Goal: Task Accomplishment & Management: Use online tool/utility

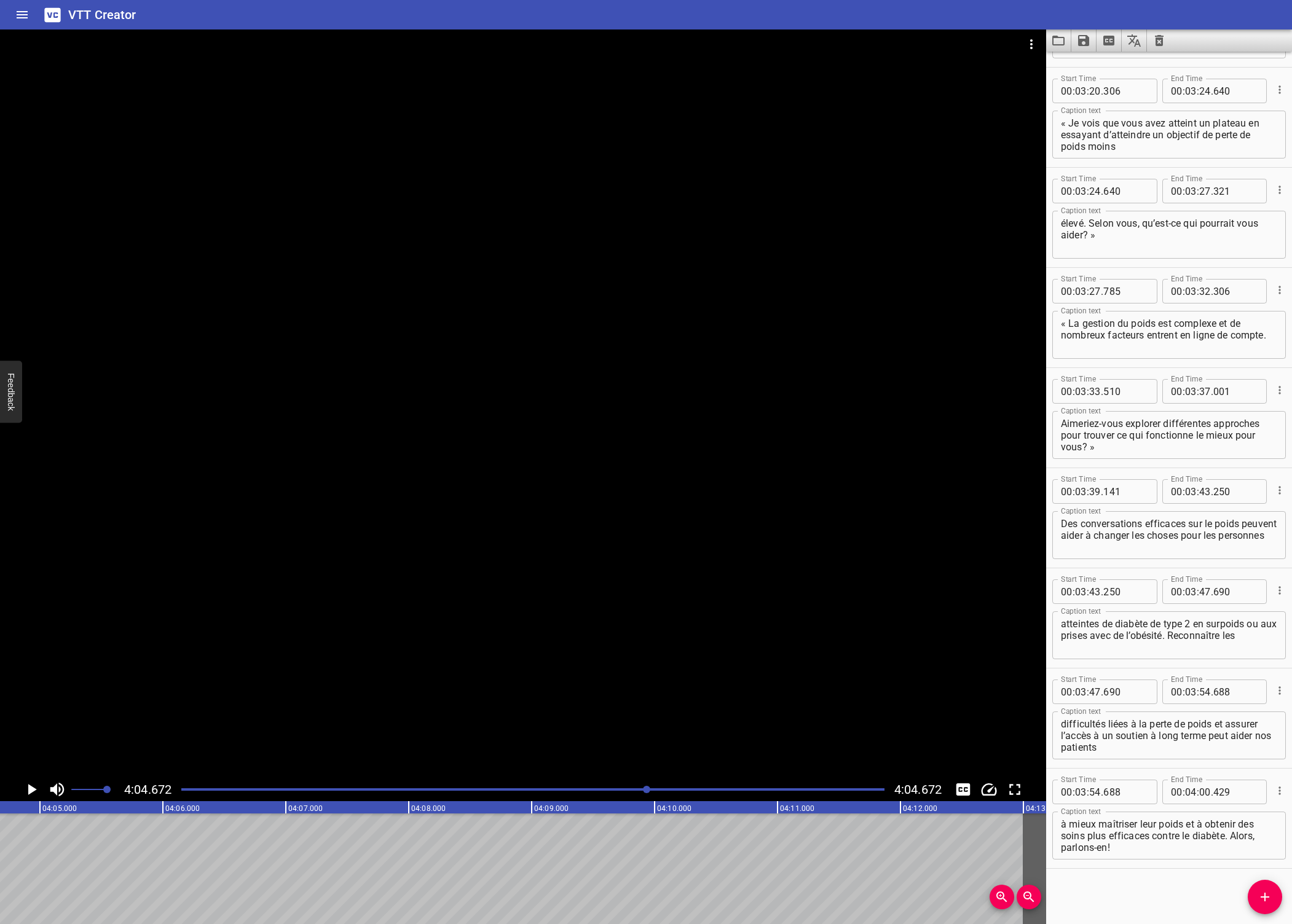
scroll to position [3392, 0]
click at [139, 560] on div at bounding box center [523, 404] width 1046 height 748
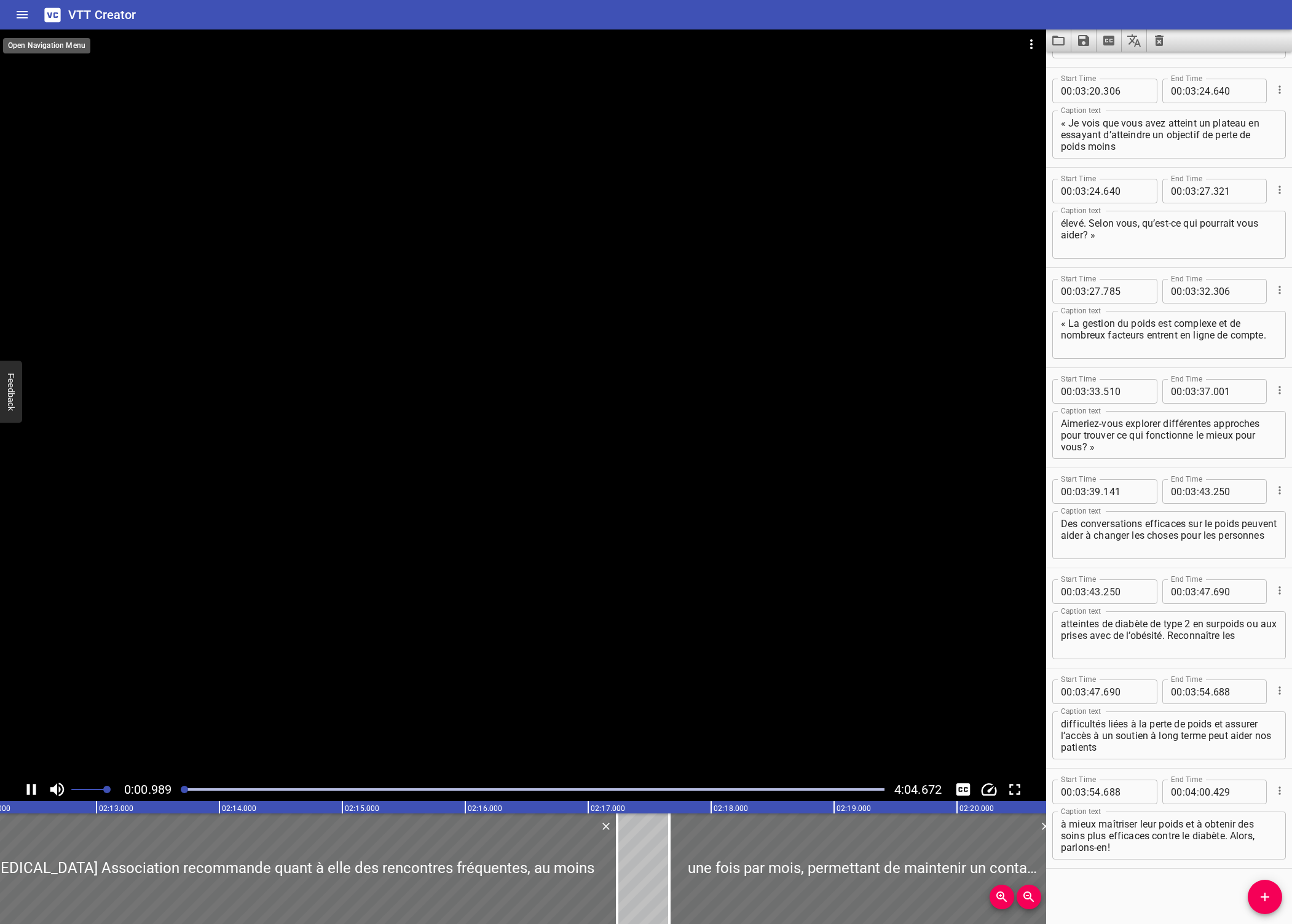
click at [20, 19] on icon "Home" at bounding box center [21, 14] width 14 height 14
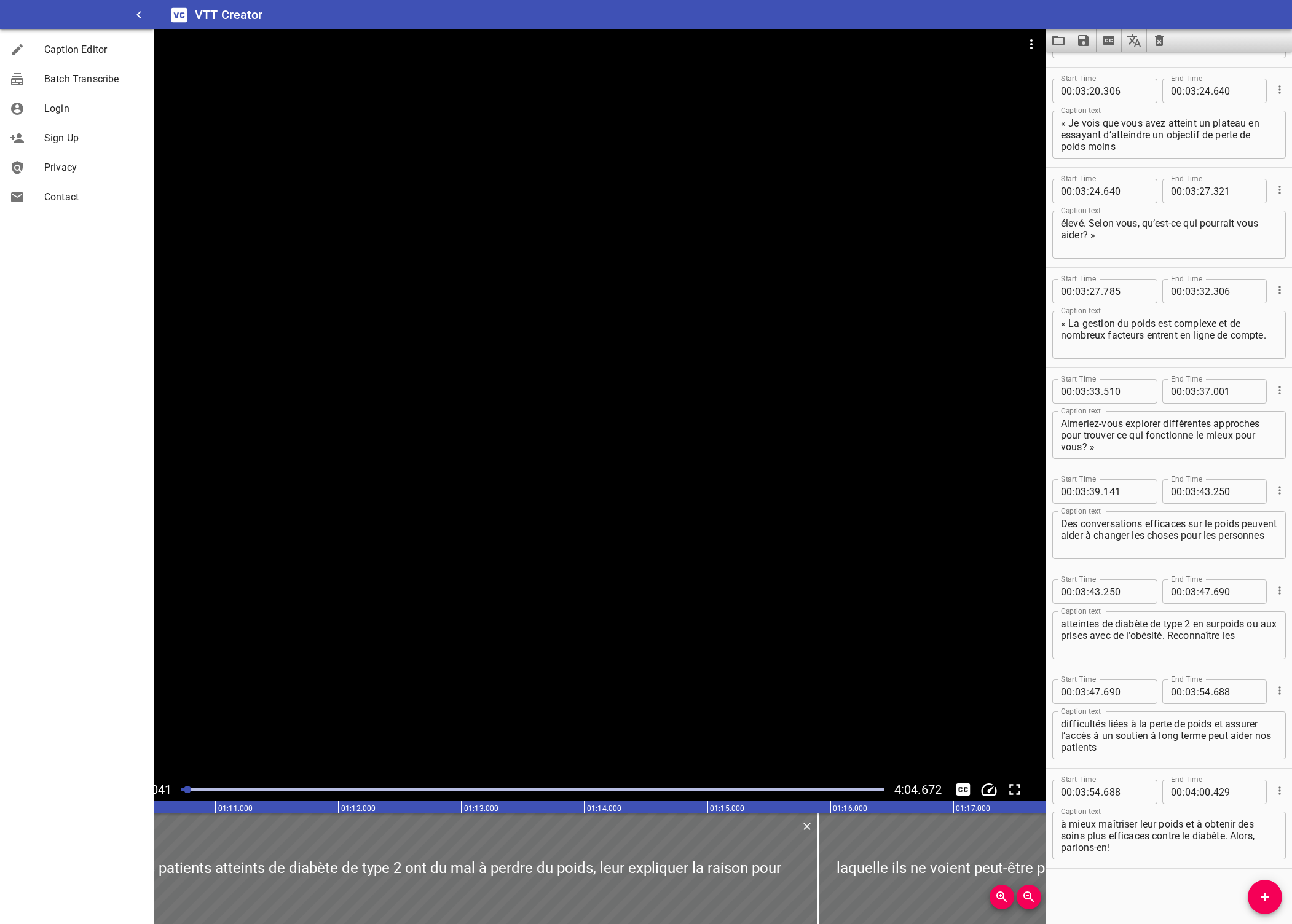
click at [226, 81] on div at bounding box center [523, 60] width 1046 height 62
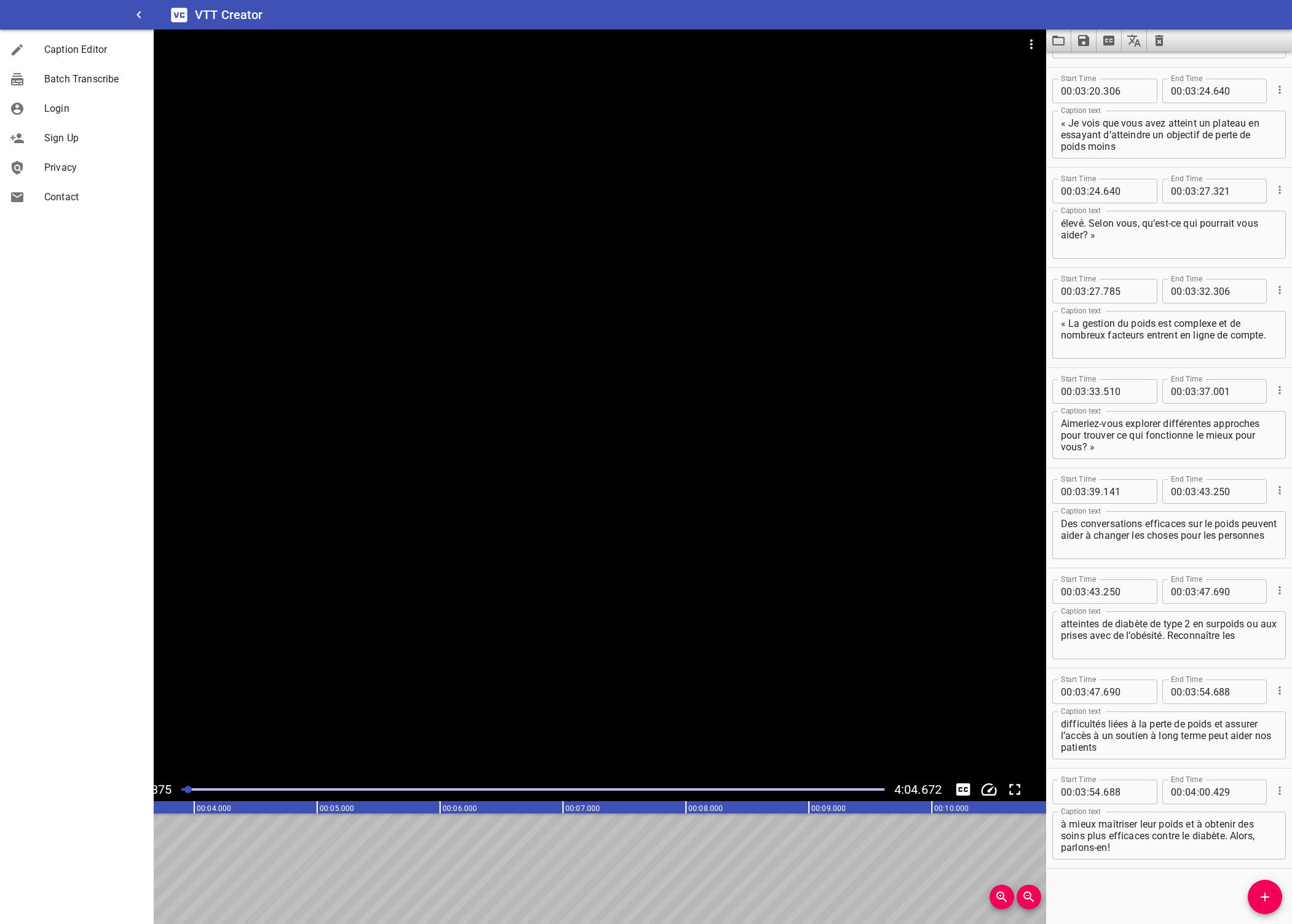
scroll to position [0, 292]
click at [139, 14] on icon "button" at bounding box center [139, 14] width 14 height 14
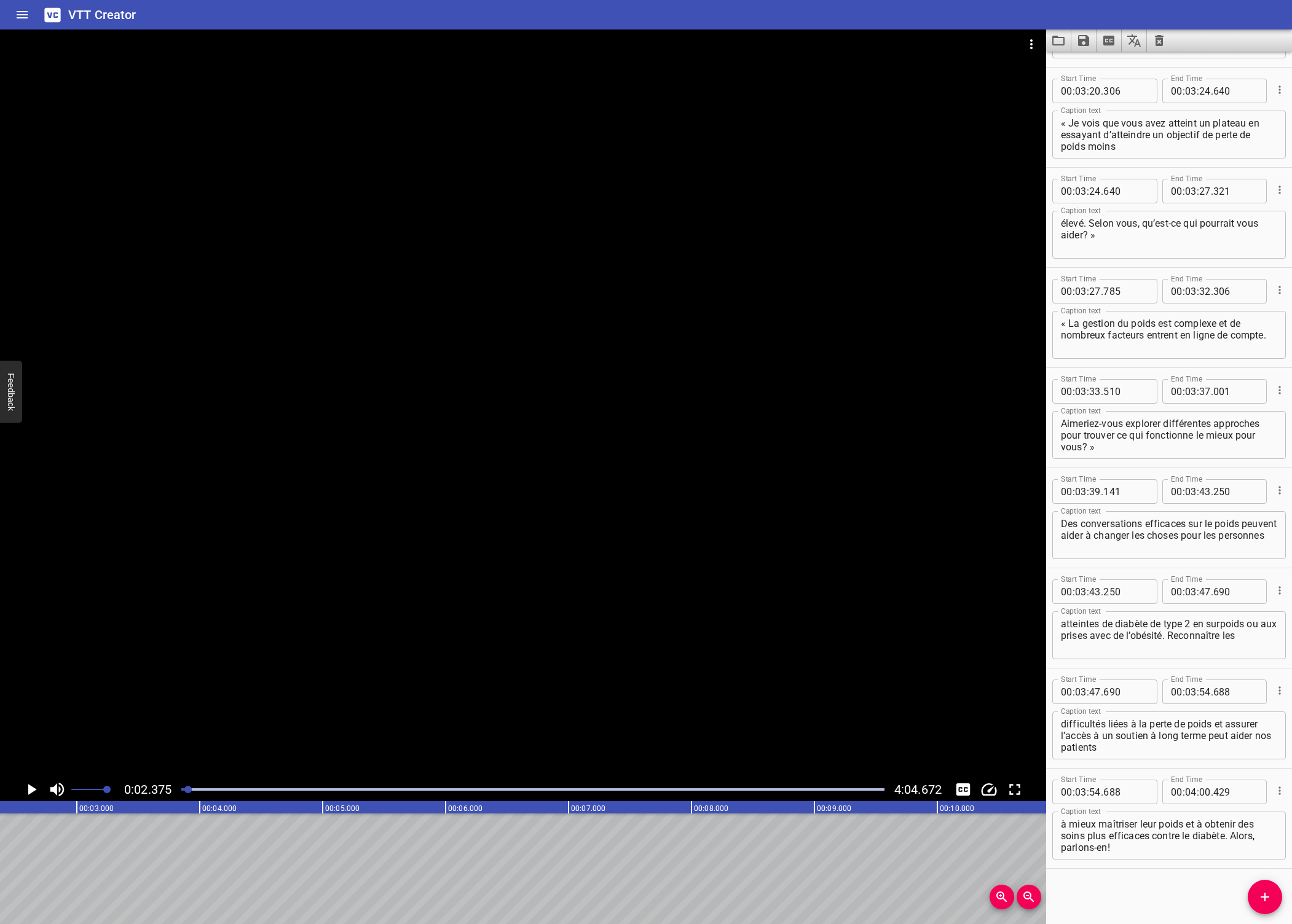
click at [231, 742] on div at bounding box center [523, 404] width 1046 height 748
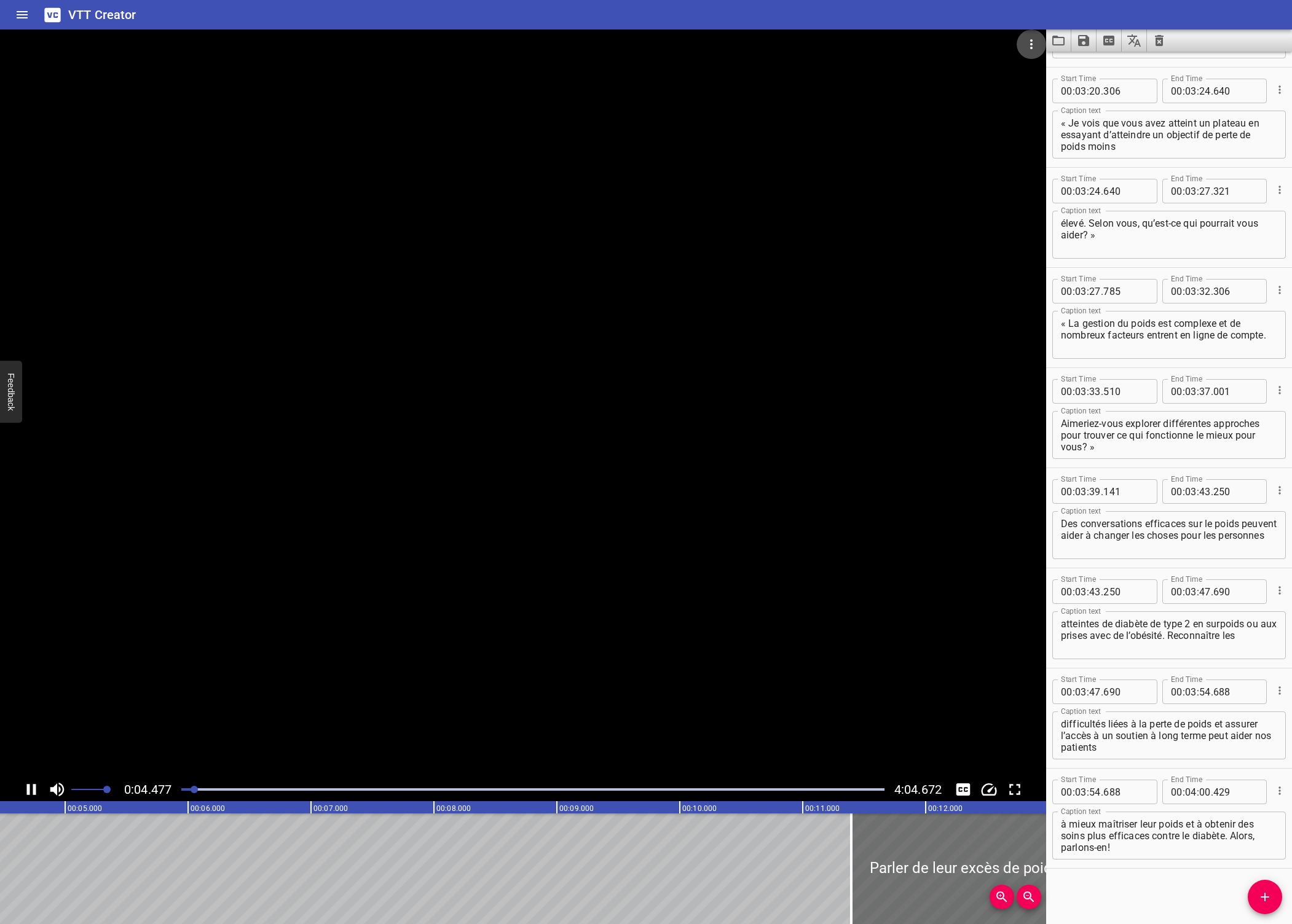
click at [1037, 41] on icon "Video Options" at bounding box center [1031, 44] width 14 height 14
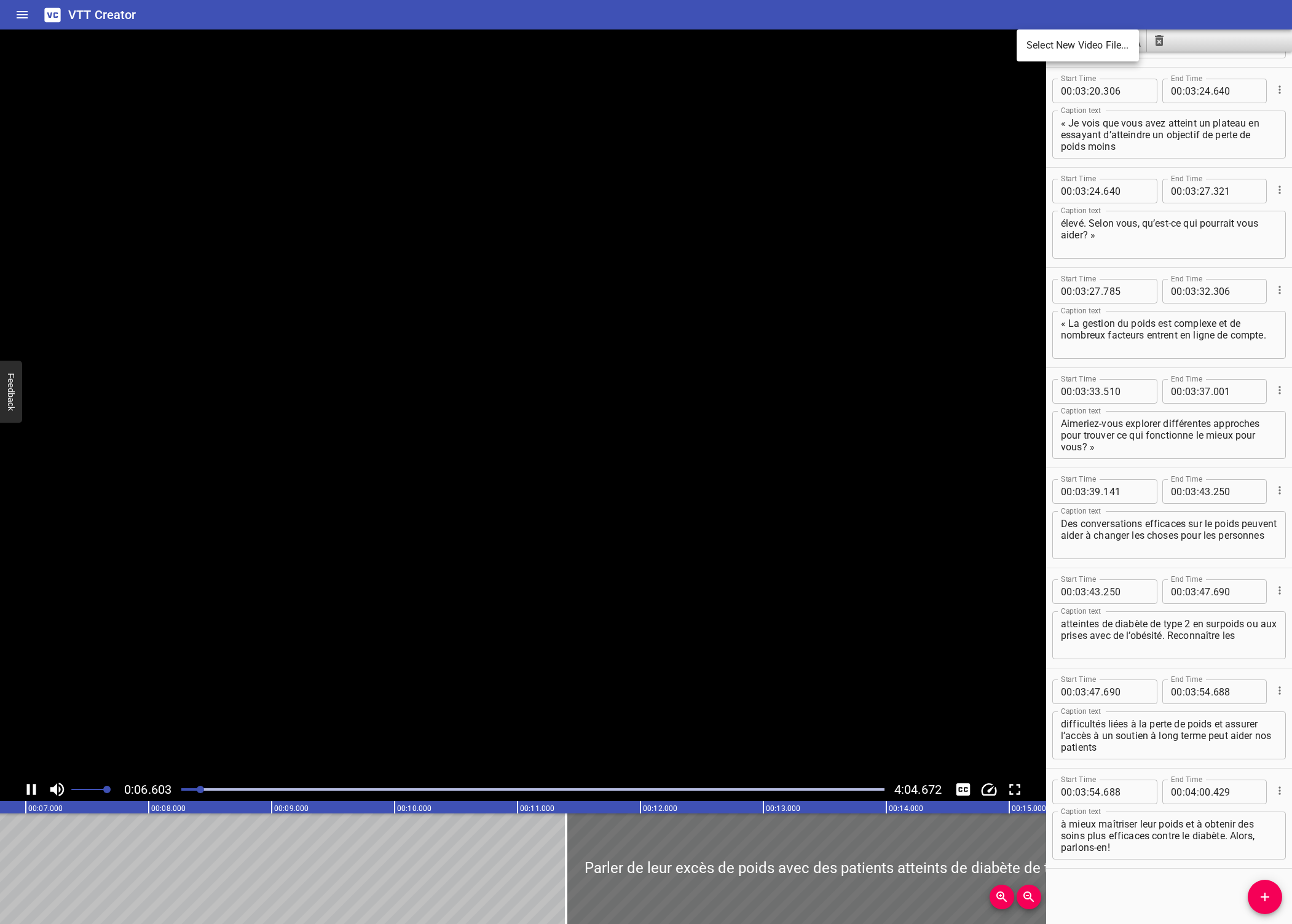
click at [1068, 40] on li "Select New Video File..." at bounding box center [1077, 46] width 123 height 22
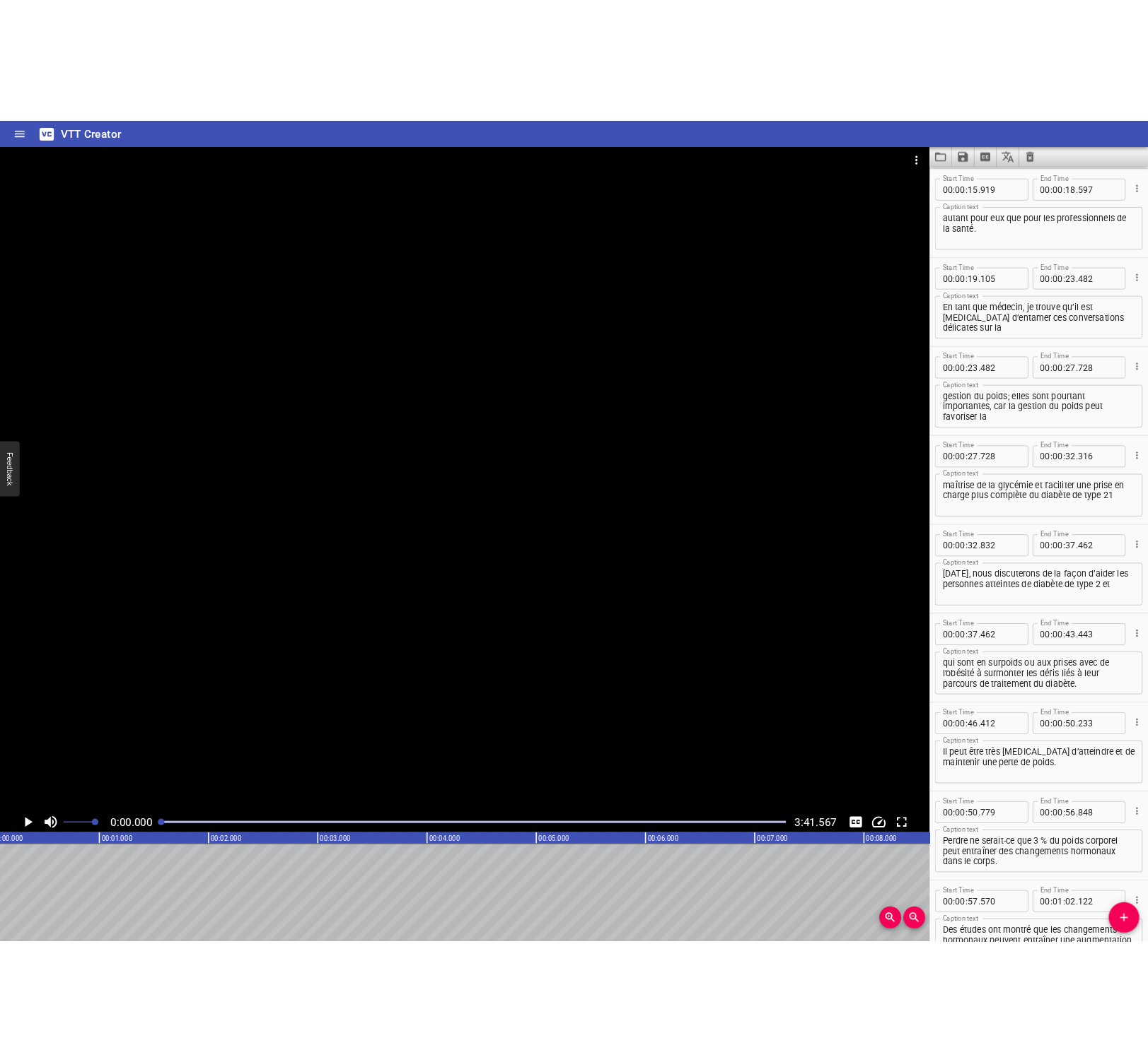
scroll to position [0, 0]
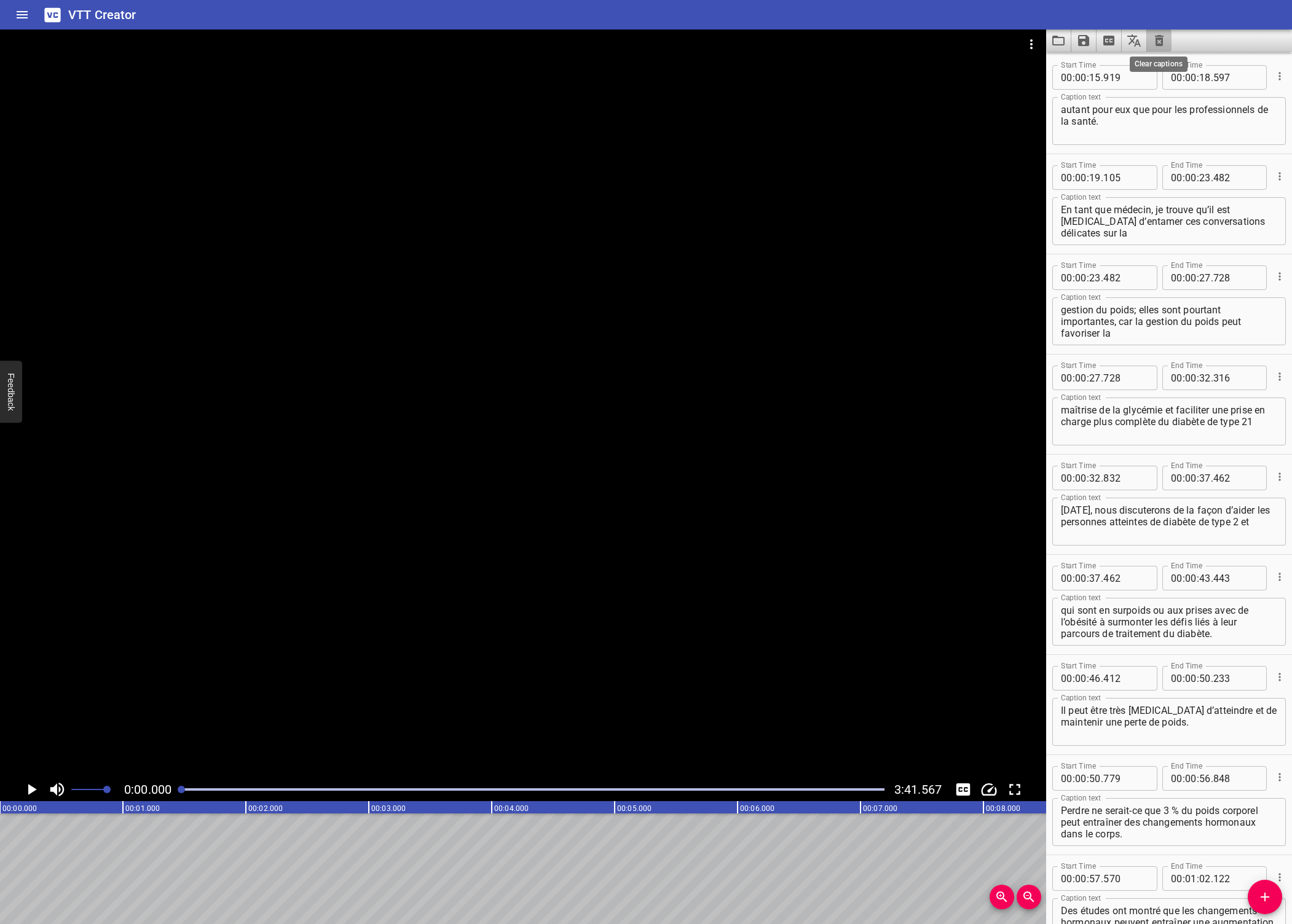
click at [1158, 35] on icon "Clear captions" at bounding box center [1159, 40] width 8 height 11
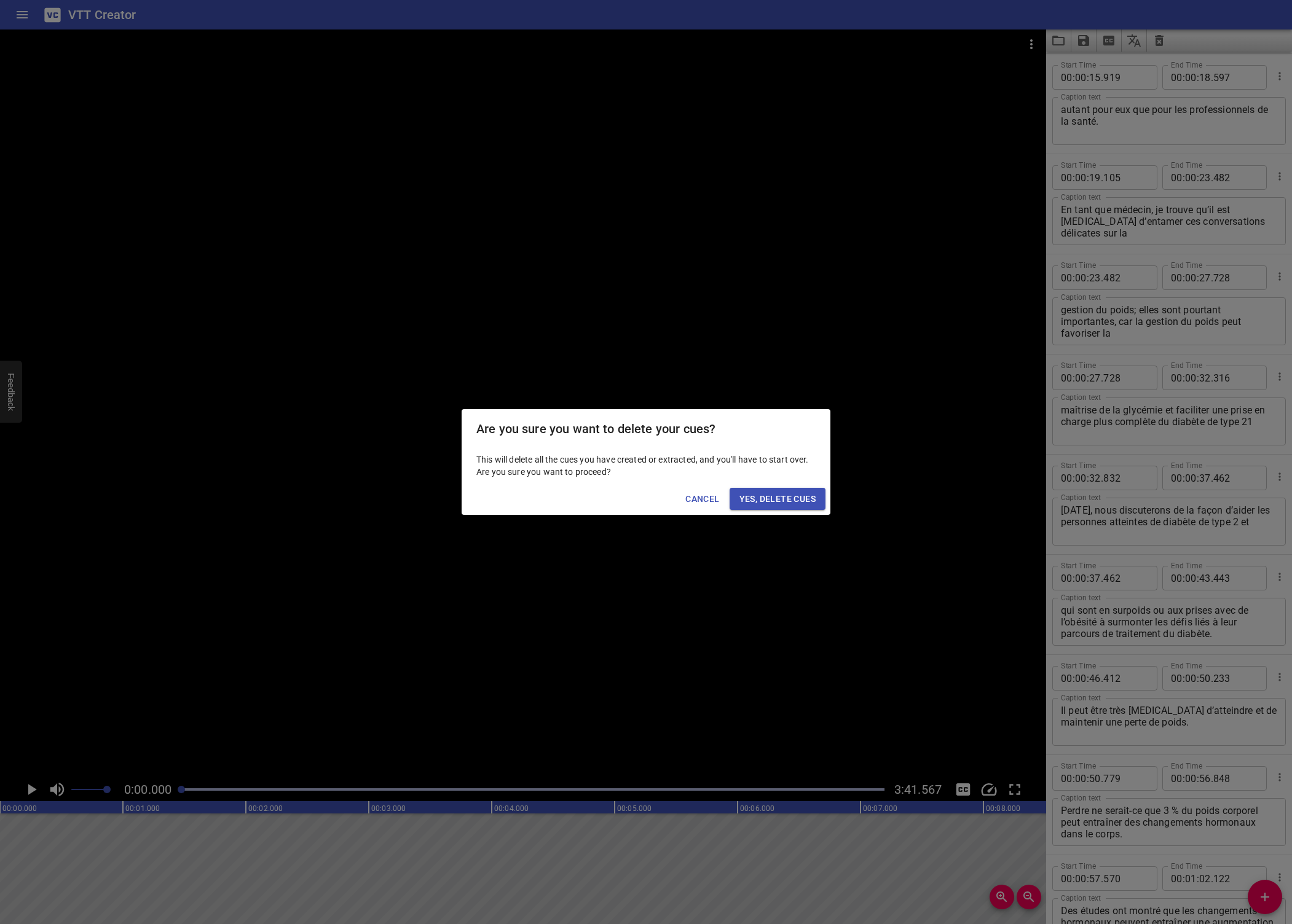
click at [778, 495] on span "Yes, Delete Cues" at bounding box center [777, 499] width 76 height 15
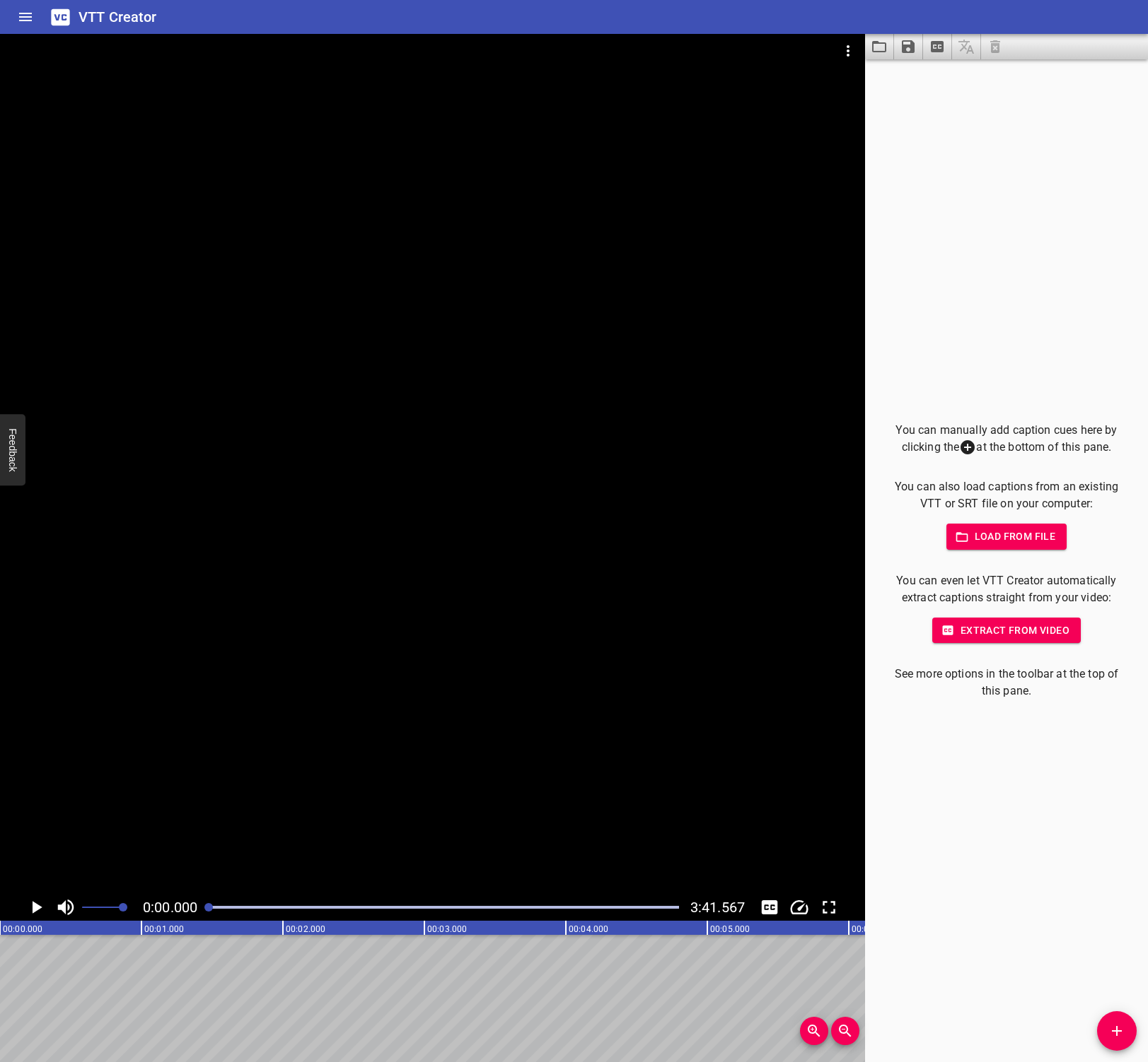
click at [35, 910] on icon "Play/Pause" at bounding box center [37, 908] width 10 height 13
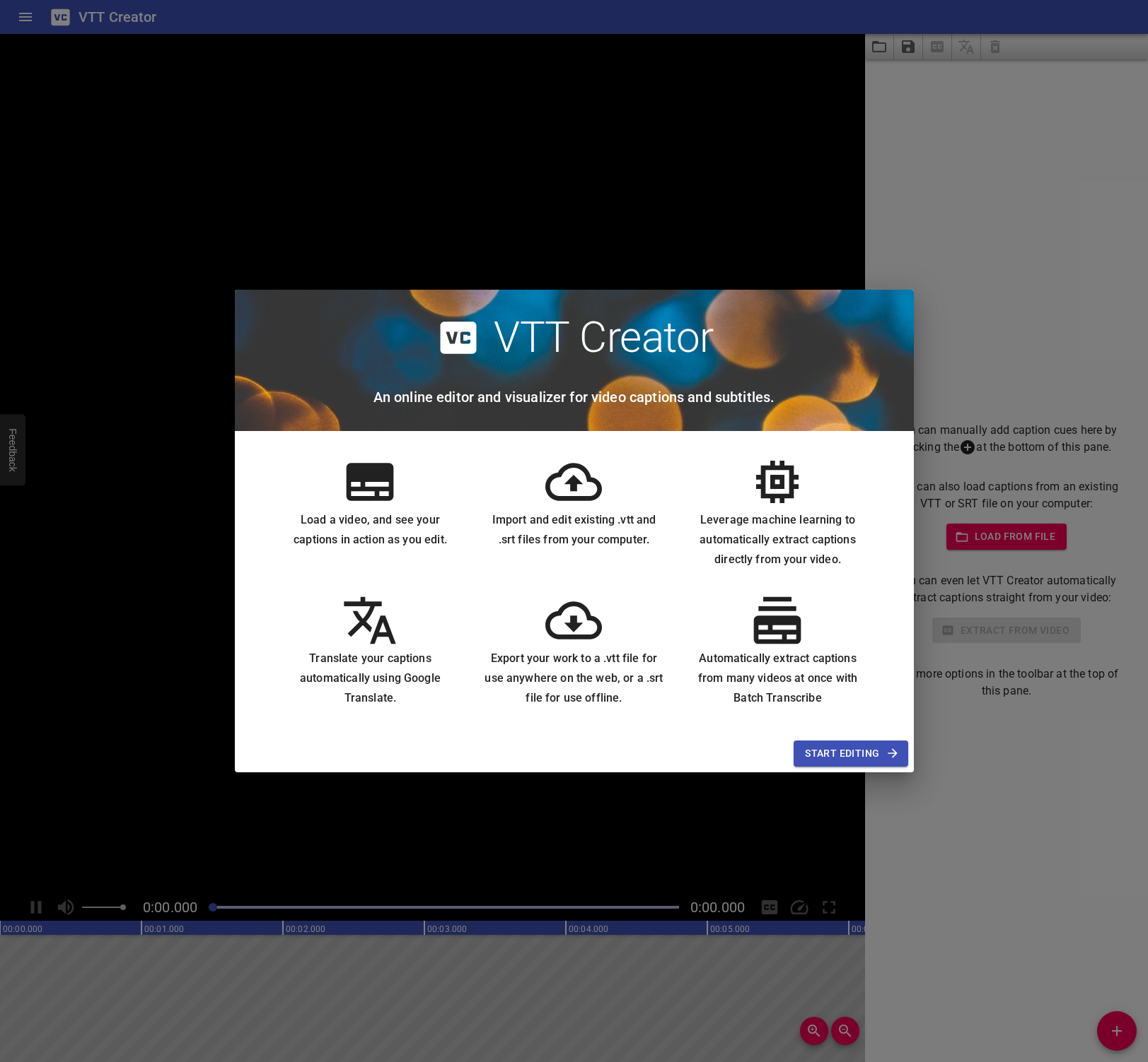
drag, startPoint x: 680, startPoint y: 850, endPoint x: 668, endPoint y: 841, distance: 15.0
click at [681, 849] on div "VTT Creator An online editor and visualizer for video captions and subtitles. L…" at bounding box center [574, 531] width 1148 height 1062
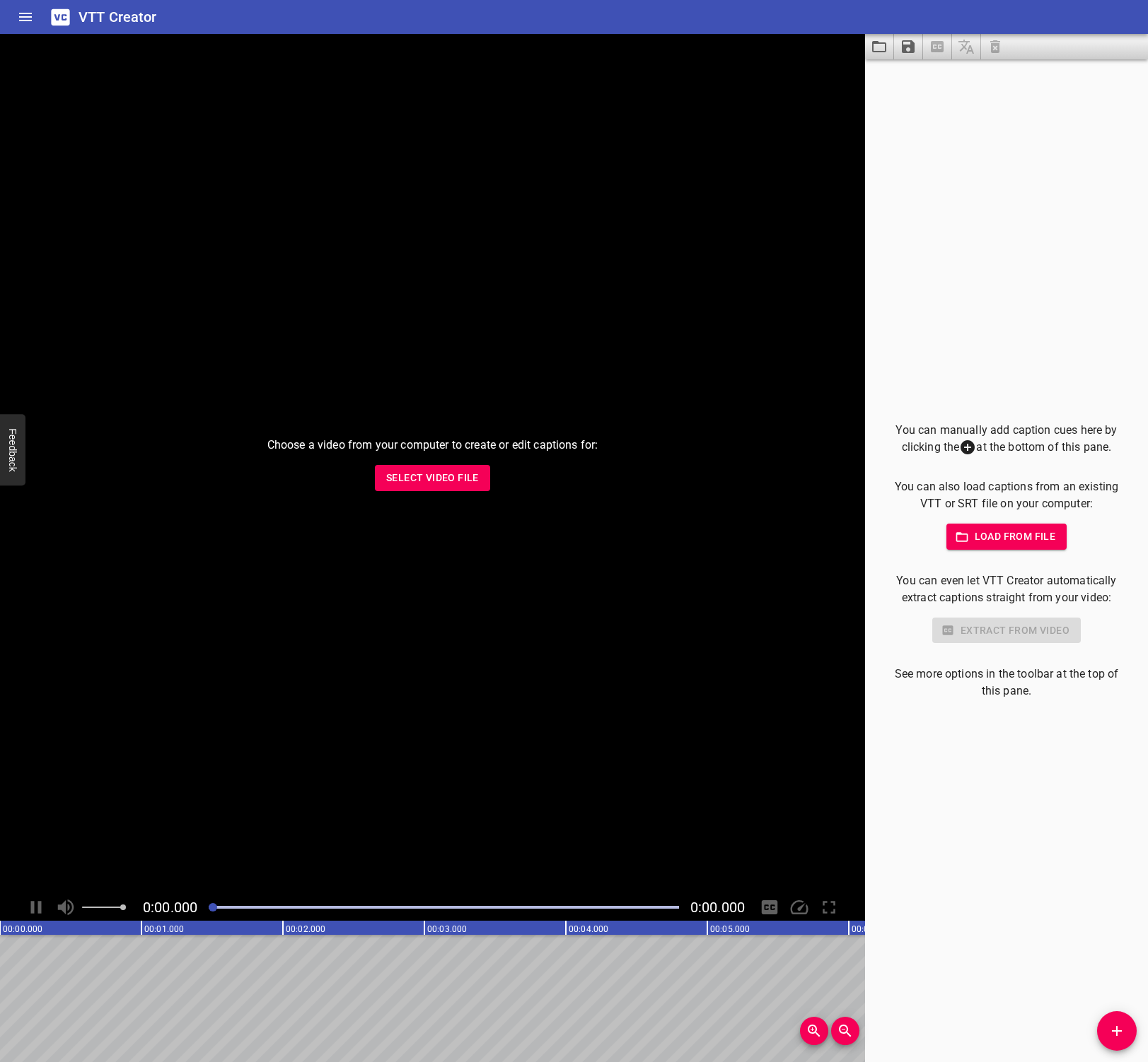
click at [426, 475] on span "Select Video File" at bounding box center [432, 478] width 92 height 17
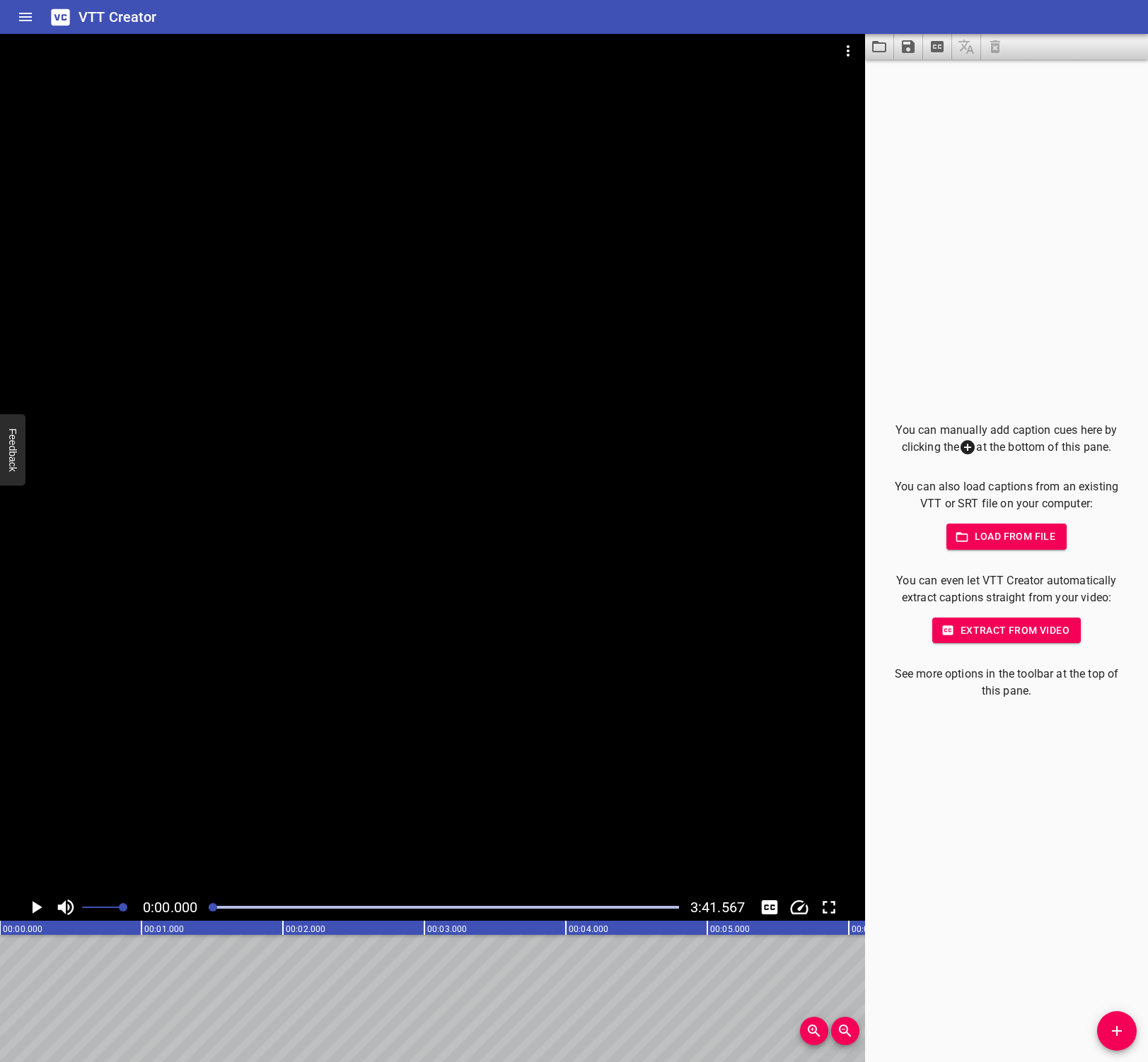
click at [33, 915] on icon "Play/Pause" at bounding box center [36, 908] width 21 height 21
click at [35, 905] on icon "Play/Pause" at bounding box center [36, 908] width 21 height 21
click at [1124, 1037] on icon "Add Cue" at bounding box center [1116, 1031] width 17 height 17
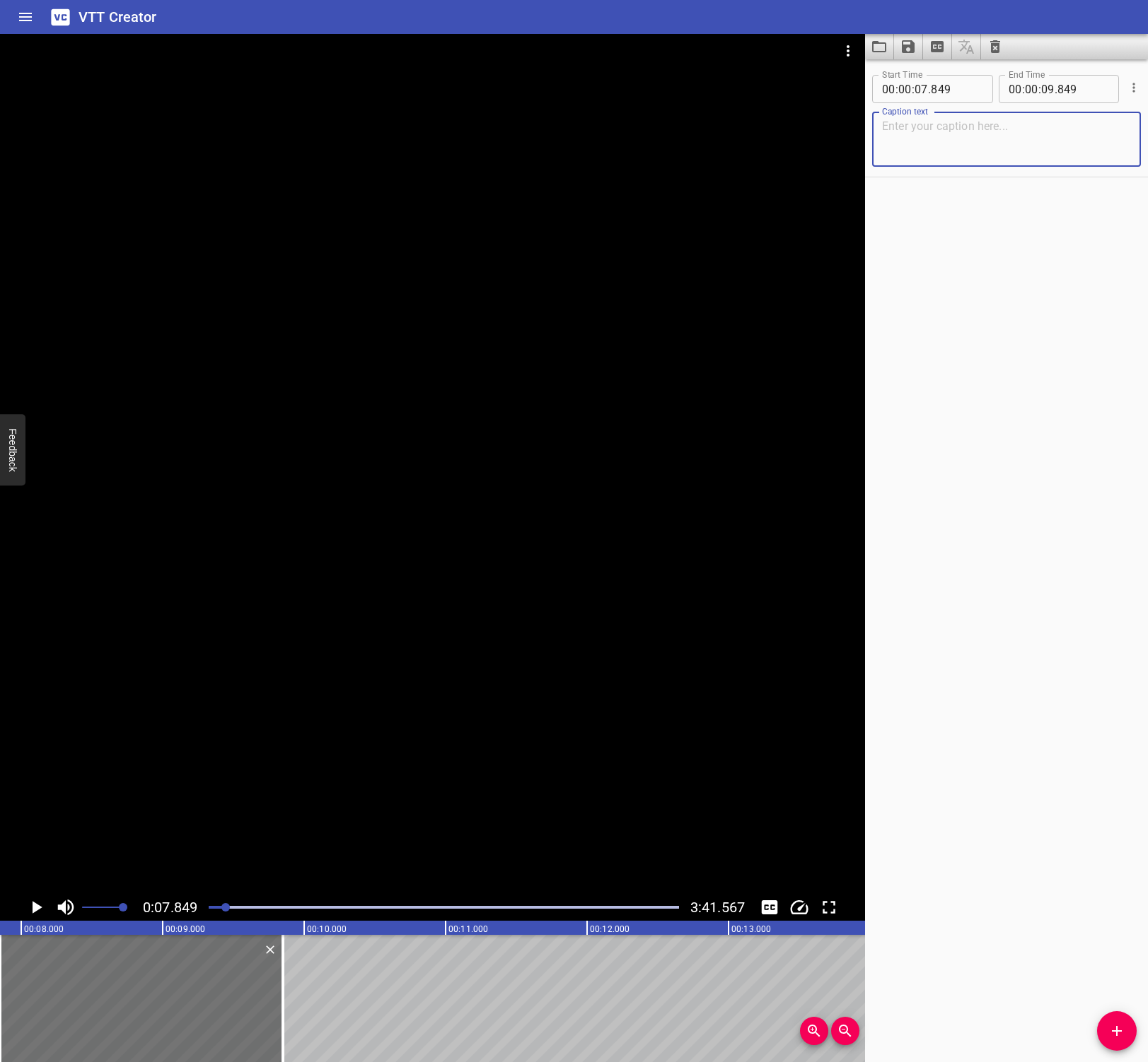
paste textarea "Talking to patients with type 2 diabetes about their excess weight can be hard …"
type textarea "Talking to patients with type 2 diabetes about their excess weight can be hard …"
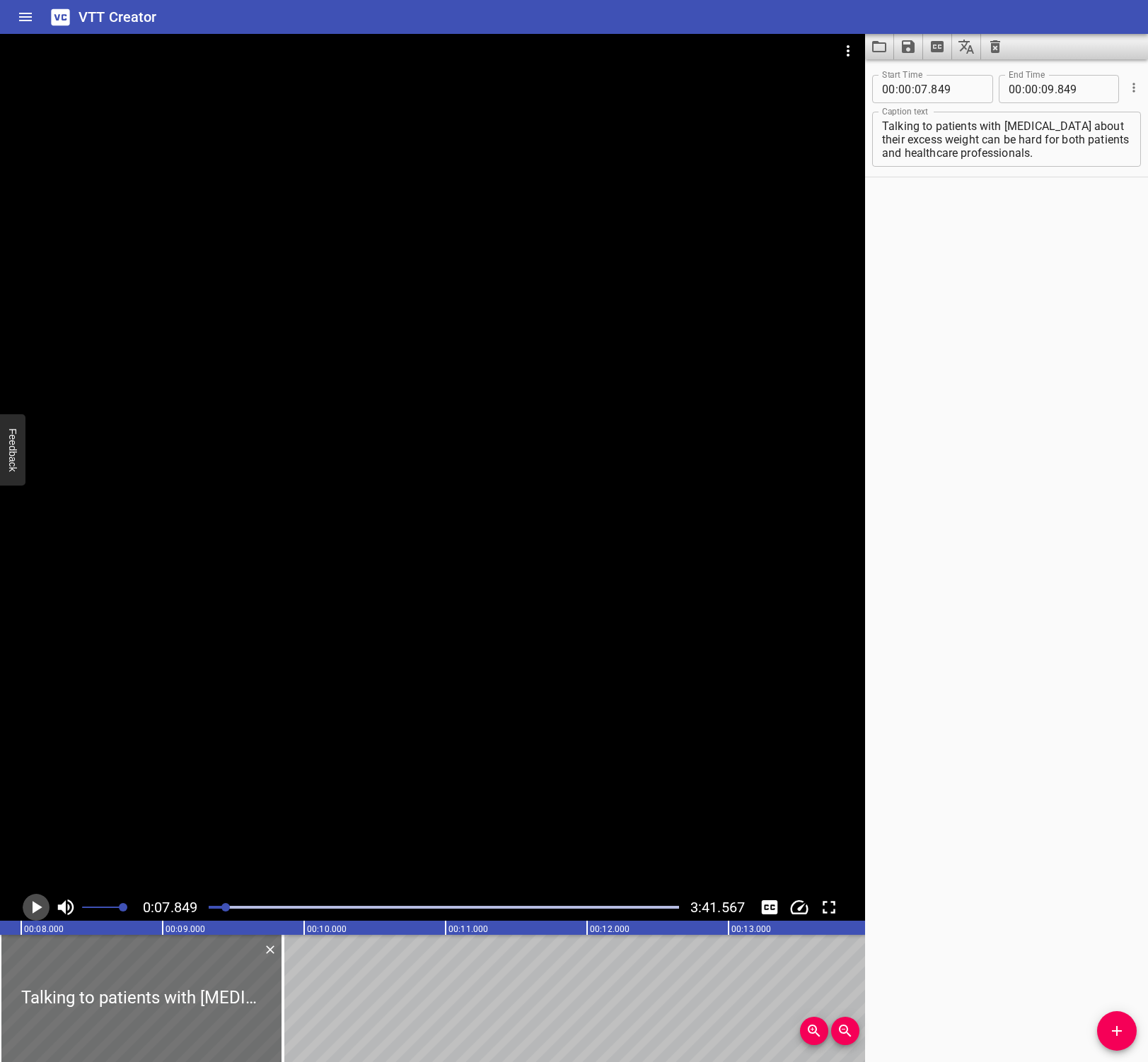
click at [41, 908] on icon "Play/Pause" at bounding box center [37, 908] width 10 height 13
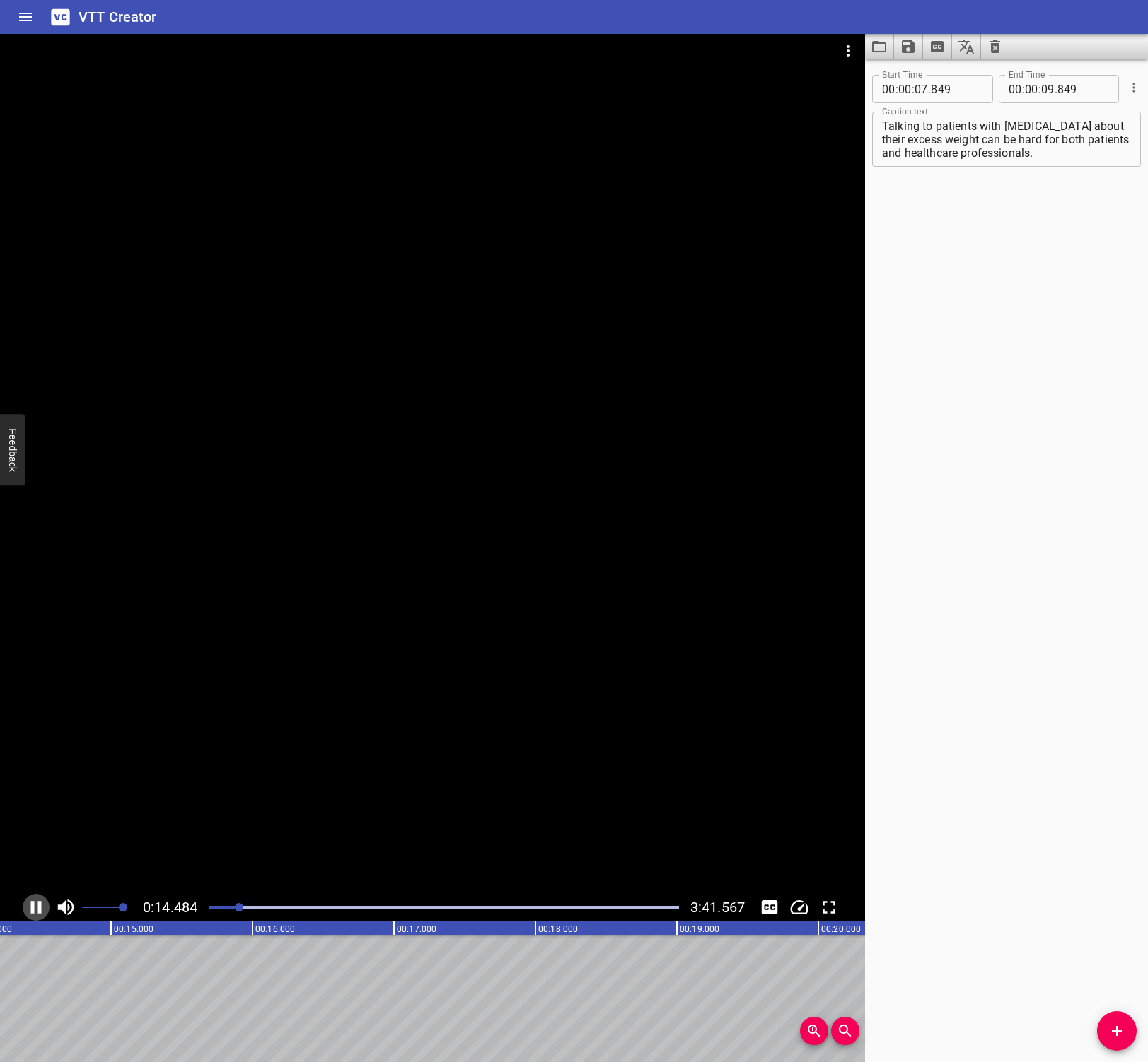
click at [40, 905] on icon "Play/Pause" at bounding box center [36, 908] width 11 height 13
click at [1042, 91] on input "number" at bounding box center [1048, 88] width 14 height 28
type input "14"
type input "618"
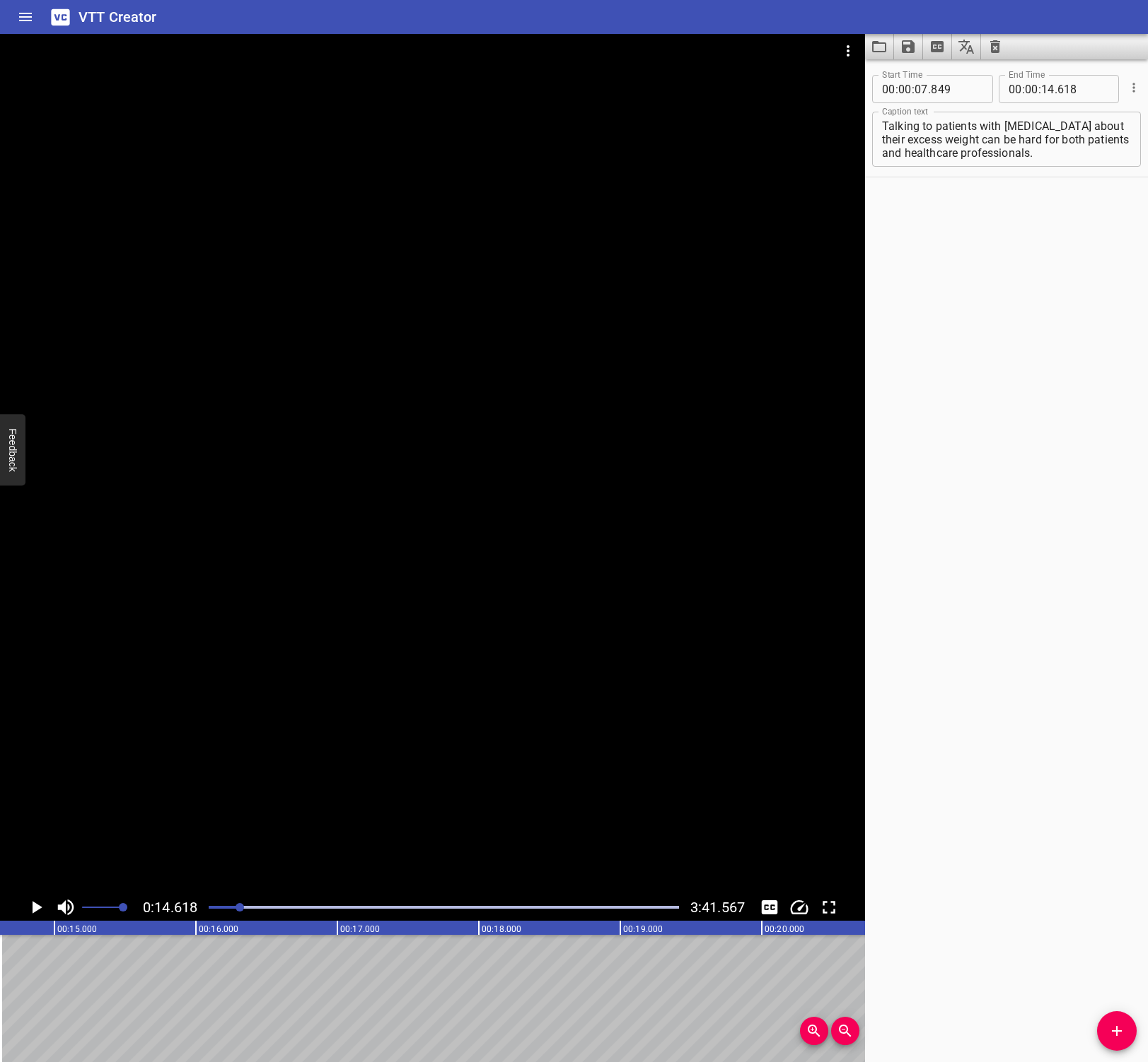
click at [943, 629] on div "Start Time 00 : 00 : 07 . 849 Start Time End Time 00 : 00 : 14 . 618 End Time C…" at bounding box center [1006, 561] width 283 height 1003
click at [40, 908] on icon "Play/Pause" at bounding box center [37, 908] width 10 height 13
click at [40, 908] on icon "Play/Pause" at bounding box center [36, 908] width 11 height 13
click at [1114, 1038] on icon "Add Cue" at bounding box center [1116, 1031] width 17 height 17
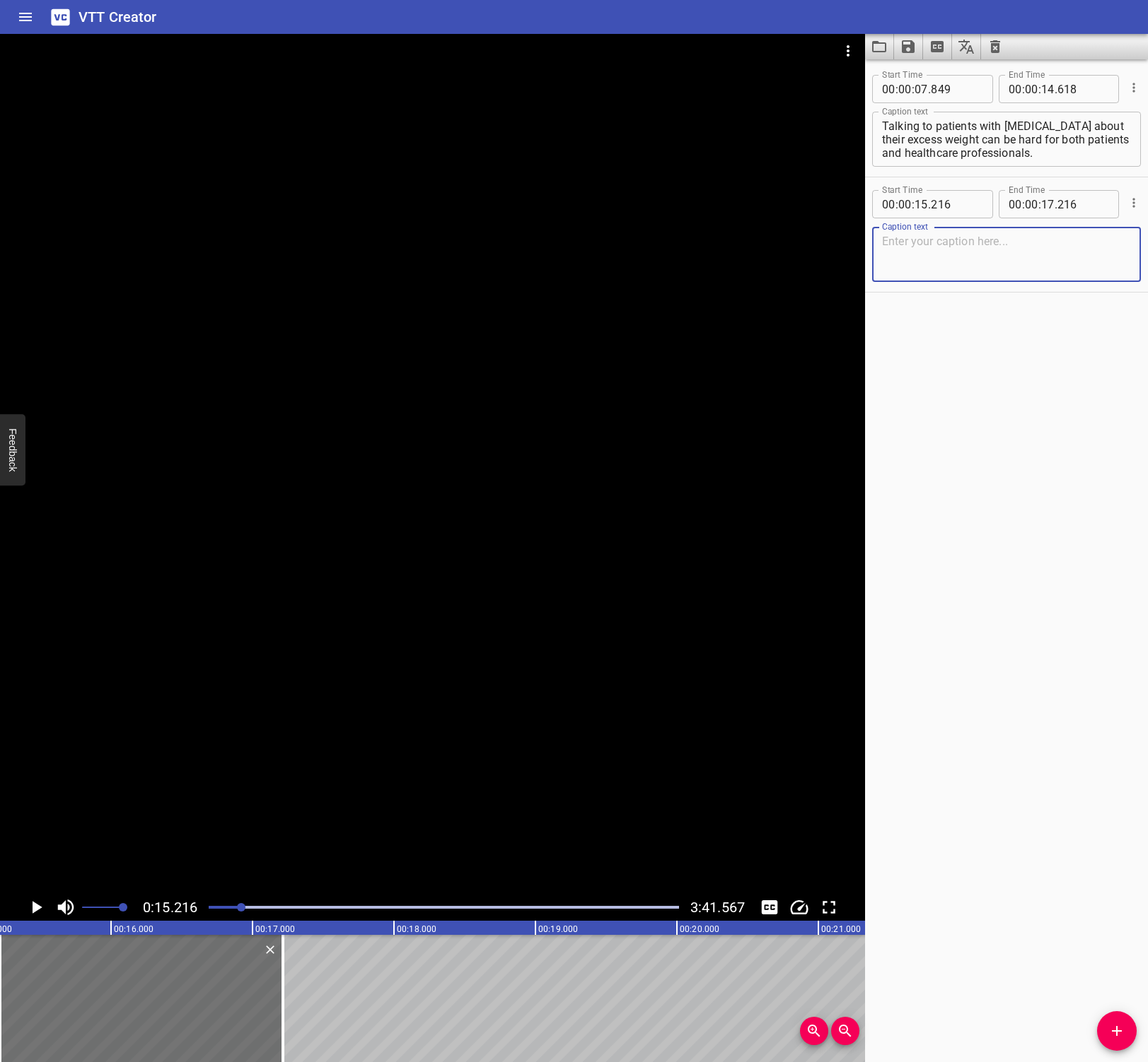
paste textarea "As a physician, navigating these sensitive conversations about weight managemen…"
type textarea "As a physician, navigating these sensitive conversations about weight managemen…"
click at [35, 907] on icon "Play/Pause" at bounding box center [37, 908] width 10 height 13
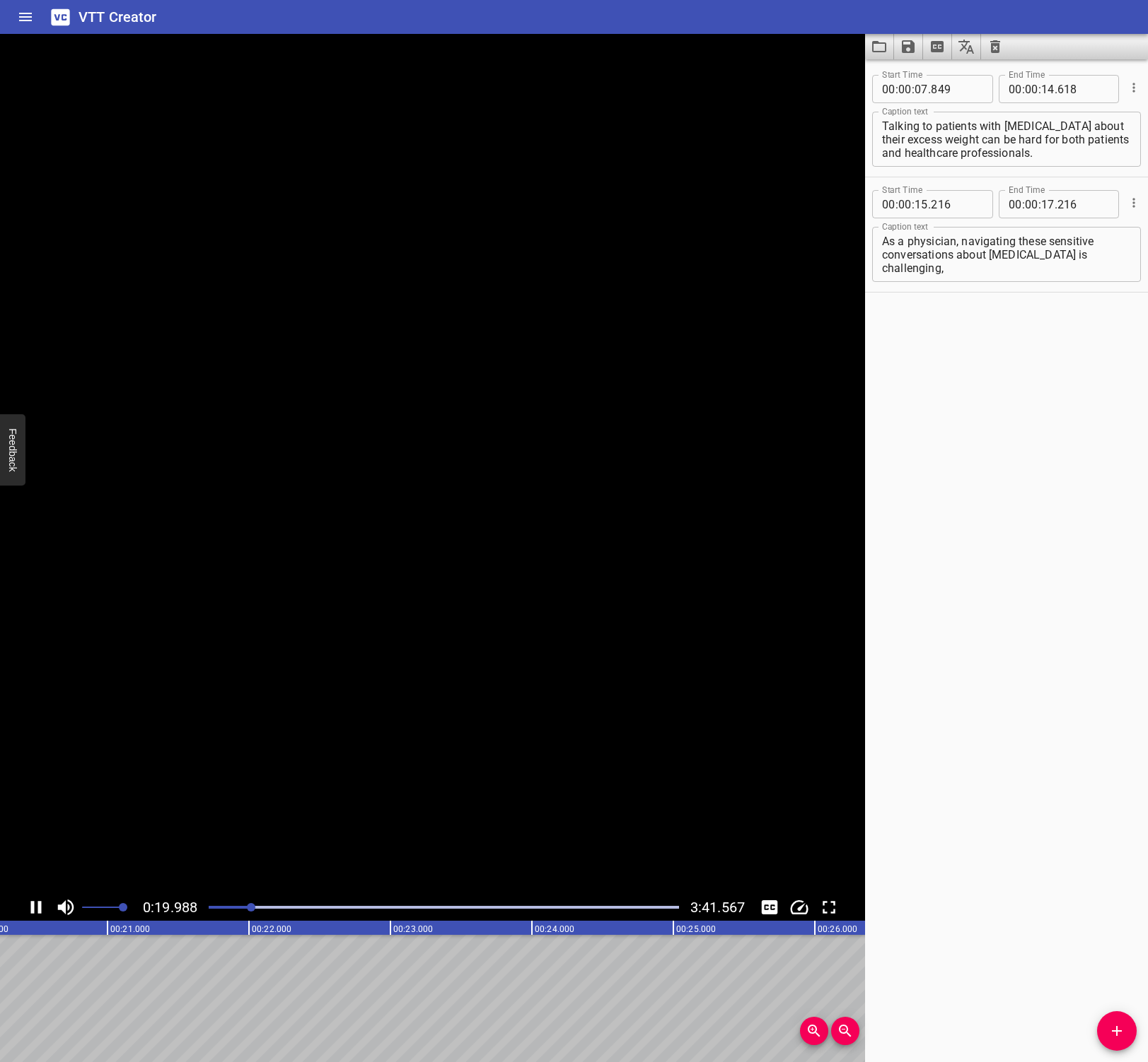
click at [35, 907] on icon "Play/Pause" at bounding box center [36, 908] width 21 height 21
click at [1044, 207] on input "number" at bounding box center [1048, 204] width 14 height 28
type input "20"
type input "381"
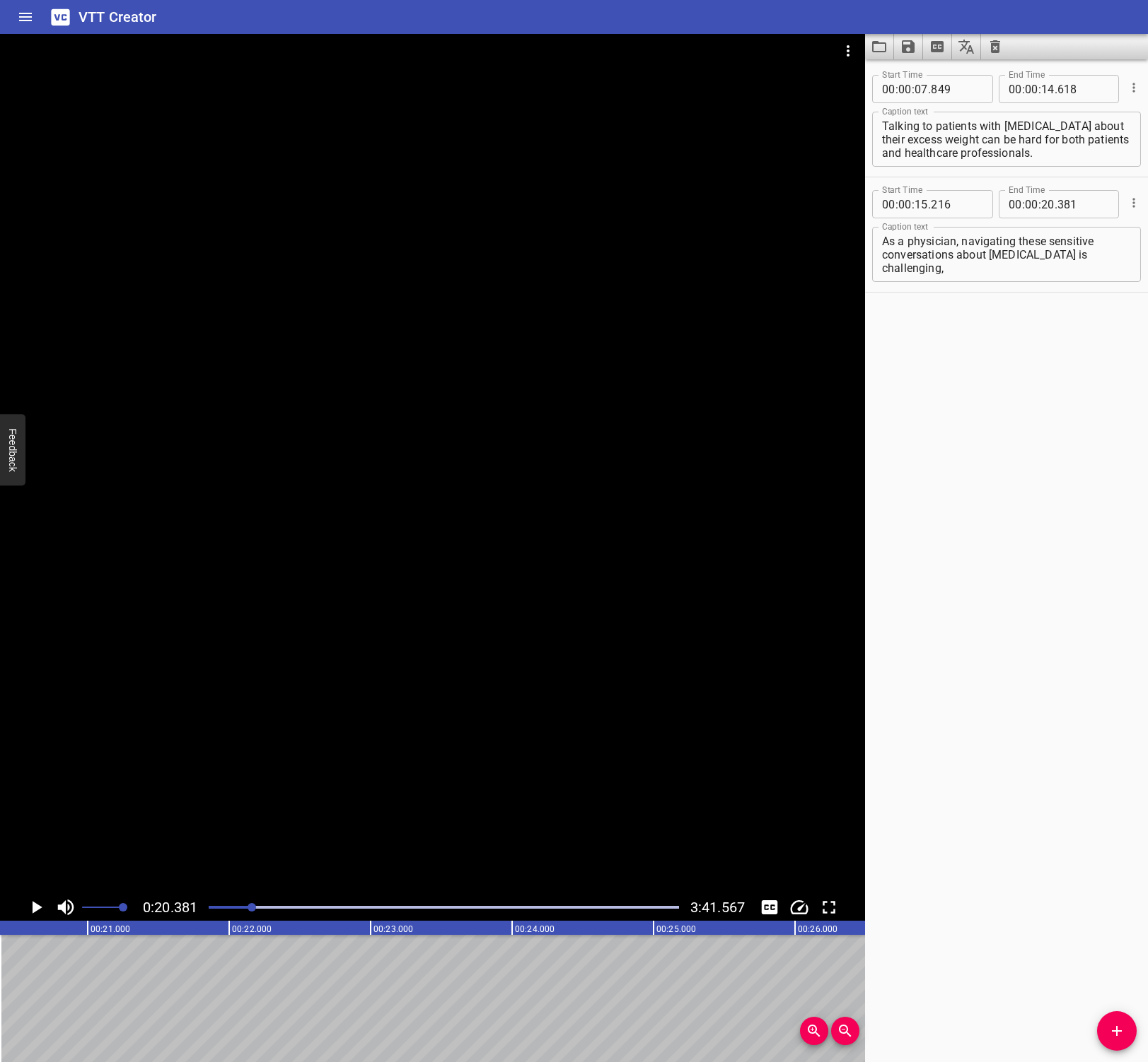
click at [1007, 533] on div "Start Time 00 : 00 : 07 . 849 Start Time End Time 00 : 00 : 14 . 618 End Time C…" at bounding box center [1006, 561] width 283 height 1003
click at [39, 914] on icon "Play/Pause" at bounding box center [36, 908] width 21 height 21
click at [37, 909] on icon "Play/Pause" at bounding box center [36, 908] width 21 height 21
click at [1122, 1042] on button "Add Cue" at bounding box center [1116, 1031] width 40 height 40
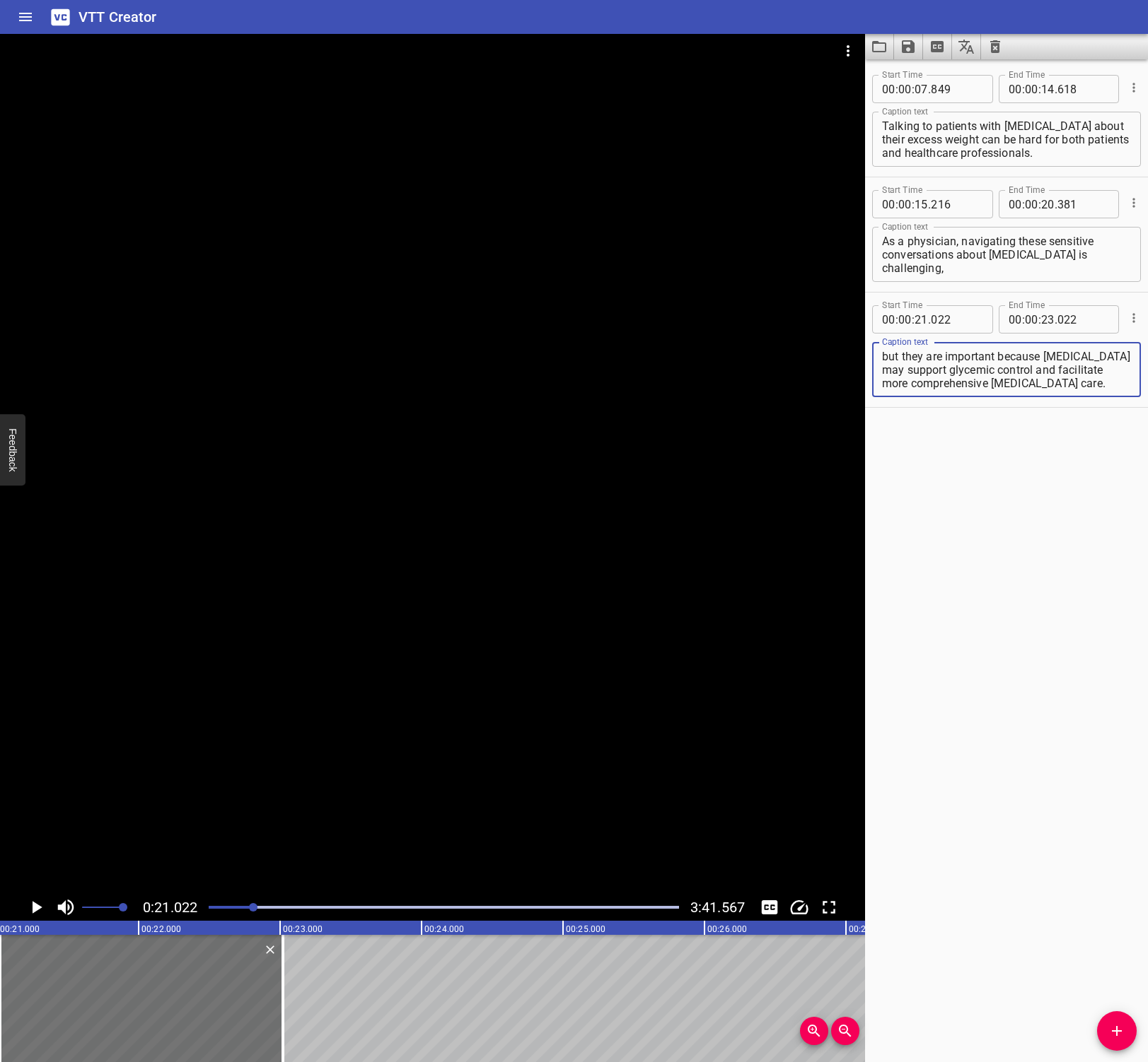
scroll to position [14, 0]
type textarea "but they are important because weight management may support glycemic control a…"
click at [41, 902] on icon "Play/Pause" at bounding box center [36, 908] width 21 height 21
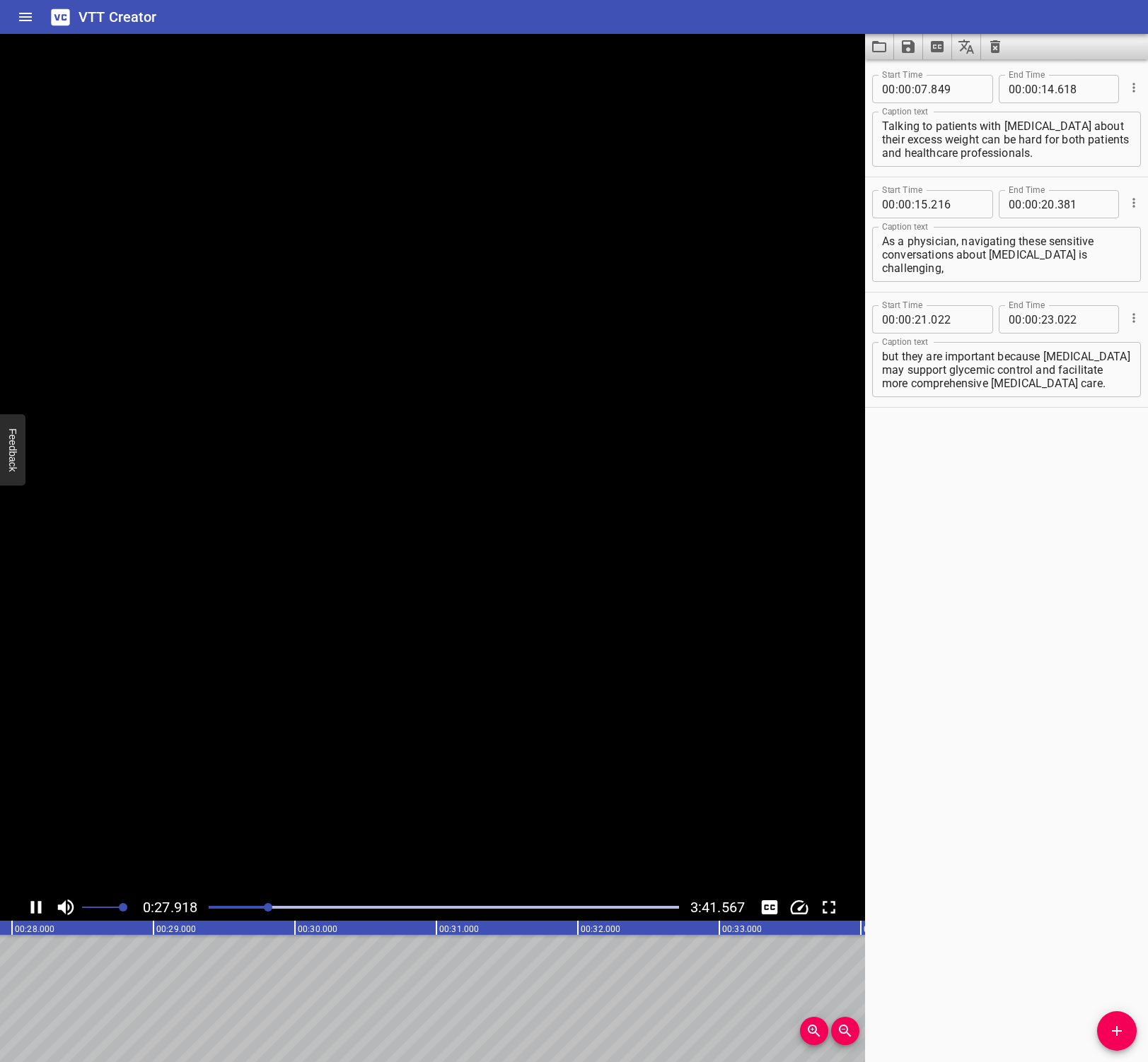
click at [30, 904] on icon "Play/Pause" at bounding box center [36, 908] width 21 height 21
click at [1041, 321] on input "number" at bounding box center [1048, 319] width 14 height 28
type input "28"
type input "215"
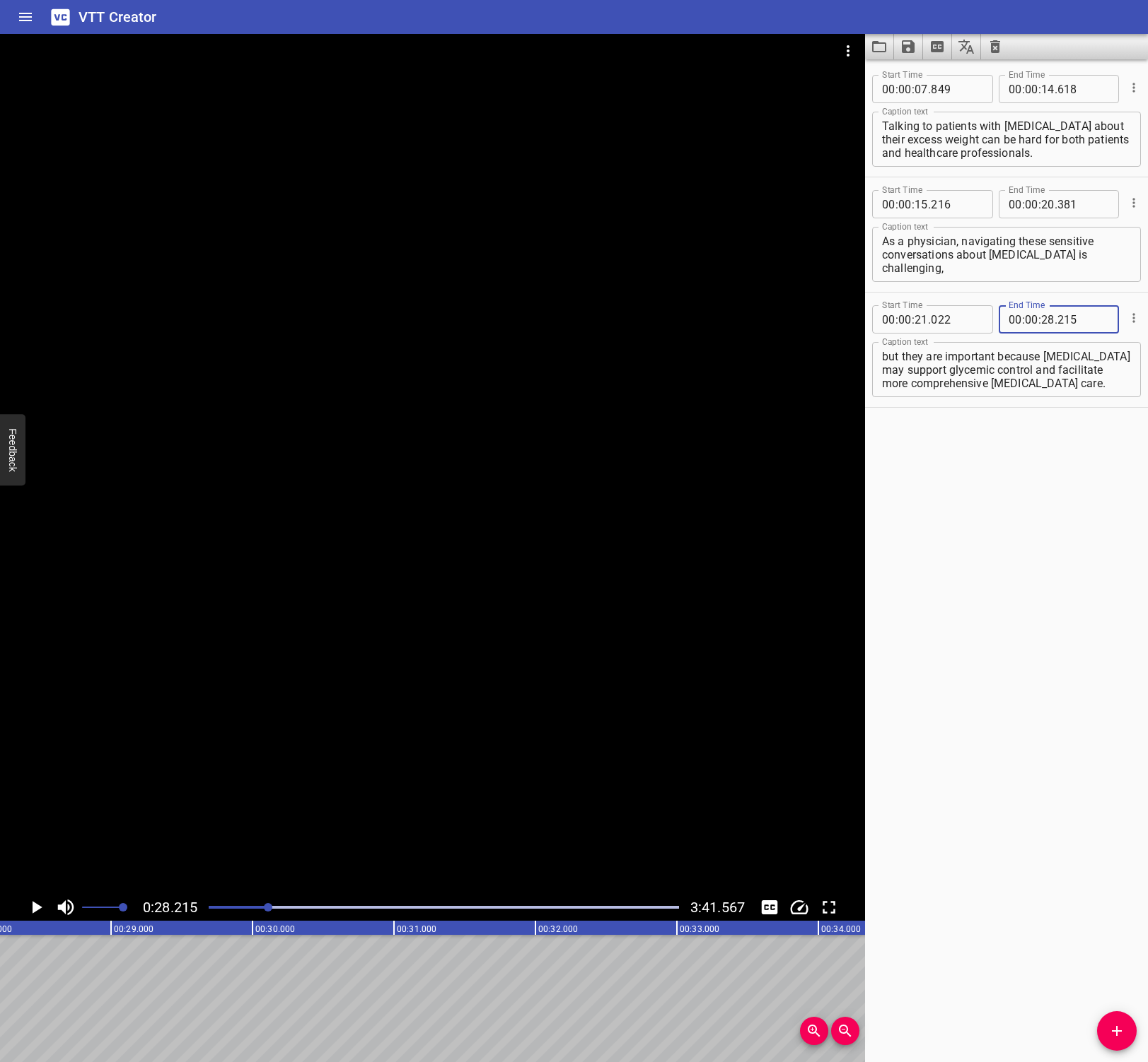
click at [898, 704] on div "Start Time 00 : 00 : 07 . 849 Start Time End Time 00 : 00 : 14 . 618 End Time C…" at bounding box center [1006, 561] width 283 height 1003
click at [38, 909] on icon "Play/Pause" at bounding box center [37, 908] width 10 height 13
click at [38, 909] on icon "Play/Pause" at bounding box center [36, 908] width 11 height 13
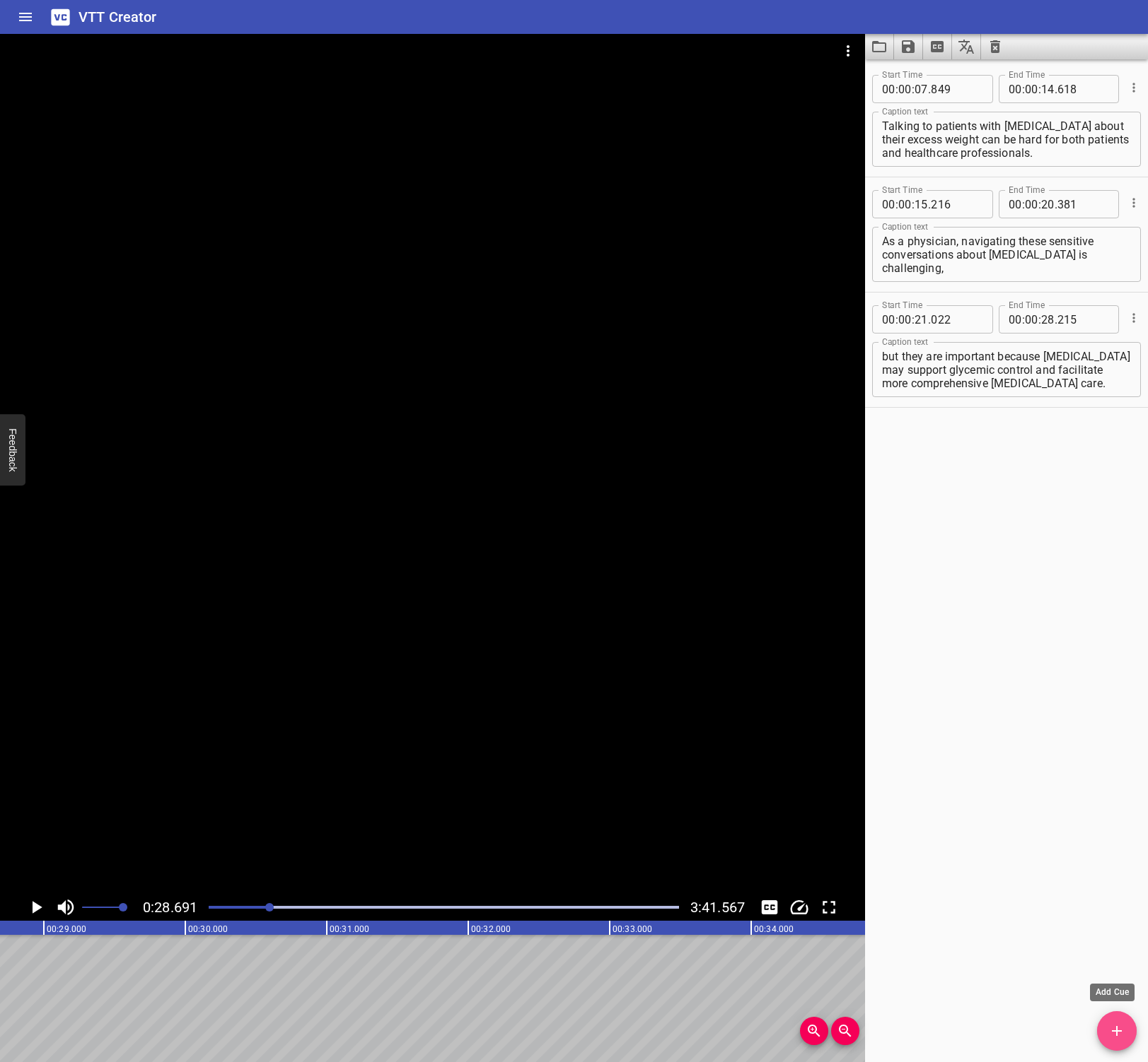
click at [1122, 1023] on icon "Add Cue" at bounding box center [1116, 1031] width 17 height 17
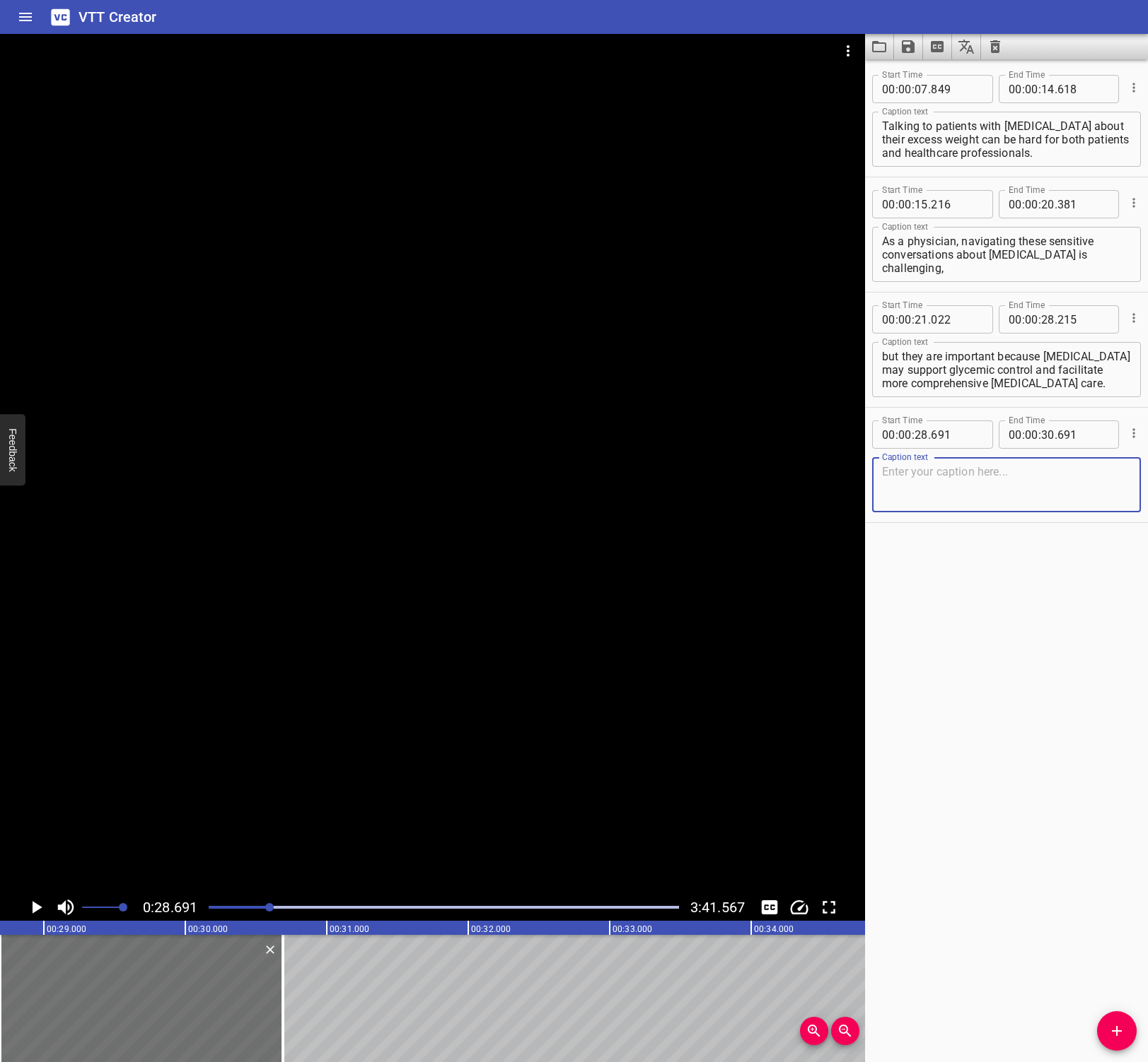
paste textarea "Today we will discuss assessing patient readiness to engage in these weight-man…"
type textarea "Today we will discuss assessing patient readiness to engage in these weight-man…"
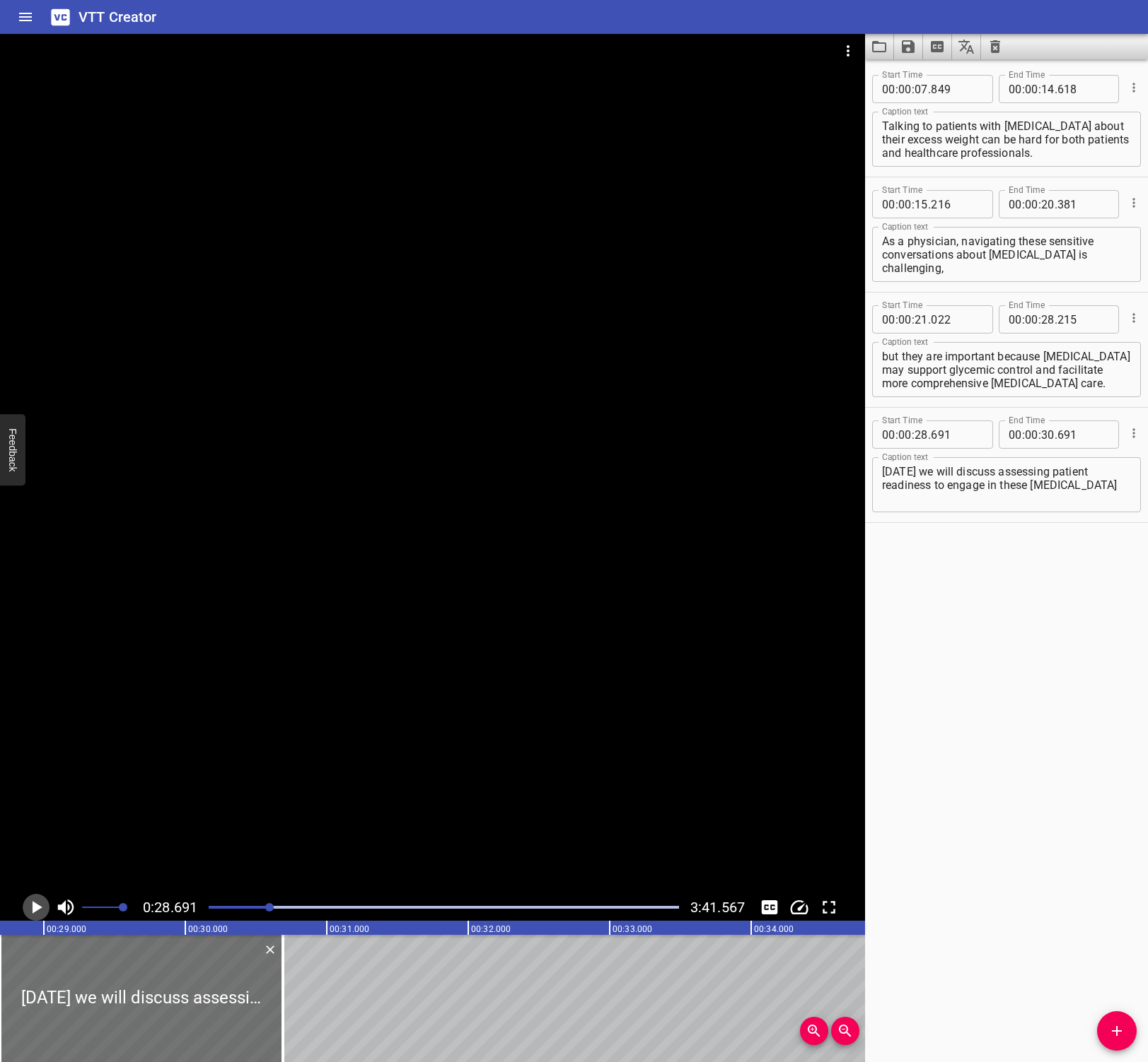
click at [30, 907] on icon "Play/Pause" at bounding box center [36, 908] width 21 height 21
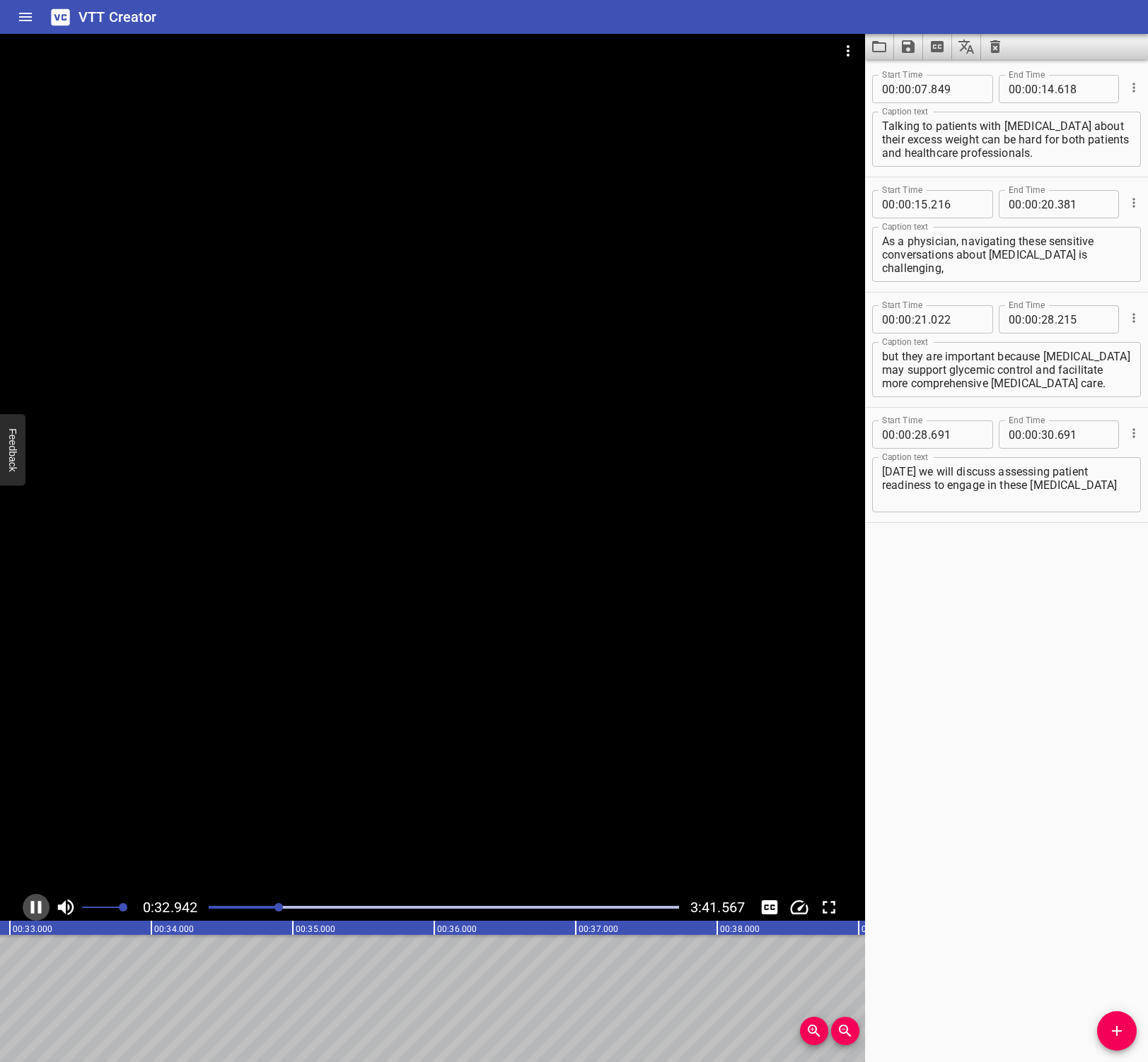
click at [35, 906] on icon "Play/Pause" at bounding box center [36, 908] width 21 height 21
click at [1041, 436] on input "number" at bounding box center [1048, 434] width 14 height 28
type input "33"
type input "106"
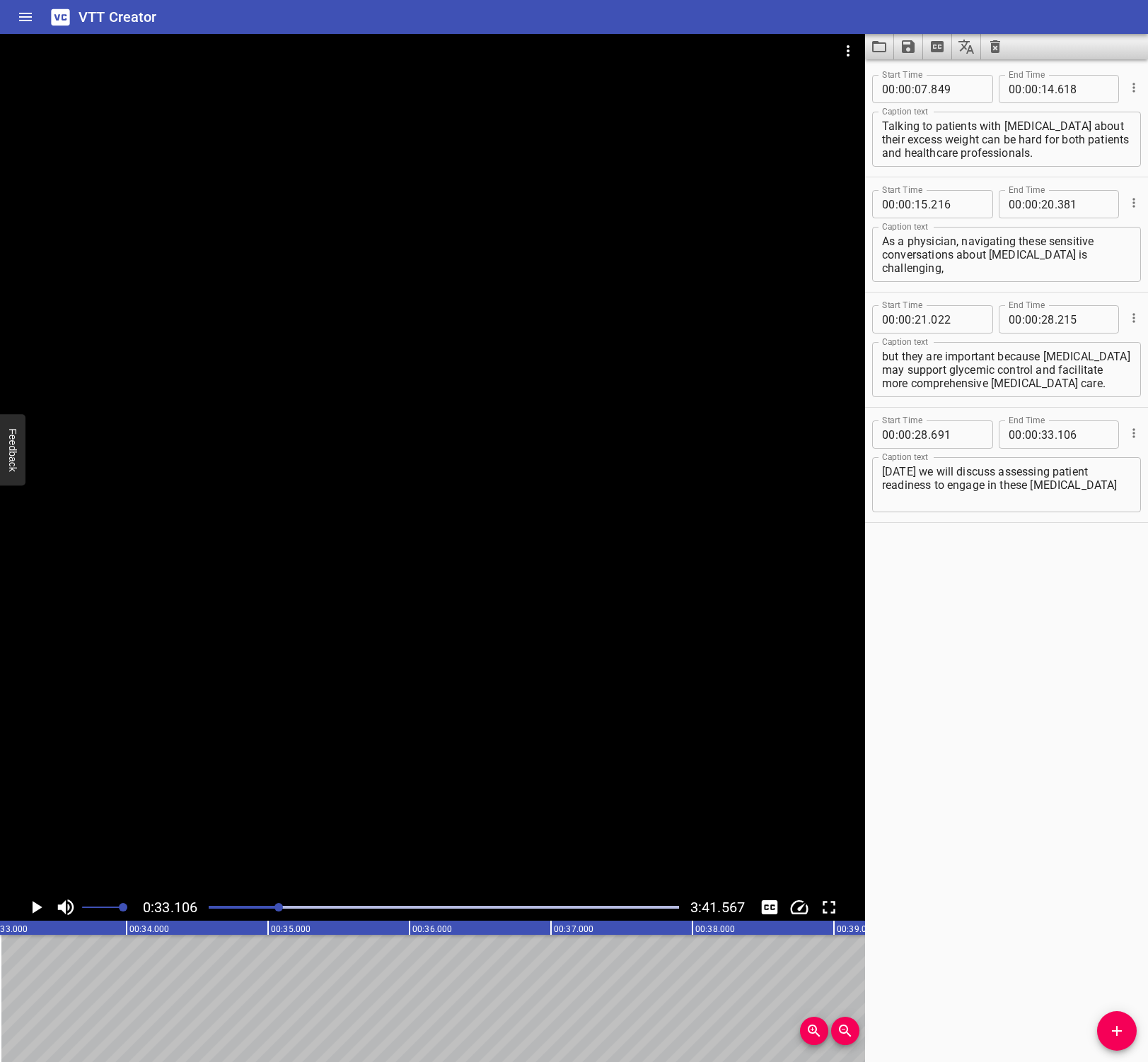
drag, startPoint x: 1002, startPoint y: 550, endPoint x: 1004, endPoint y: 538, distance: 12.2
click at [1001, 551] on div "Start Time 00 : 00 : 07 . 849 Start Time End Time 00 : 00 : 14 . 618 End Time C…" at bounding box center [1006, 561] width 283 height 1003
click at [1109, 1039] on icon "Add Cue" at bounding box center [1116, 1031] width 17 height 17
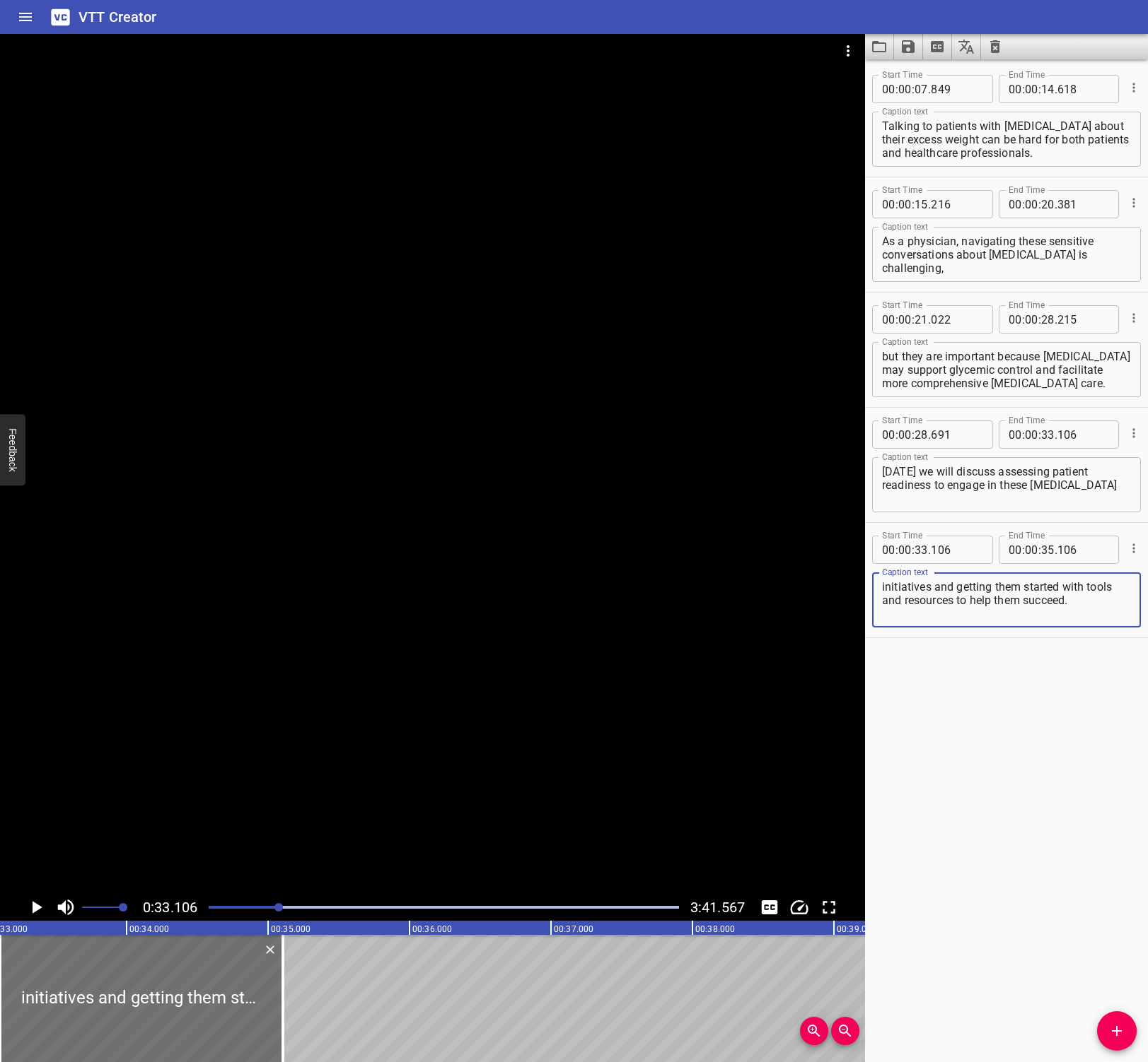
type textarea "initiatives and getting them started with tools and resources to help them succ…"
click at [28, 899] on icon "Play/Pause" at bounding box center [36, 908] width 21 height 21
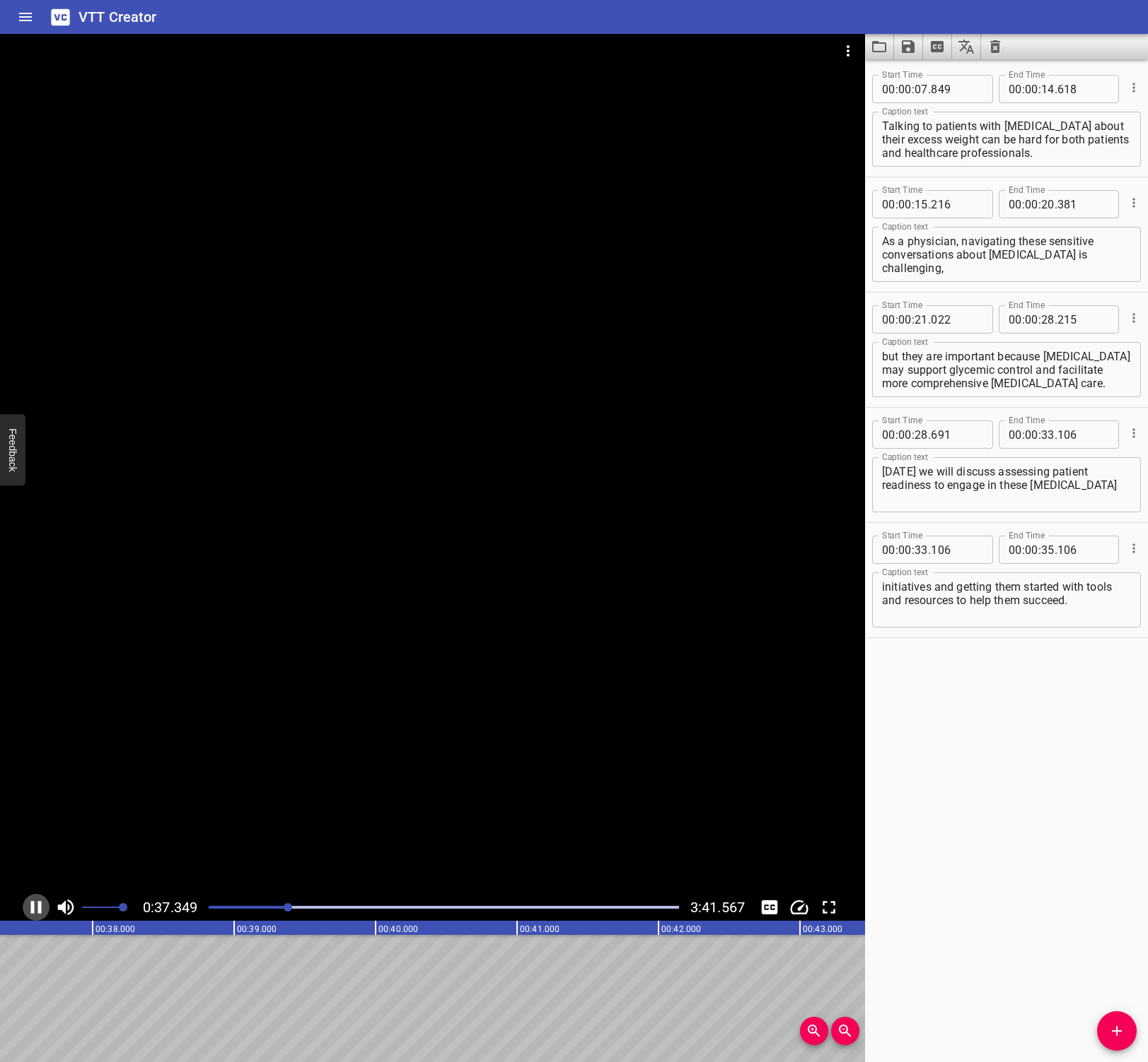
click at [30, 904] on icon "Play/Pause" at bounding box center [36, 908] width 21 height 21
click at [1041, 545] on input "number" at bounding box center [1048, 549] width 14 height 28
type input "37"
type input "622"
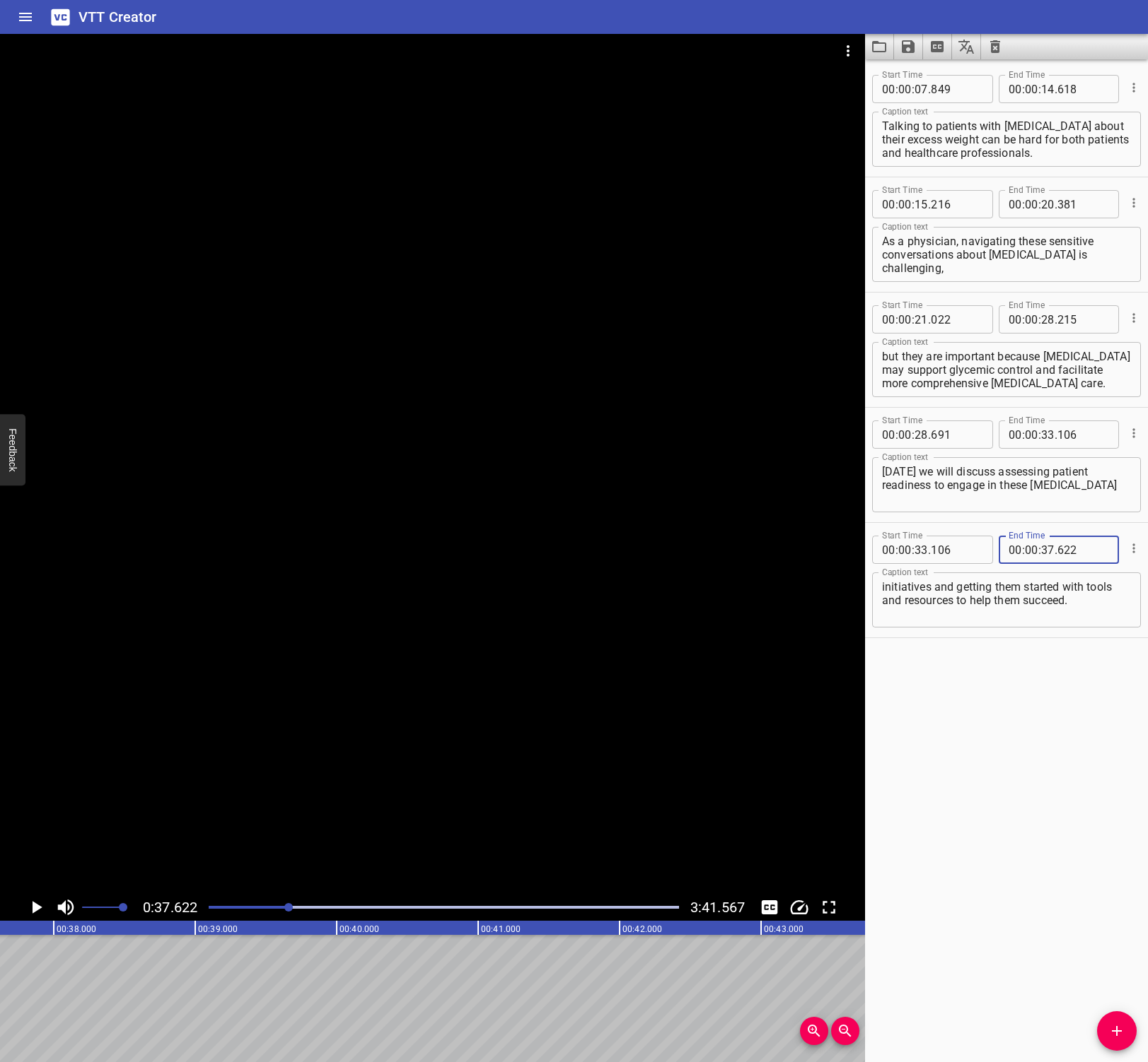
click at [1008, 774] on div "Start Time 00 : 00 : 07 . 849 Start Time End Time 00 : 00 : 14 . 618 End Time C…" at bounding box center [1006, 561] width 283 height 1003
click at [36, 904] on icon "Play/Pause" at bounding box center [37, 908] width 10 height 13
click at [36, 904] on icon "Play/Pause" at bounding box center [36, 908] width 21 height 21
click at [1117, 1036] on icon "Add Cue" at bounding box center [1116, 1031] width 17 height 17
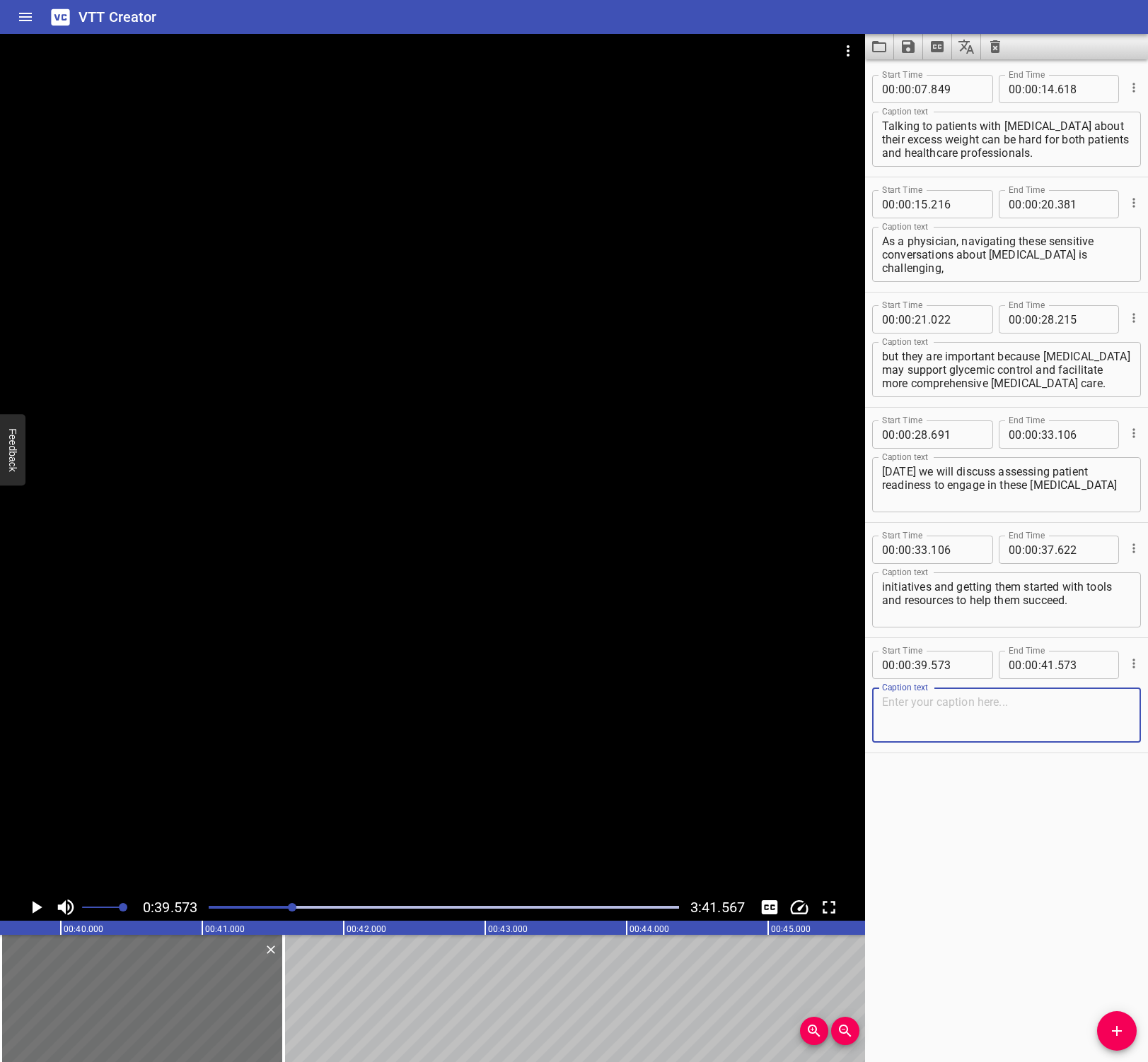
paste textarea "People with type 2 diabetes and overweight or obesity may be reluctant to discu…"
type textarea "People with type 2 diabetes and overweight or obesity may be reluctant to discu…"
click at [32, 908] on icon "Play/Pause" at bounding box center [36, 908] width 21 height 21
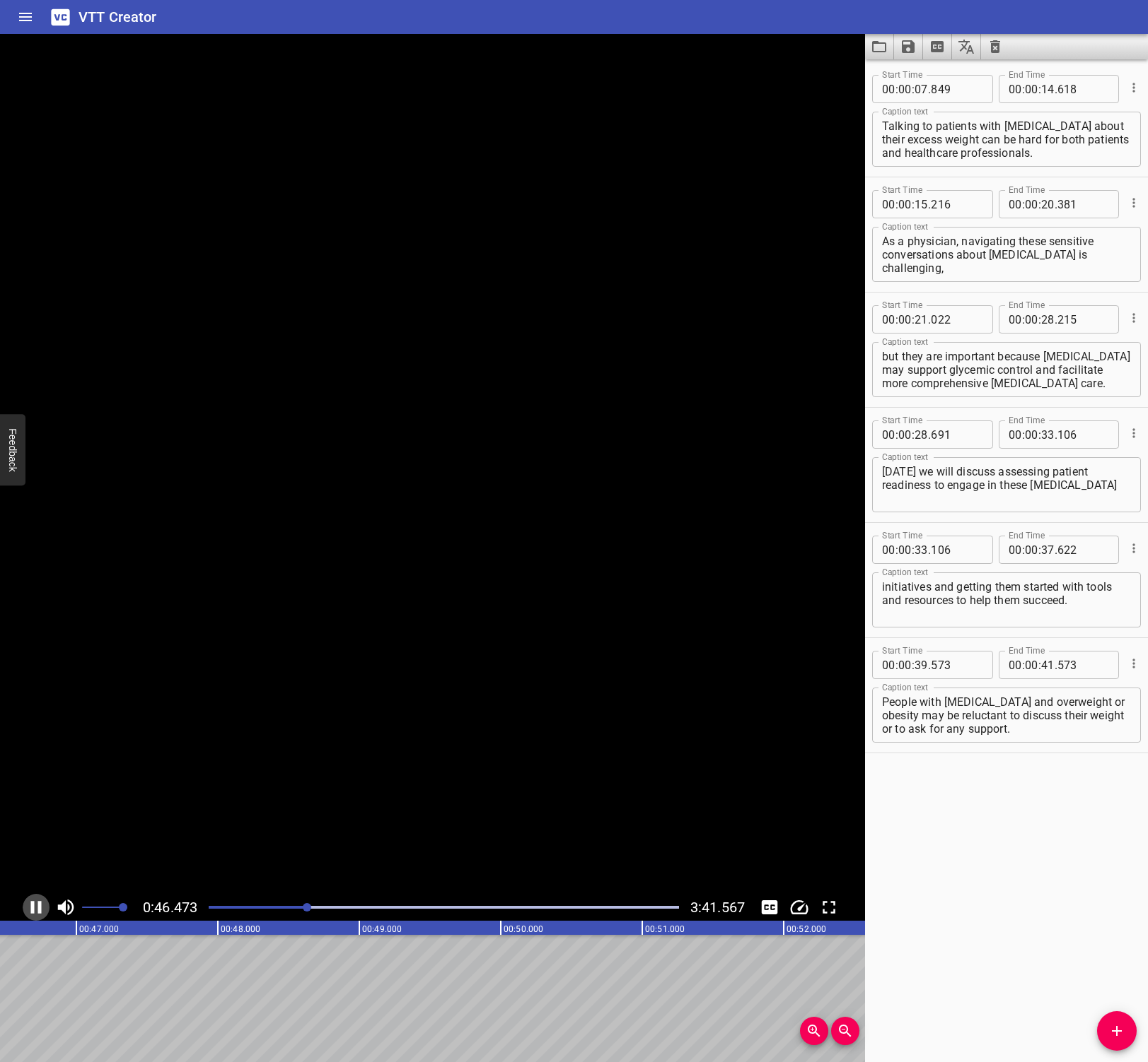
click at [31, 908] on icon "Play/Pause" at bounding box center [36, 908] width 11 height 13
click at [1041, 660] on input "number" at bounding box center [1048, 665] width 14 height 28
type input "46"
type input "4"
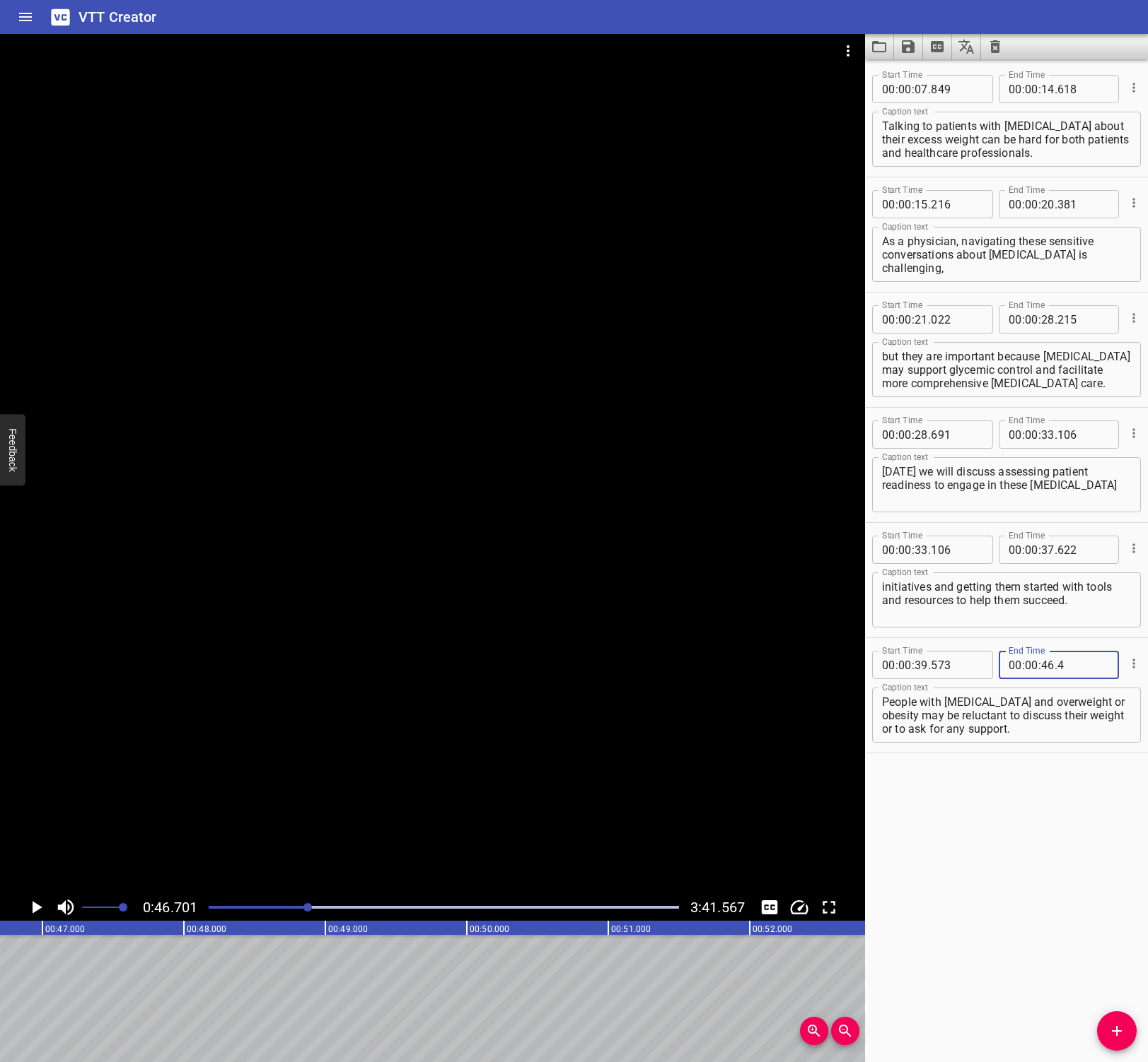
type input "573"
type input "46"
type input "701"
click at [967, 845] on div "Start Time 00 : 00 : 07 . 849 Start Time End Time 00 : 00 : 14 . 618 End Time C…" at bounding box center [1006, 561] width 283 height 1003
click at [35, 907] on icon "Play/Pause" at bounding box center [37, 908] width 10 height 13
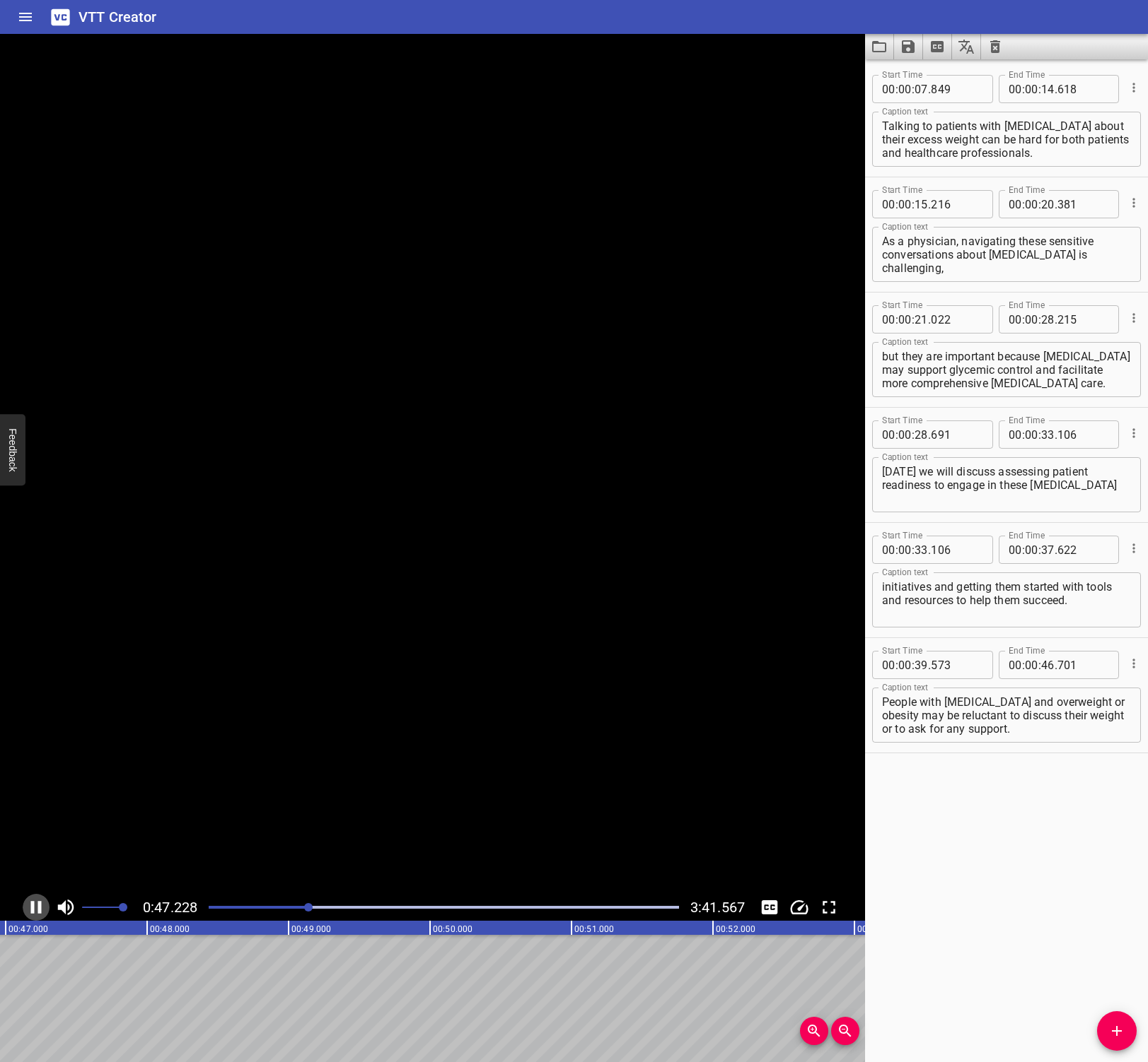
click at [35, 907] on icon "Play/Pause" at bounding box center [36, 908] width 21 height 21
click at [1114, 1037] on icon "Add Cue" at bounding box center [1116, 1031] width 17 height 17
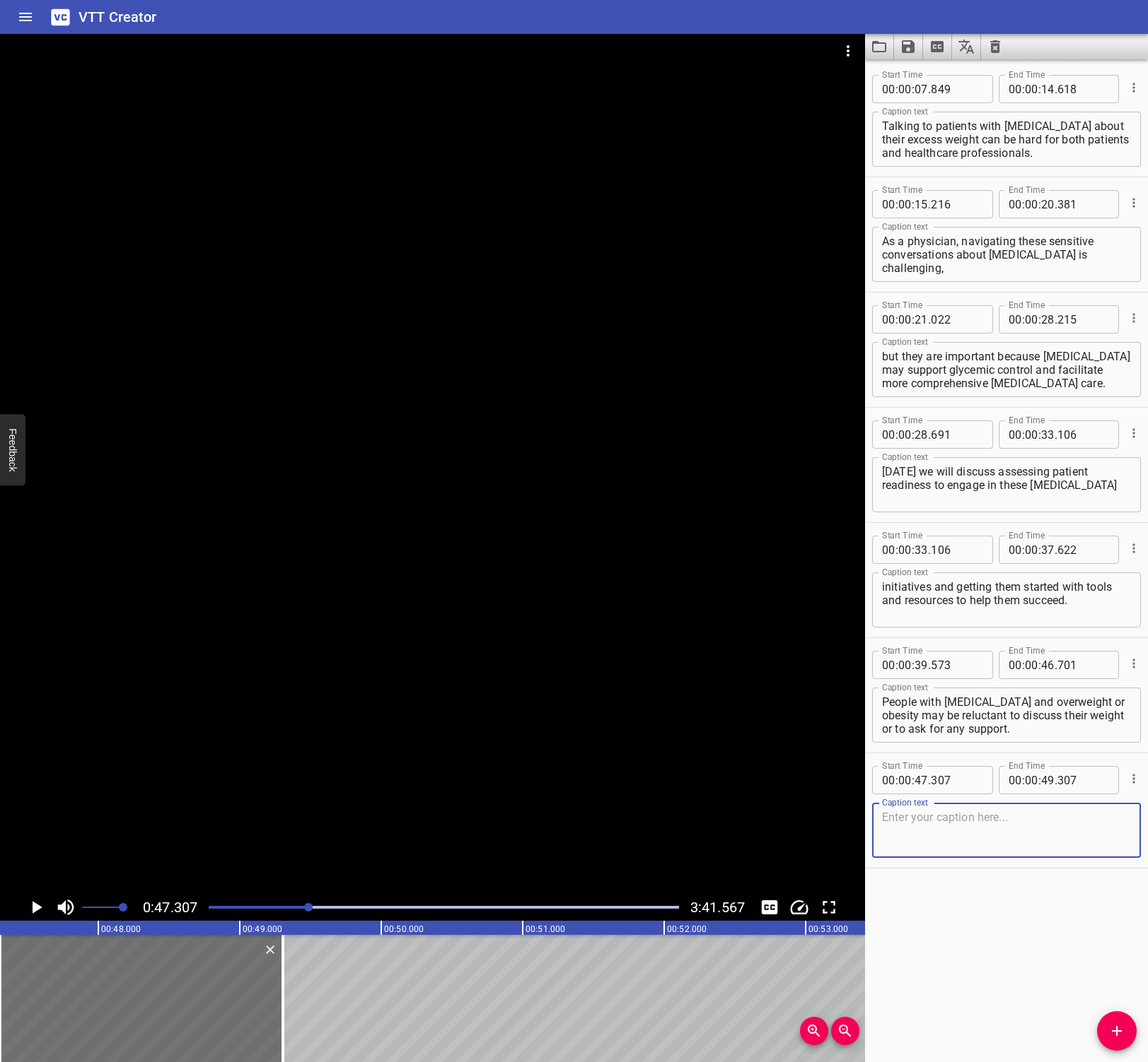
paste textarea "Because talking about weight can be a sensitive issue..."
type textarea "Because talking about weight can be a sensitive issue..."
click at [28, 907] on icon "Play/Pause" at bounding box center [36, 908] width 21 height 21
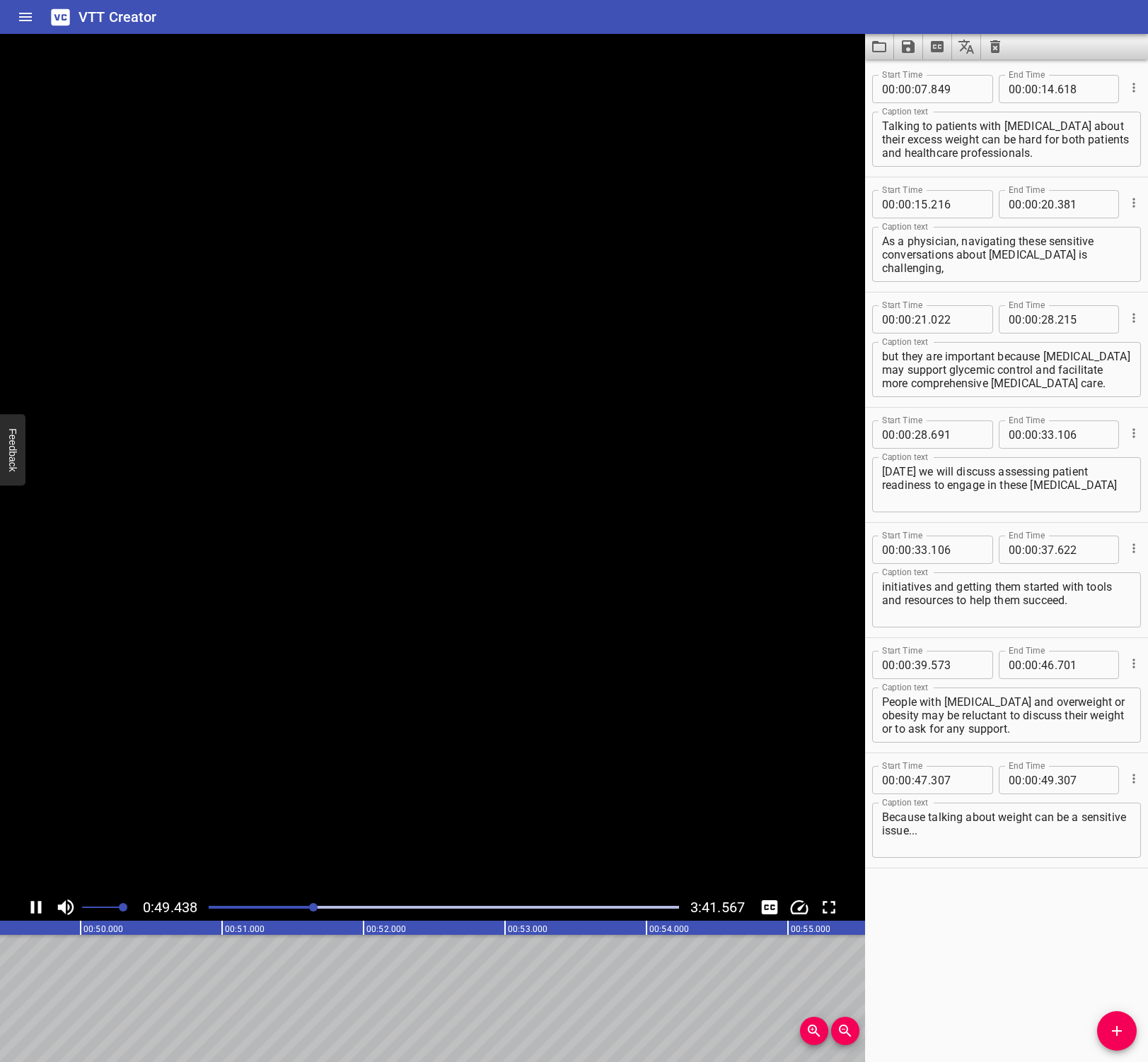
click at [28, 907] on icon "Play/Pause" at bounding box center [36, 908] width 21 height 21
click at [1066, 779] on input "number" at bounding box center [1083, 780] width 52 height 28
type input "634"
drag, startPoint x: 1026, startPoint y: 920, endPoint x: 984, endPoint y: 925, distance: 42.3
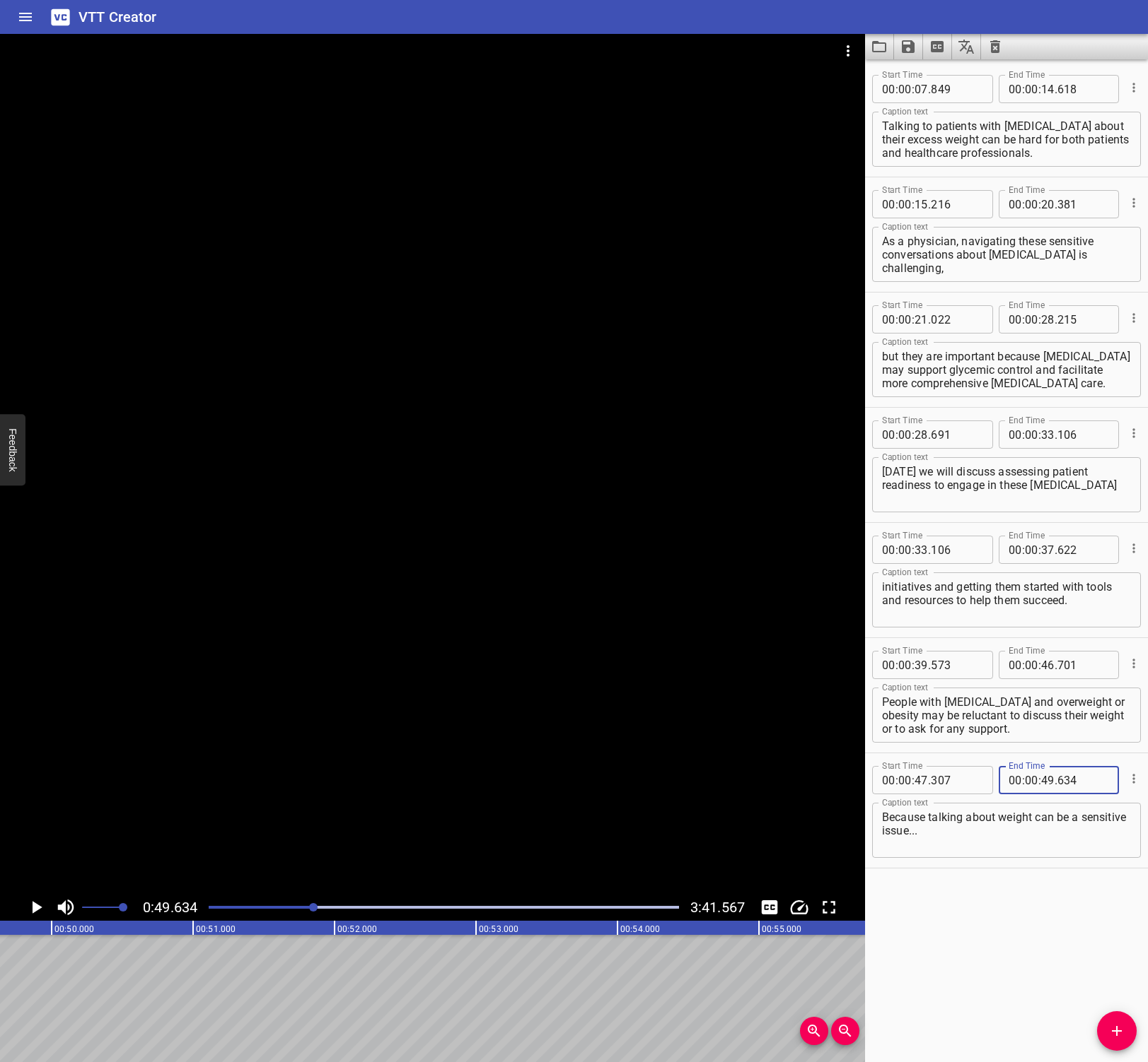
click at [1026, 920] on div "Start Time 00 : 00 : 07 . 849 Start Time End Time 00 : 00 : 14 . 618 End Time C…" at bounding box center [1006, 561] width 283 height 1003
click at [33, 906] on icon "Play/Pause" at bounding box center [37, 908] width 10 height 13
click at [33, 906] on icon "Play/Pause" at bounding box center [36, 908] width 11 height 13
click at [1122, 1030] on icon "Add Cue" at bounding box center [1116, 1031] width 17 height 17
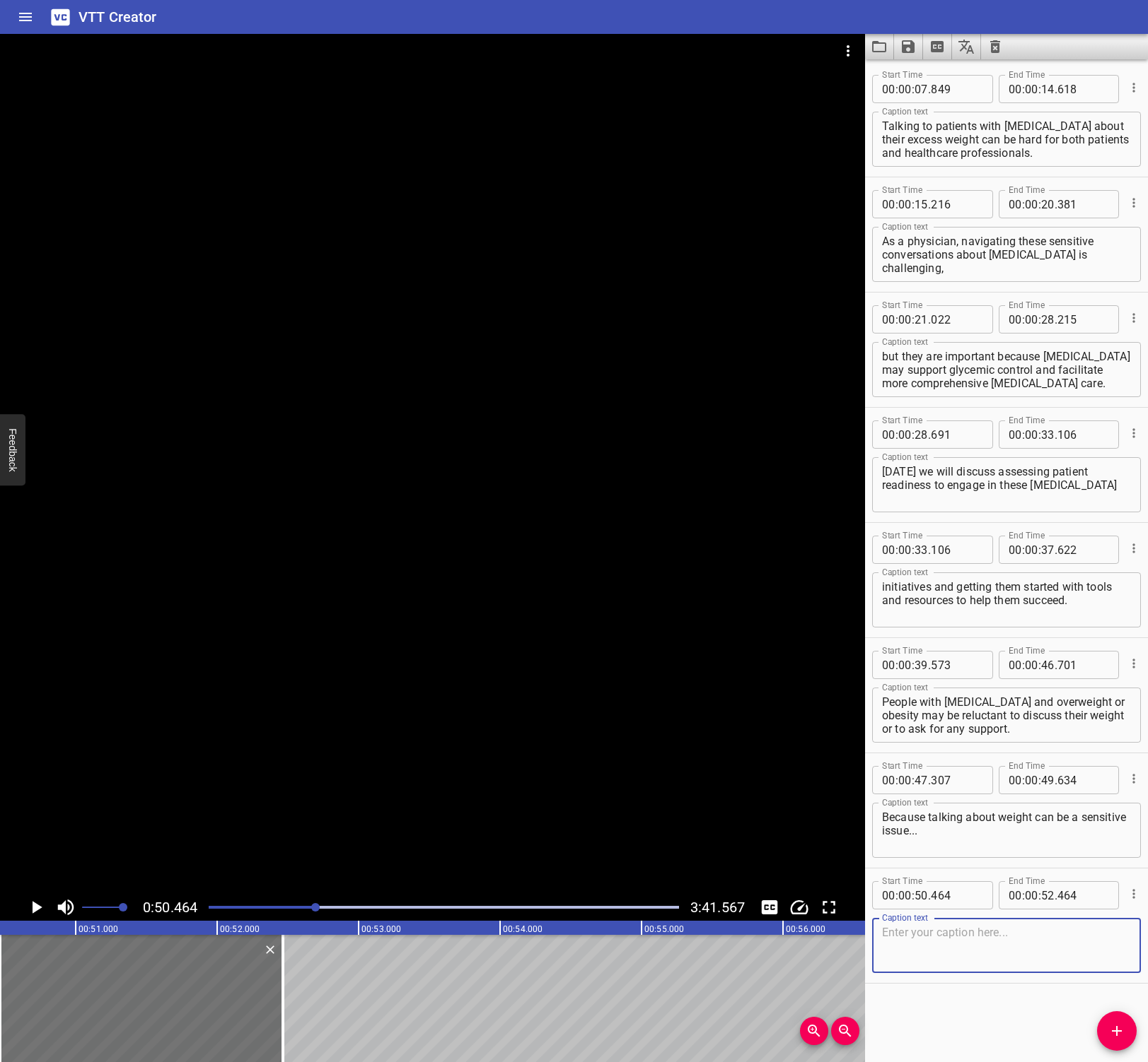
paste textarea "...consider starting by asking your patient for permission to discuss weight an…"
type textarea "...consider starting by asking your patient for permission to discuss weight an…"
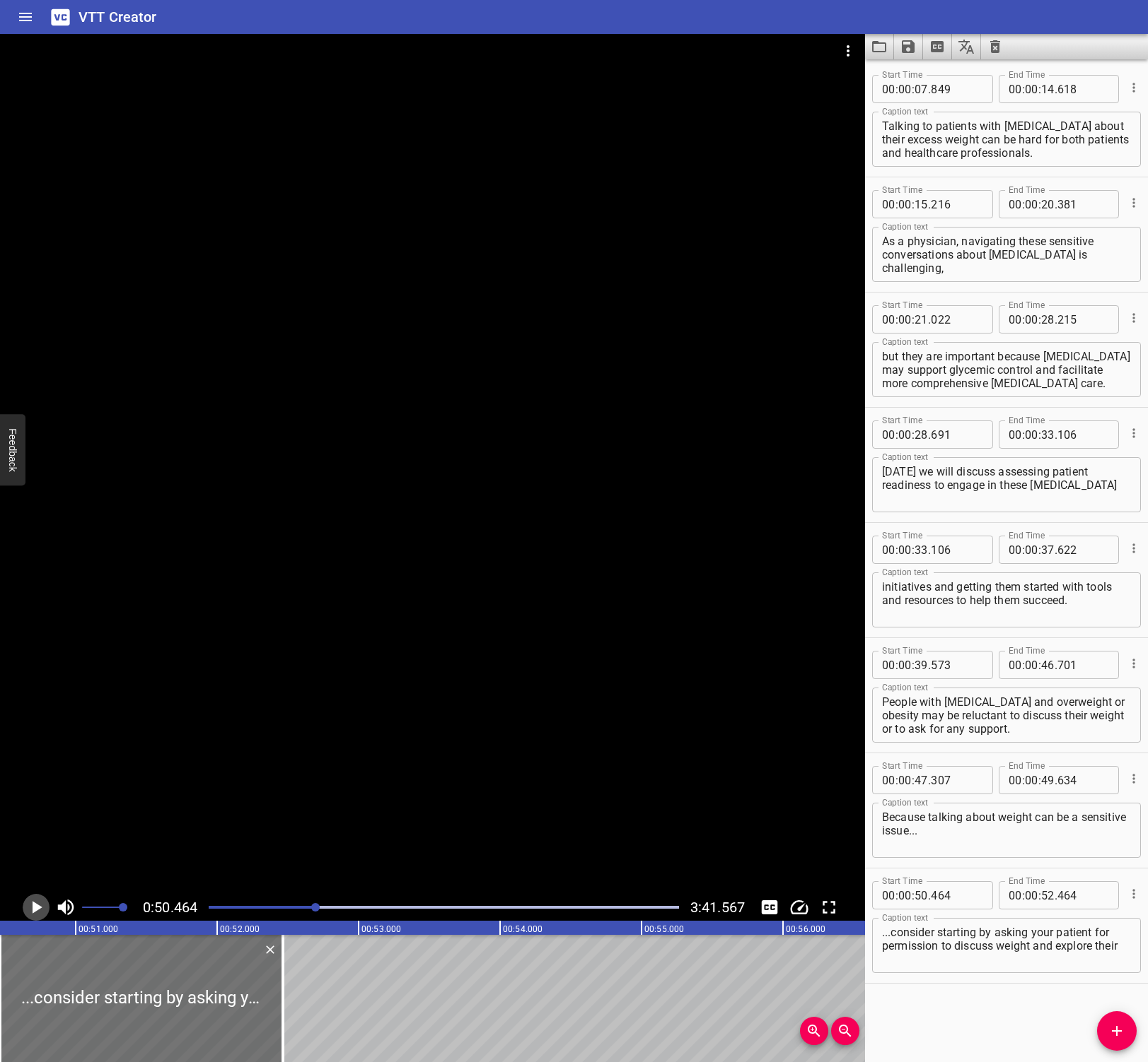
click at [32, 907] on icon "Play/Pause" at bounding box center [36, 908] width 21 height 21
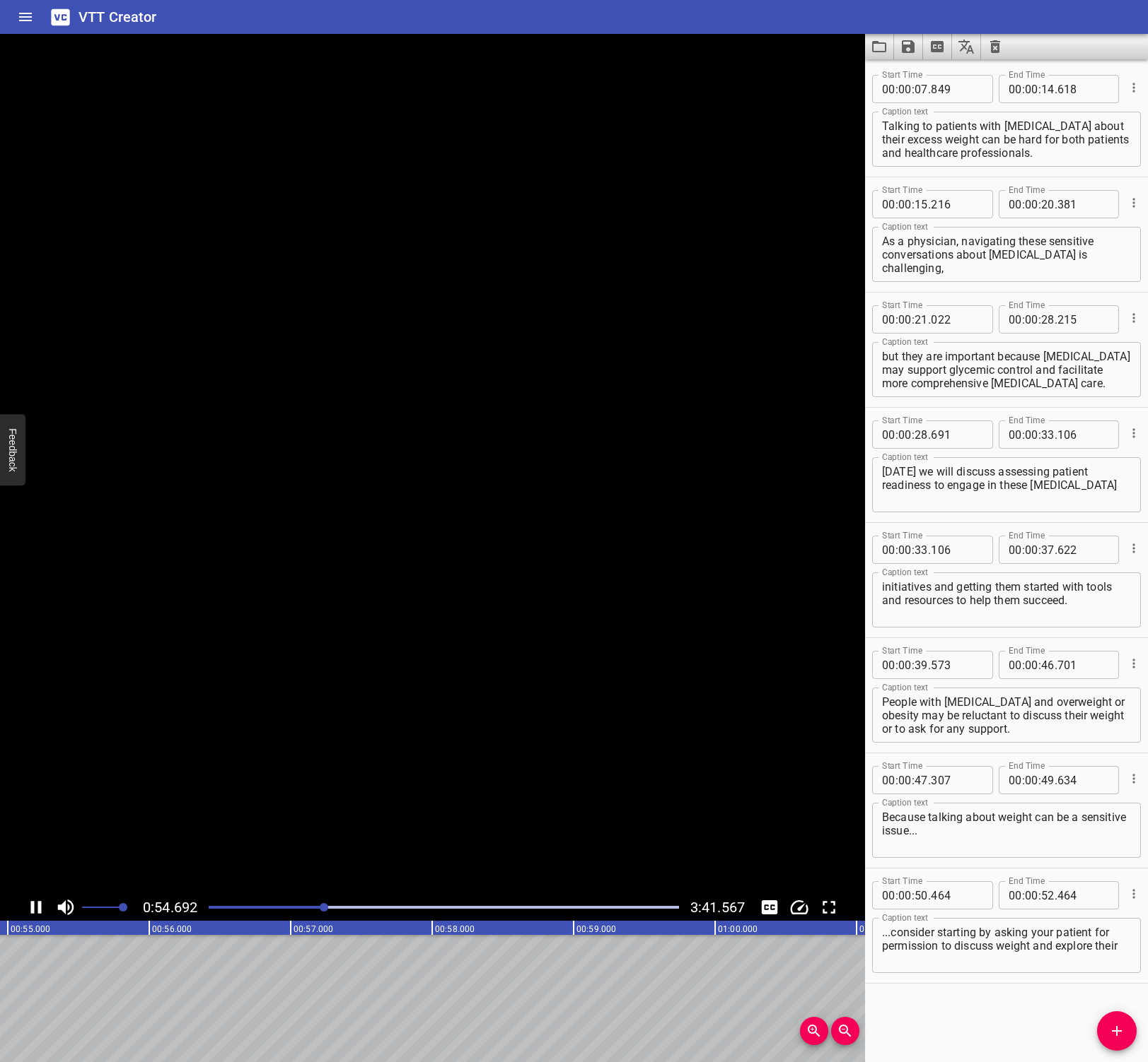
click at [32, 904] on icon "Play/Pause" at bounding box center [36, 908] width 11 height 13
click at [1045, 894] on input "number" at bounding box center [1048, 895] width 14 height 28
type input "55"
type input "142"
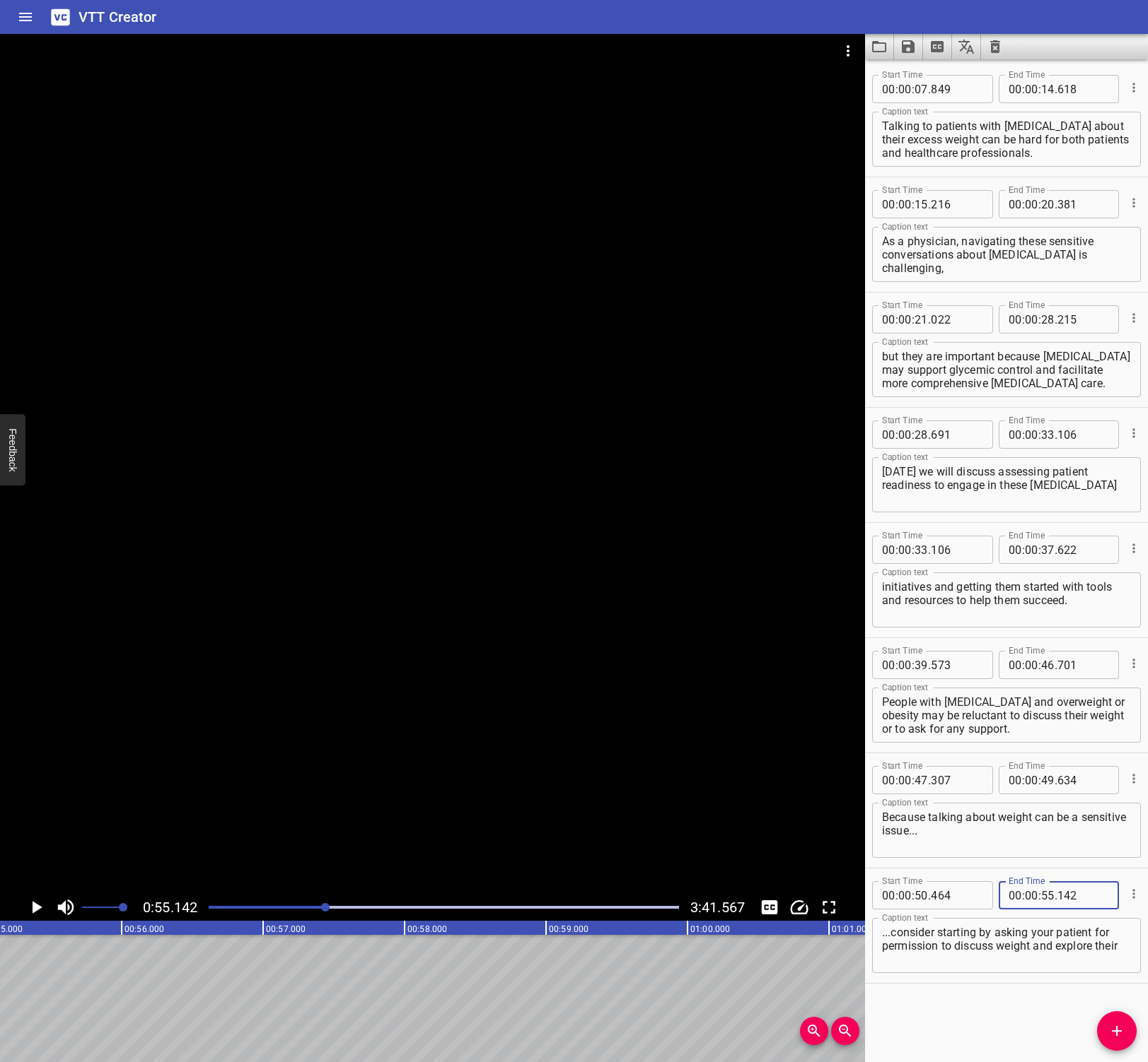
click at [1029, 1018] on div "Start Time 00 : 00 : 07 . 849 Start Time End Time 00 : 00 : 14 . 618 End Time C…" at bounding box center [1006, 561] width 283 height 1003
click at [1122, 1035] on icon "Add Cue" at bounding box center [1116, 1031] width 17 height 17
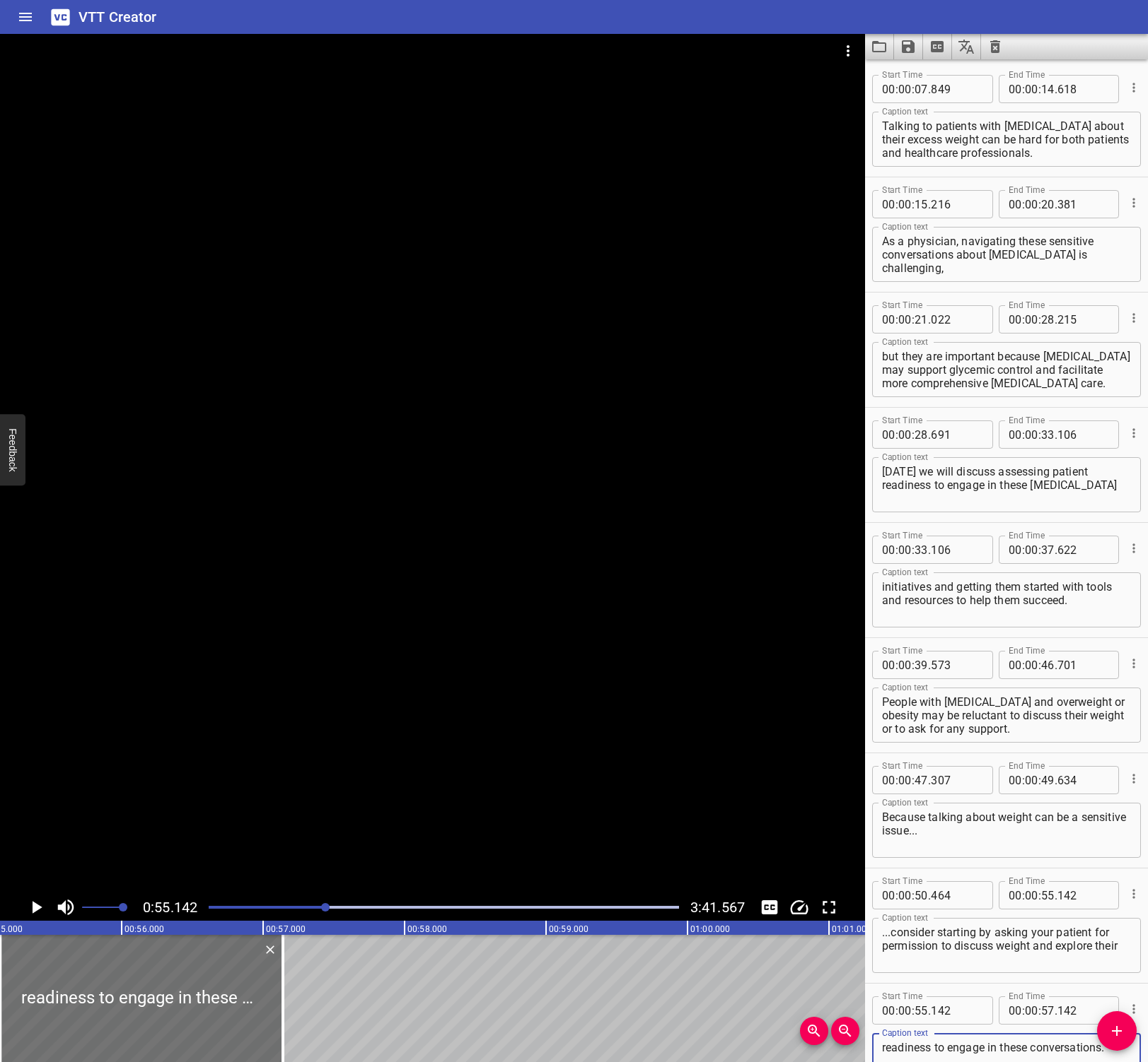
type textarea "readiness to engage in these conversations."
click at [30, 905] on icon "Play/Pause" at bounding box center [36, 908] width 21 height 21
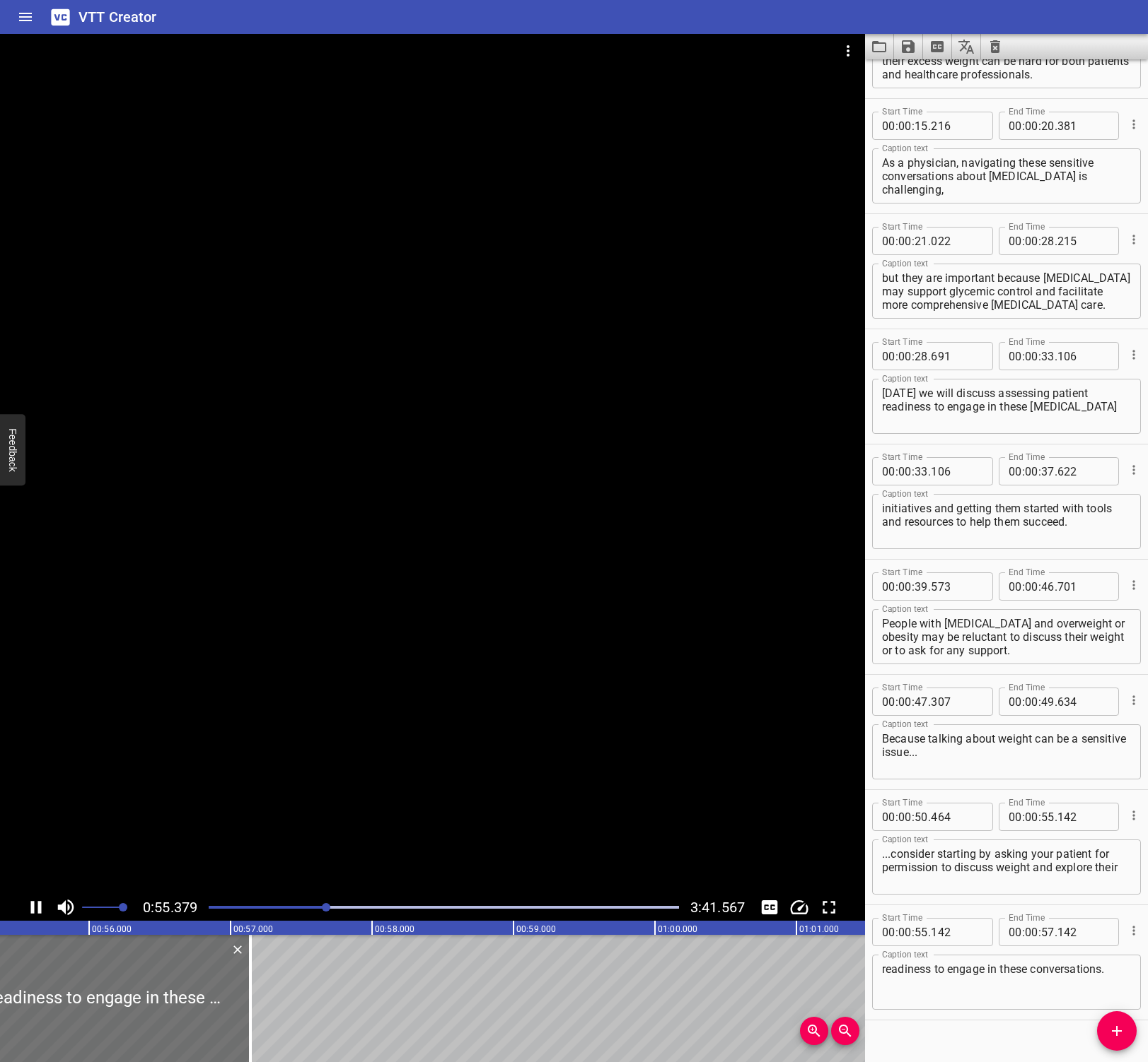
scroll to position [100, 0]
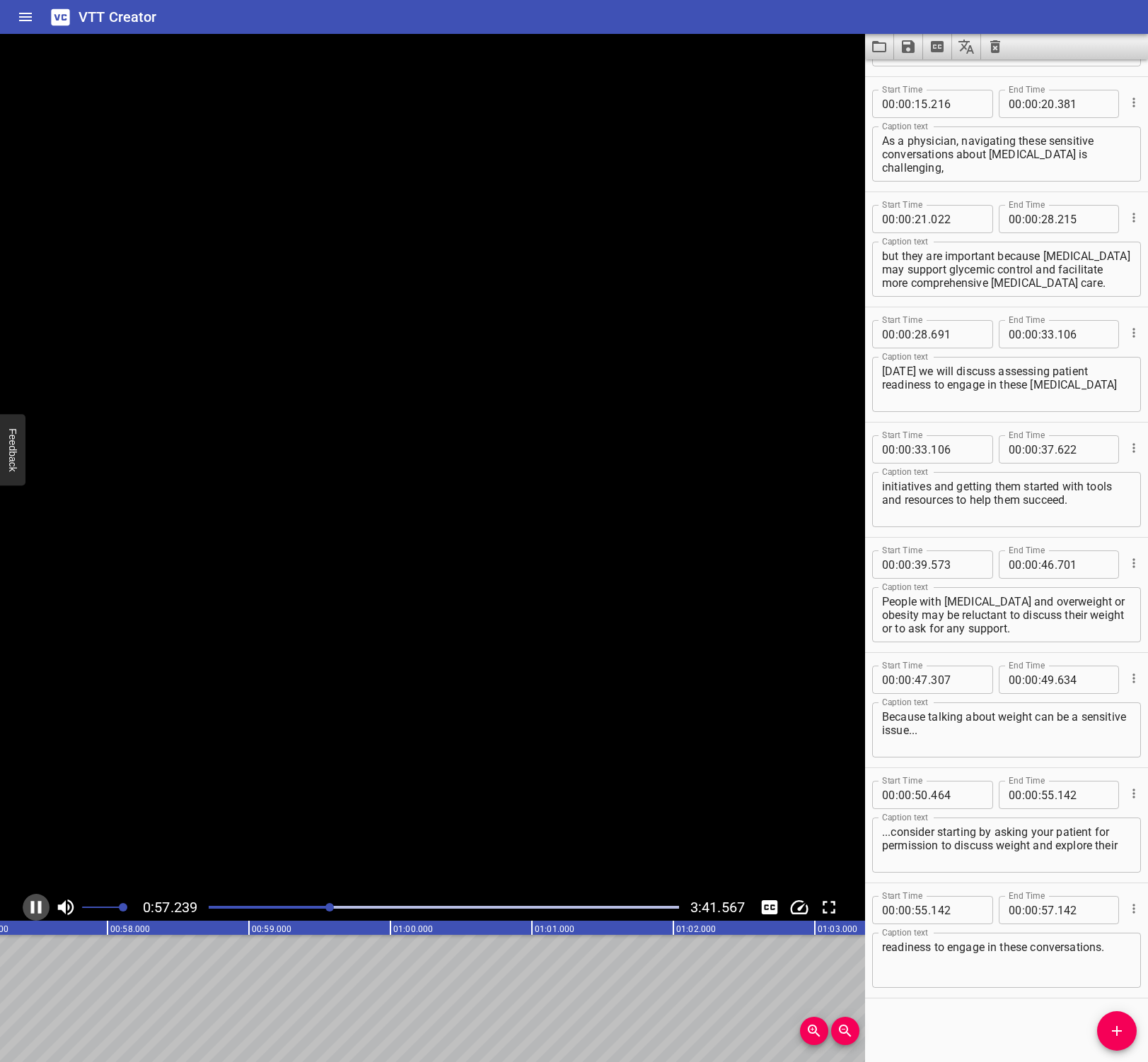
click at [30, 904] on icon "Play/Pause" at bounding box center [36, 908] width 21 height 21
click at [1069, 909] on input "number" at bounding box center [1083, 909] width 52 height 28
type input "463"
click at [977, 1000] on div "Start Time 00 : 00 : 07 . 849 Start Time End Time 00 : 00 : 14 . 618 End Time C…" at bounding box center [1006, 561] width 283 height 1003
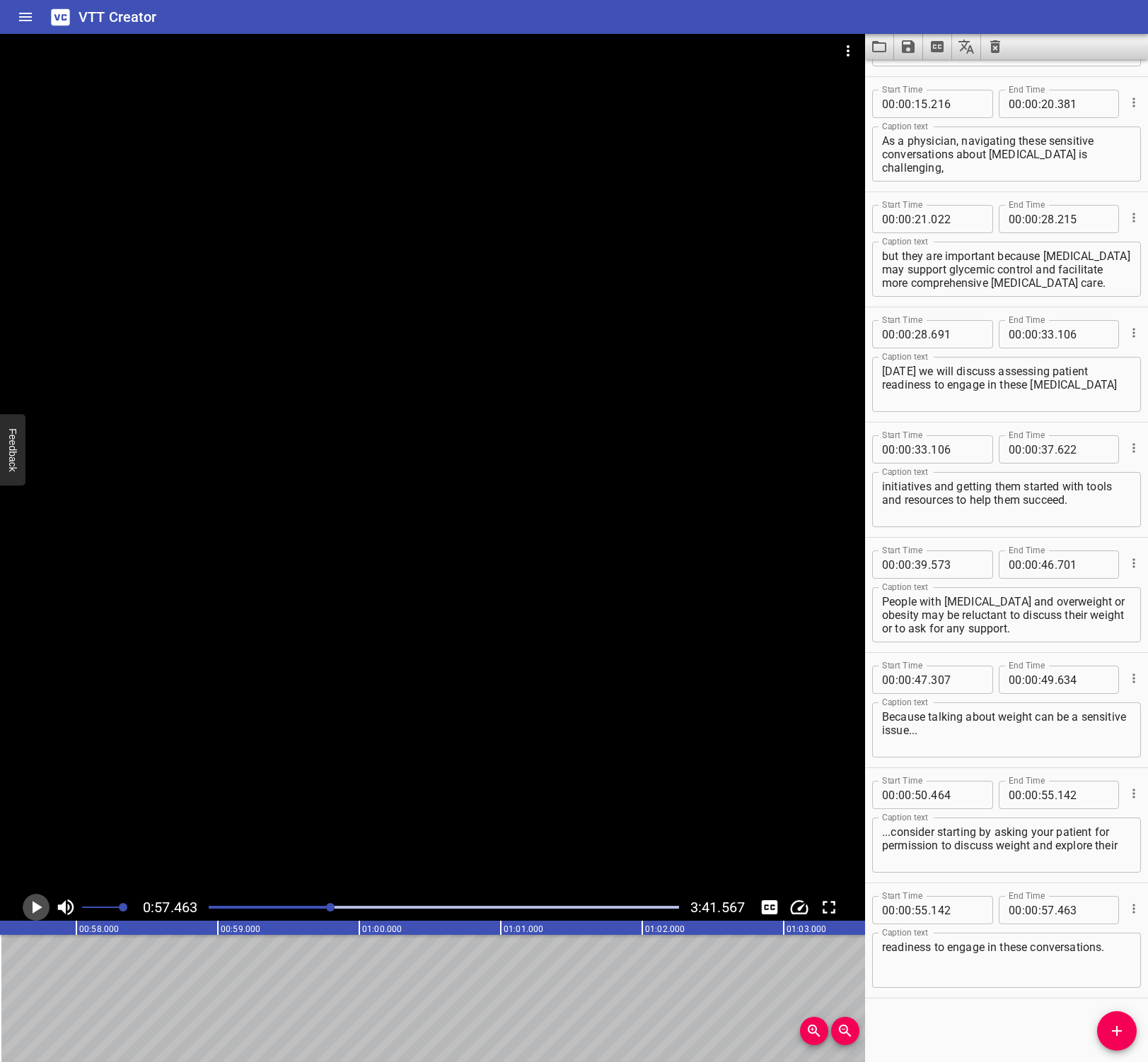
click at [38, 906] on icon "Play/Pause" at bounding box center [37, 908] width 10 height 13
click at [38, 906] on icon "Play/Pause" at bounding box center [36, 908] width 11 height 13
click at [1125, 1032] on span "Add Cue" at bounding box center [1116, 1031] width 40 height 17
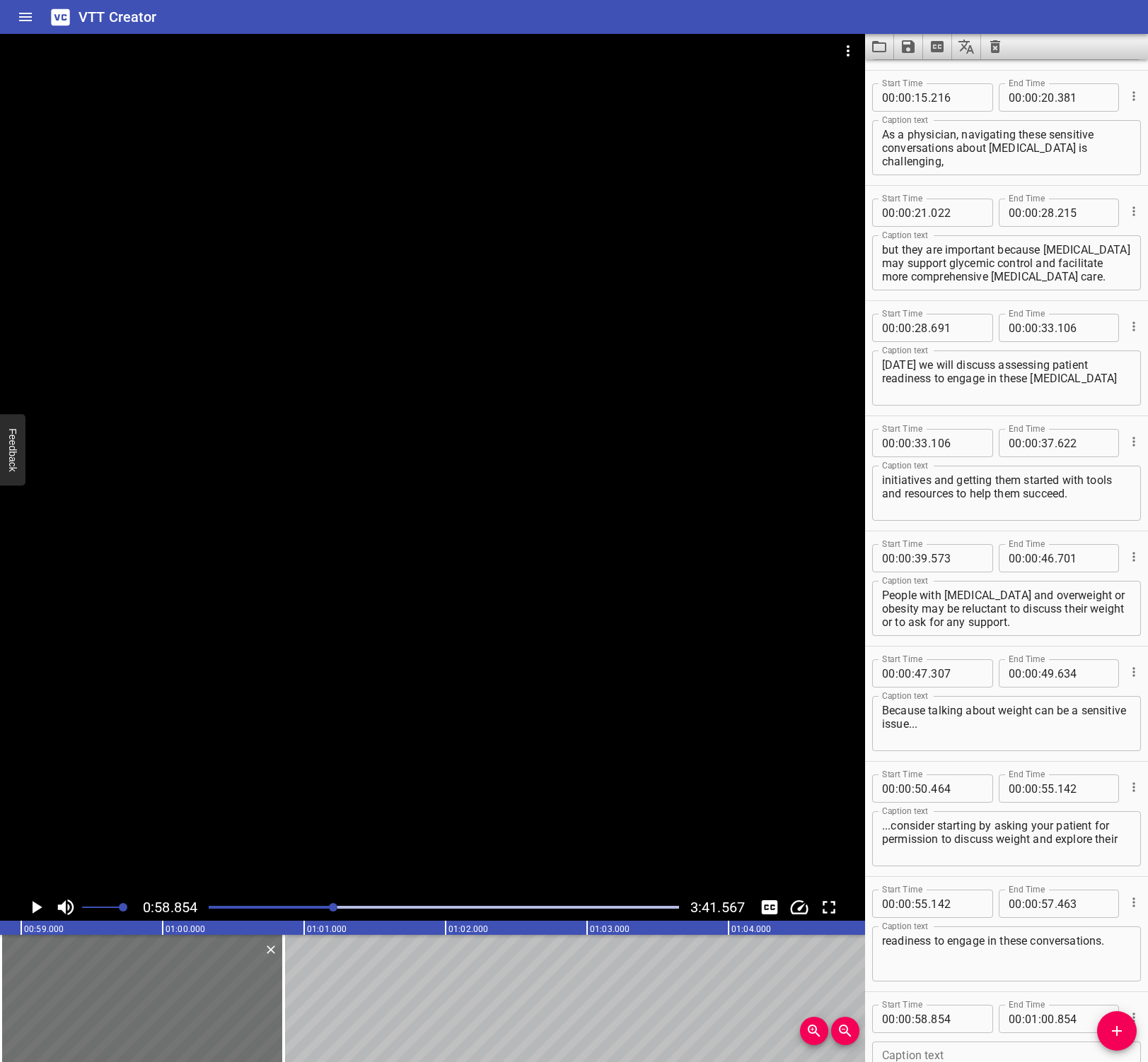
scroll to position [216, 0]
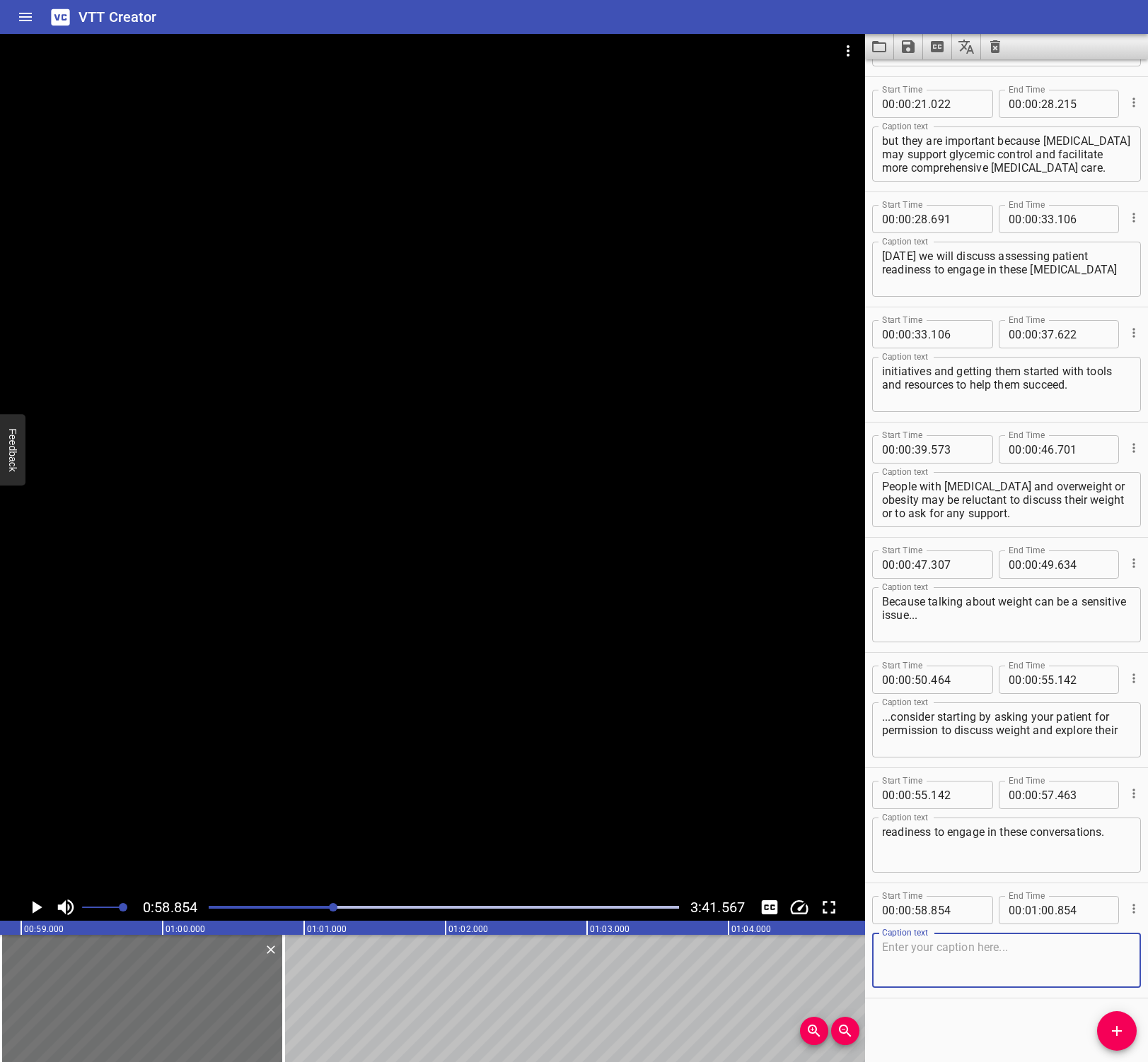
paste textarea "“As we talk about managing type 2 diabetes, we also need to think about how wei…"
type textarea "“As we talk about managing type 2 diabetes, we also need to think about how wei…"
click at [38, 909] on icon "Play/Pause" at bounding box center [37, 908] width 10 height 13
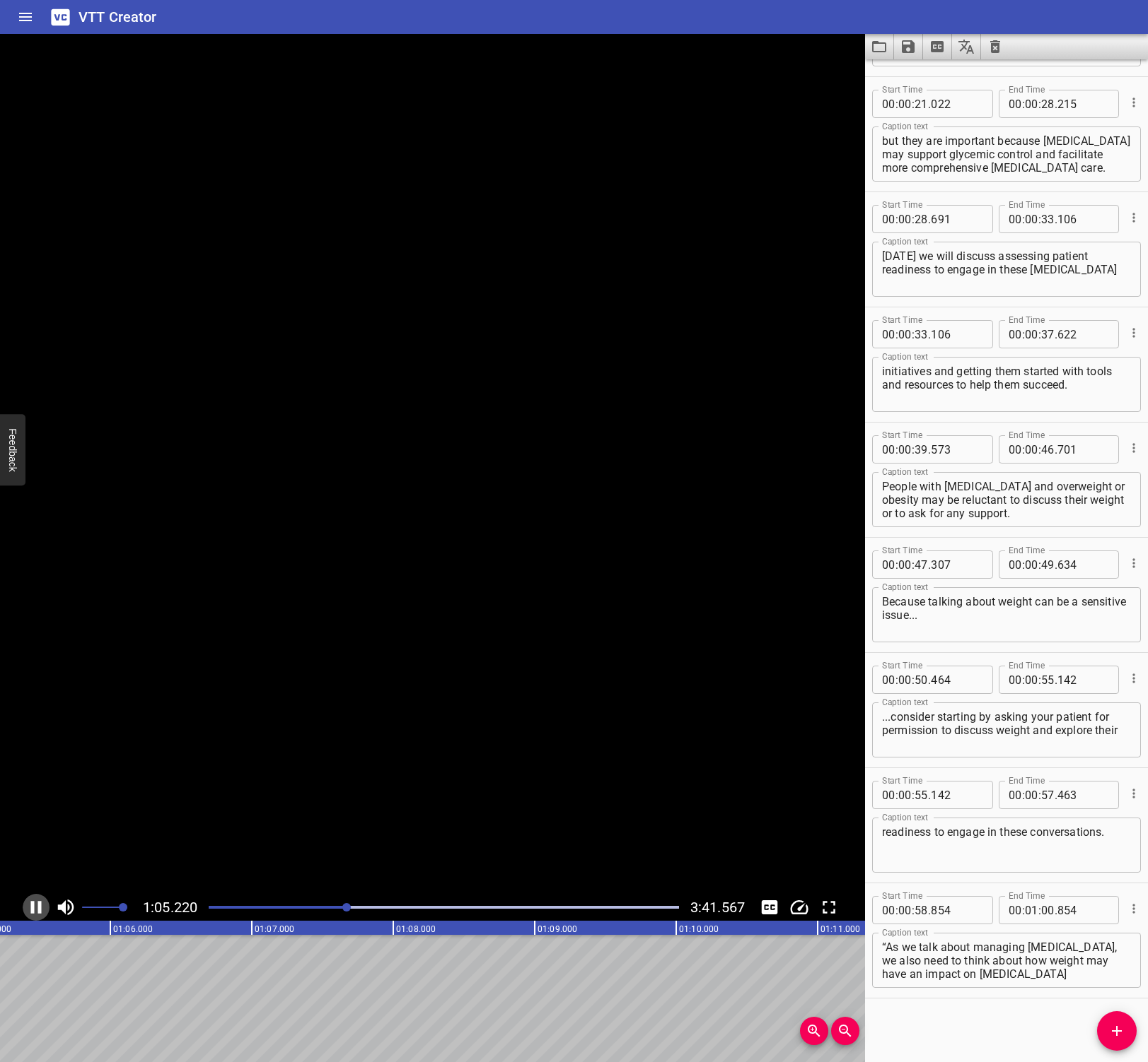
click at [38, 909] on icon "Play/Pause" at bounding box center [36, 908] width 21 height 21
drag, startPoint x: 1045, startPoint y: 911, endPoint x: 1109, endPoint y: 920, distance: 64.6
click at [1045, 911] on input "number" at bounding box center [1048, 909] width 14 height 28
type input "05"
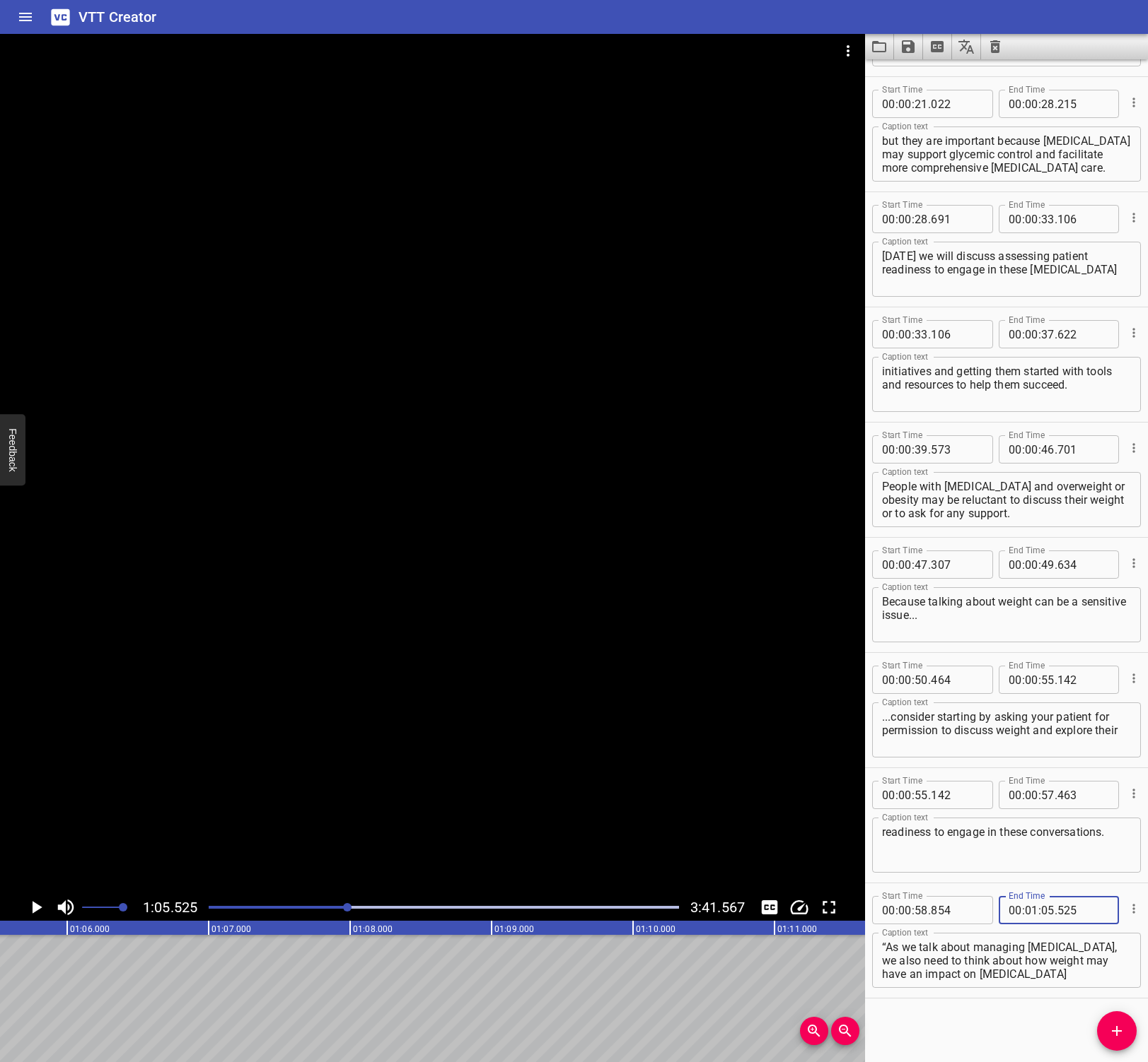
type input "525"
click at [1017, 1032] on div "Start Time 00 : 00 : 07 . 849 Start Time End Time 00 : 00 : 14 . 618 End Time C…" at bounding box center [1006, 561] width 283 height 1003
click at [1113, 1034] on icon "Add Cue" at bounding box center [1116, 1031] width 17 height 17
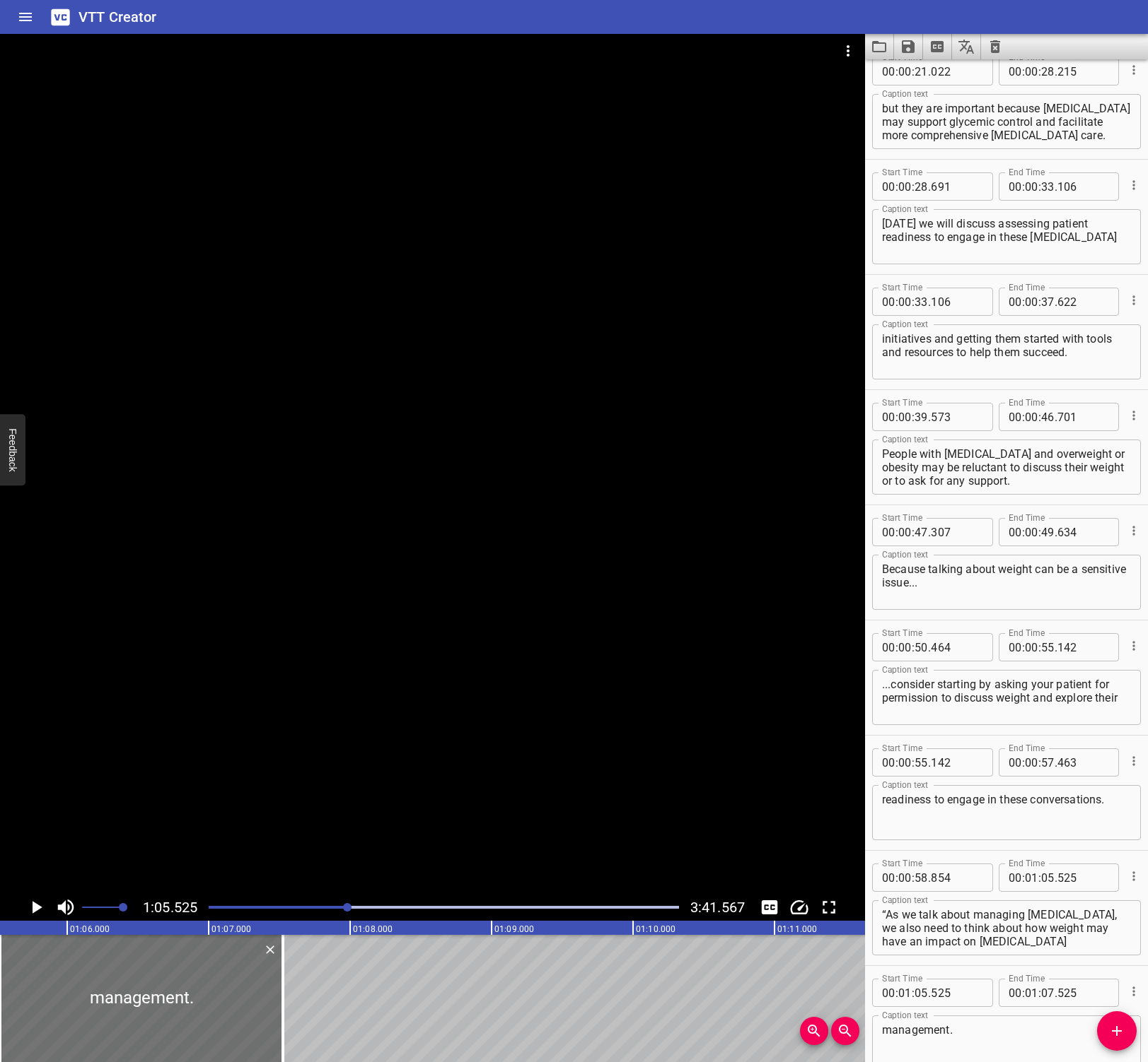
scroll to position [285, 0]
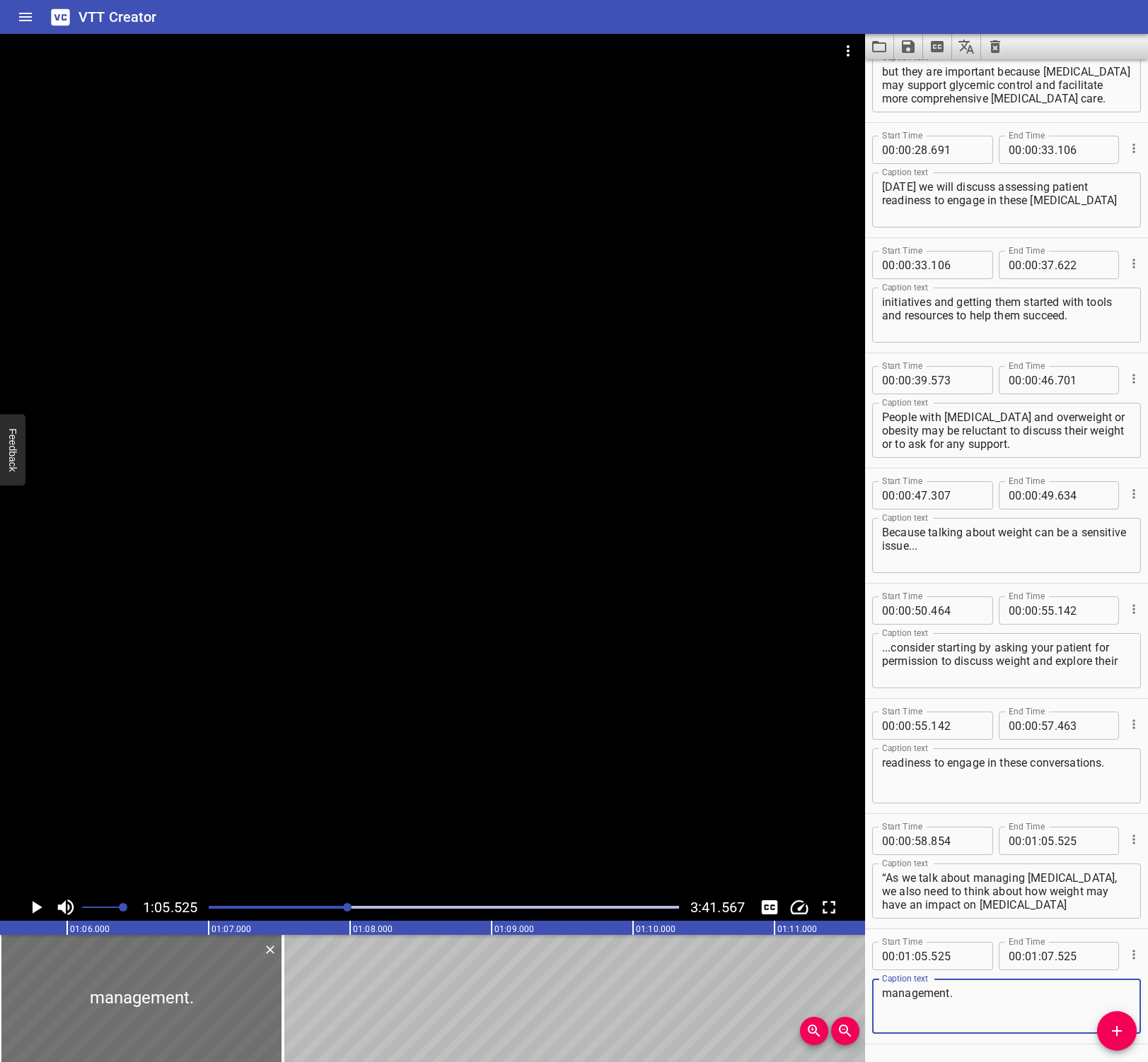
paste textarea "Would it be alright if we discussed your weight?”"
type textarea "management. Would it be alright if we discussed your weight?”"
click at [33, 904] on icon "Play/Pause" at bounding box center [37, 908] width 10 height 13
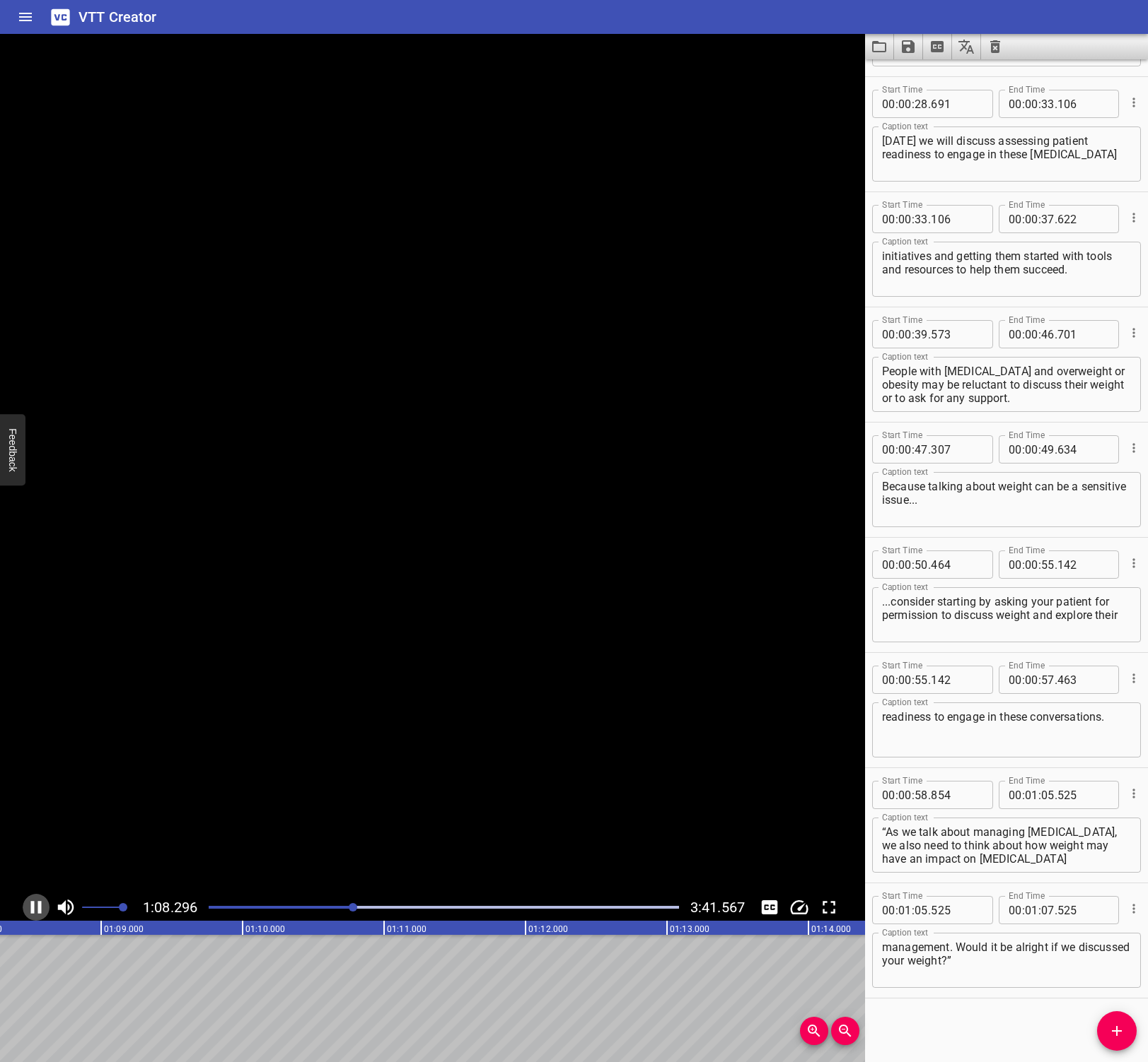
click at [33, 904] on icon "Play/Pause" at bounding box center [36, 908] width 11 height 13
click at [1042, 910] on input "number" at bounding box center [1048, 909] width 14 height 28
type input "08"
type input "497"
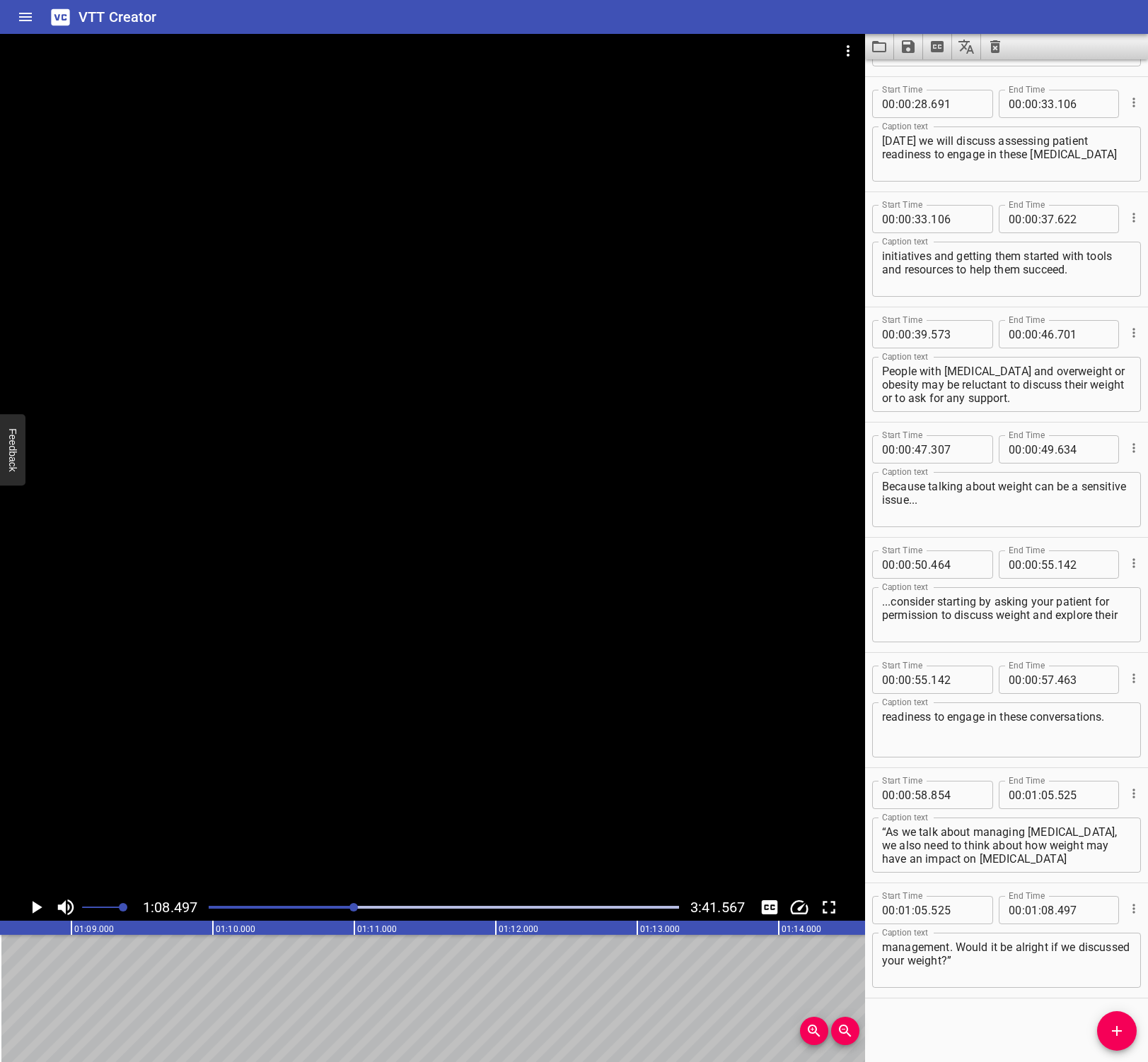
click at [995, 993] on div "Start Time 00 : 01 : 05 . 525 Start Time End Time 00 : 01 : 08 . 497 End Time C…" at bounding box center [1006, 941] width 283 height 115
click at [38, 908] on icon "Play/Pause" at bounding box center [37, 908] width 10 height 13
click at [38, 908] on icon "Play/Pause" at bounding box center [36, 908] width 21 height 21
click at [1112, 1031] on icon "Add Cue" at bounding box center [1117, 1031] width 10 height 10
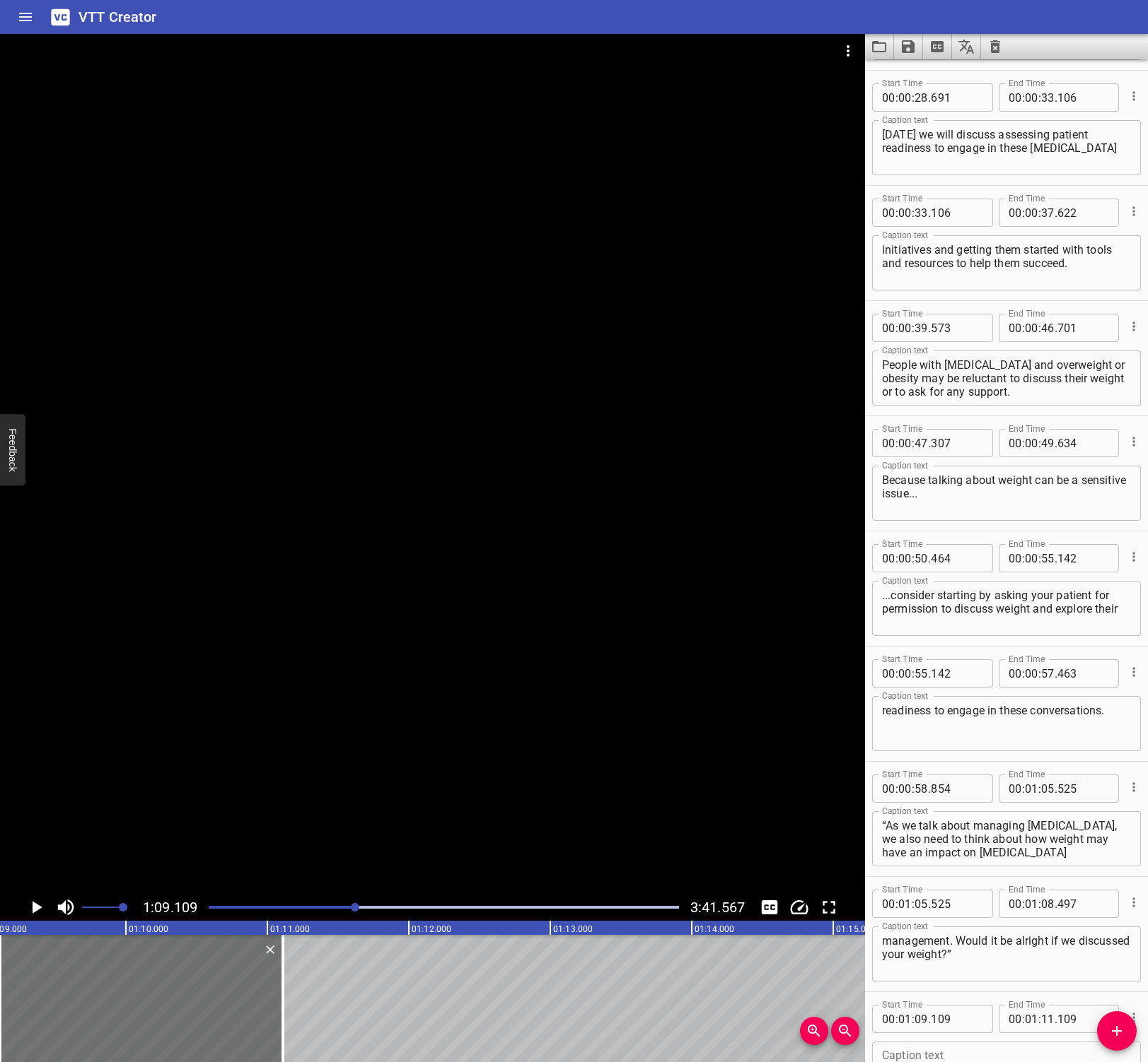
scroll to position [446, 0]
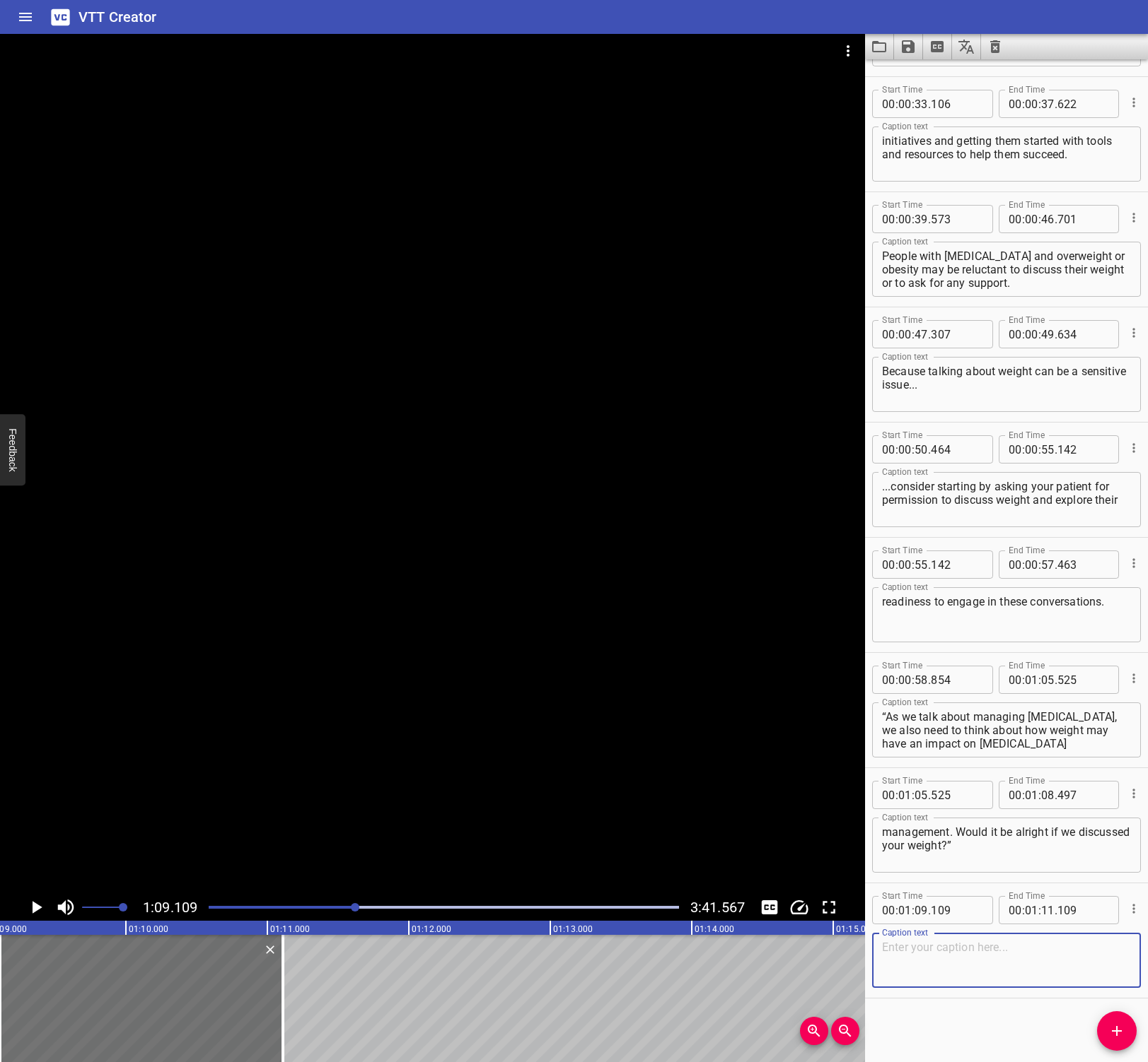
paste textarea "“I have some concerns about how your weight may be affecting type 2 diabetes ma…"
type textarea "“I have some concerns about how your weight may be affecting type 2 diabetes ma…"
click at [36, 911] on icon "Play/Pause" at bounding box center [37, 908] width 10 height 13
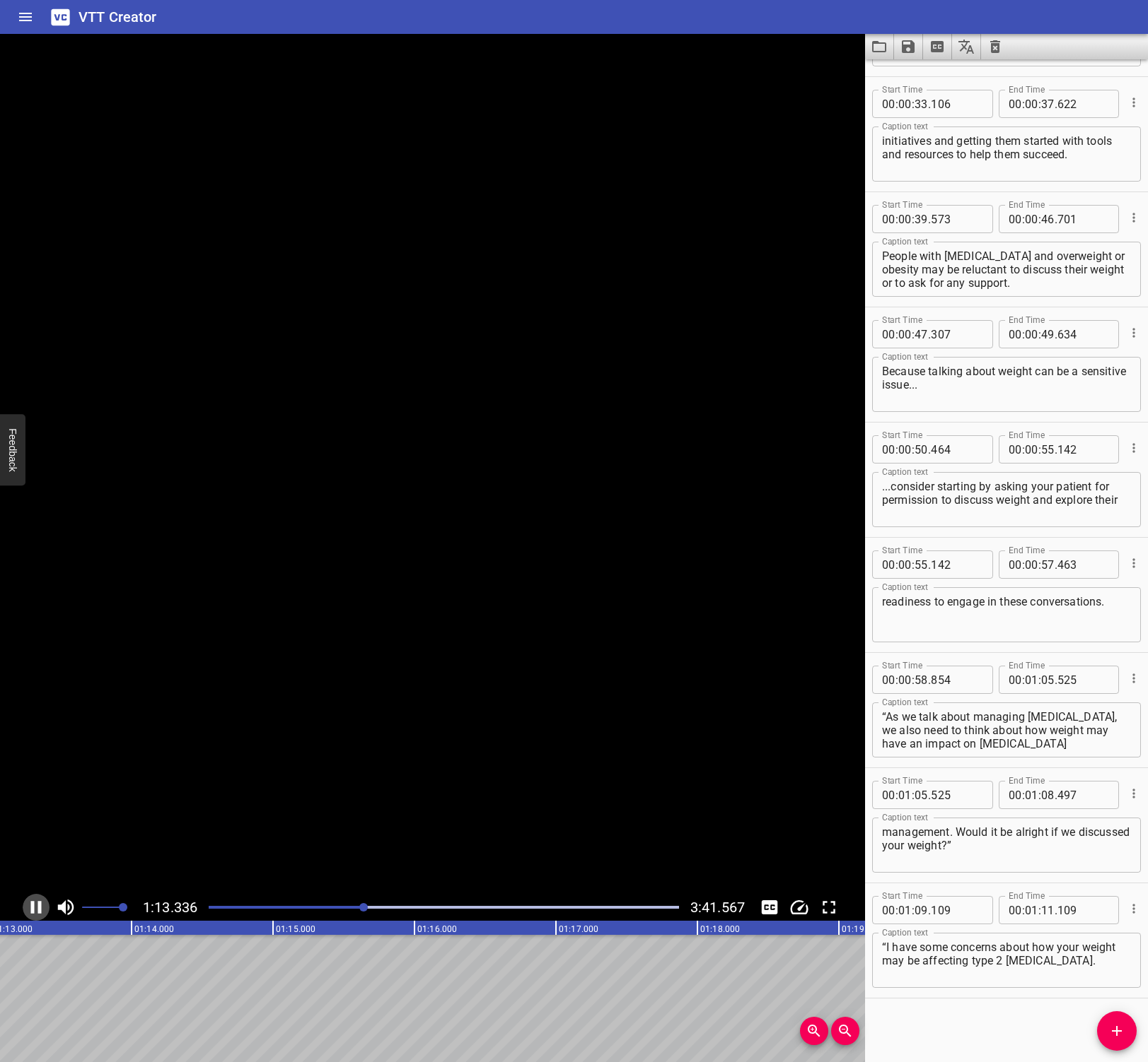
click at [36, 908] on icon "Play/Pause" at bounding box center [36, 908] width 21 height 21
click at [1047, 909] on input "number" at bounding box center [1048, 909] width 14 height 28
type input "13"
type input "406"
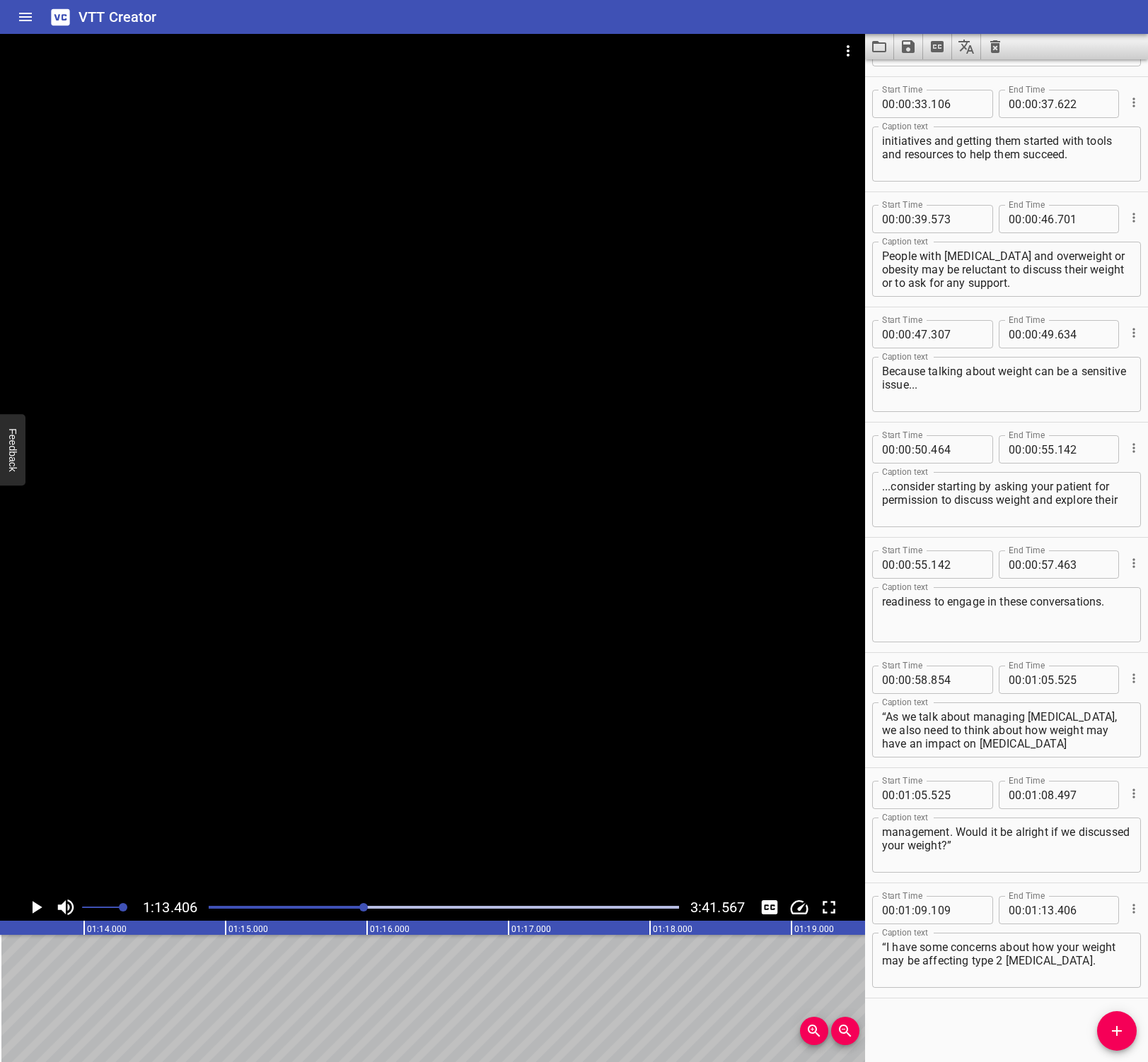
click at [966, 1028] on div "Start Time 00 : 00 : 07 . 849 Start Time End Time 00 : 00 : 14 . 618 End Time C…" at bounding box center [1006, 561] width 283 height 1003
click at [37, 905] on icon "Play/Pause" at bounding box center [37, 908] width 10 height 13
click at [37, 905] on icon "Play/Pause" at bounding box center [36, 908] width 21 height 21
click at [1131, 1028] on span "Add Cue" at bounding box center [1116, 1031] width 40 height 17
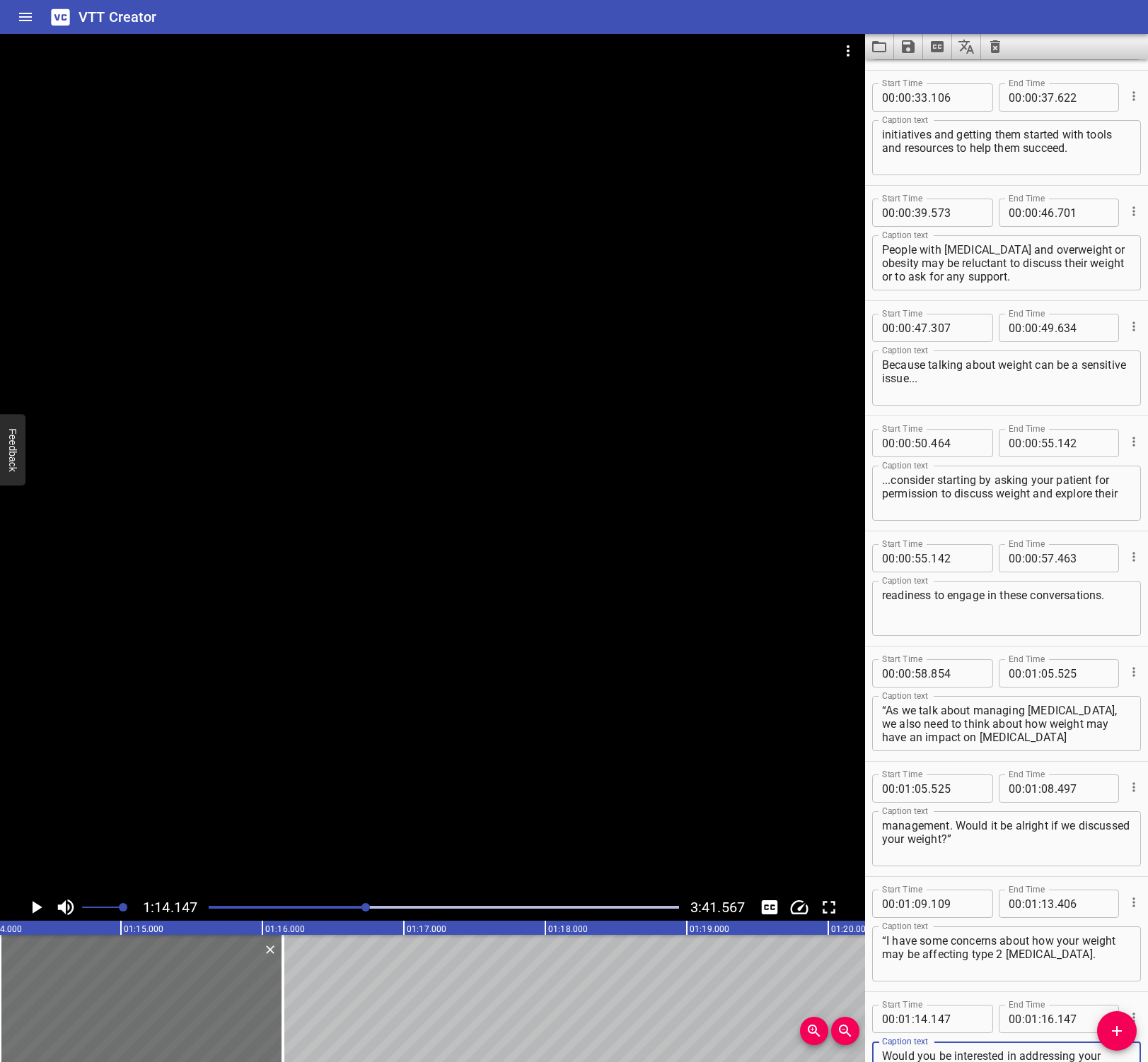
scroll to position [465, 0]
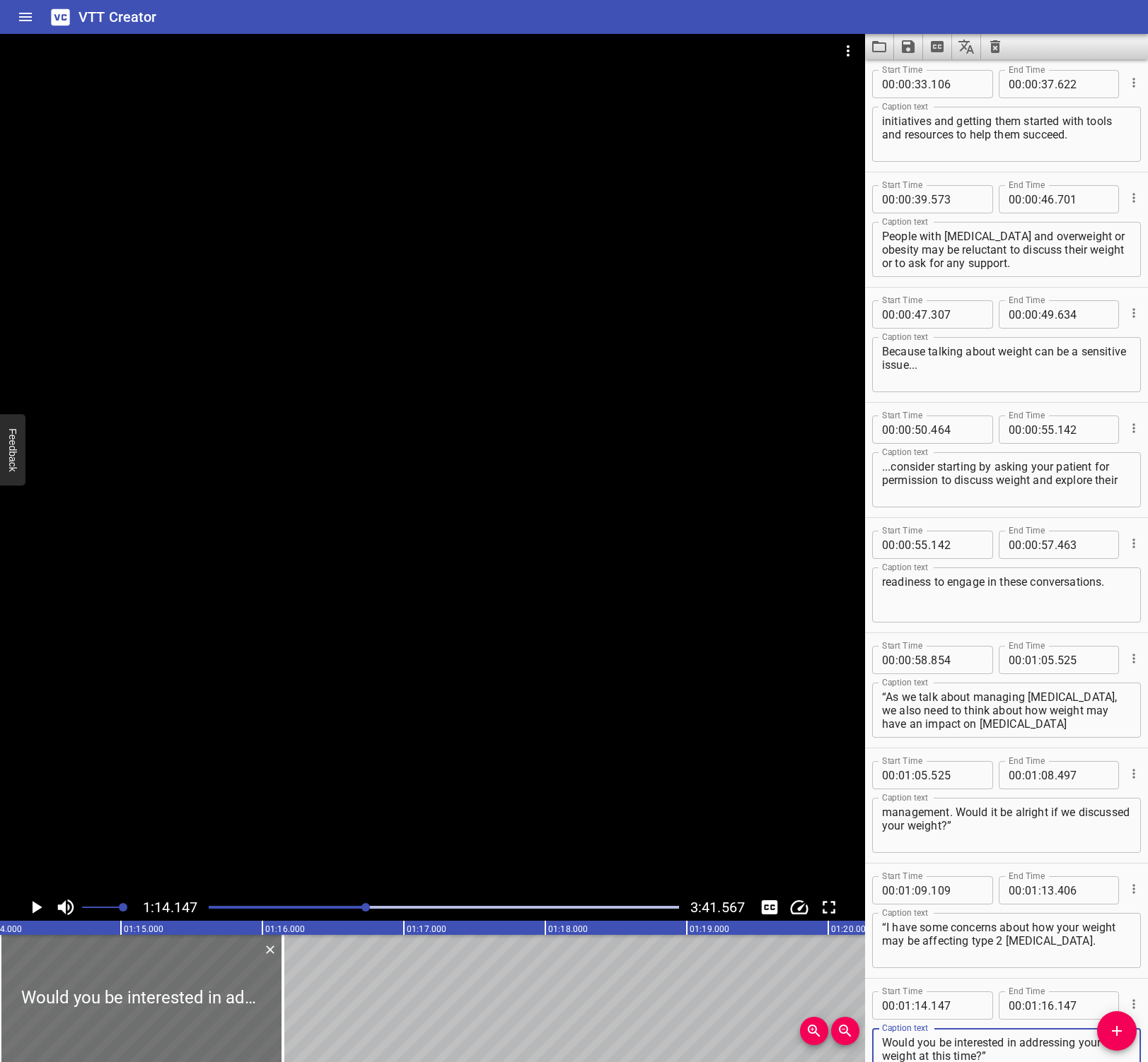
type textarea "Would you be interested in addressing your weight at this time?”"
click at [39, 902] on icon "Play/Pause" at bounding box center [36, 908] width 21 height 21
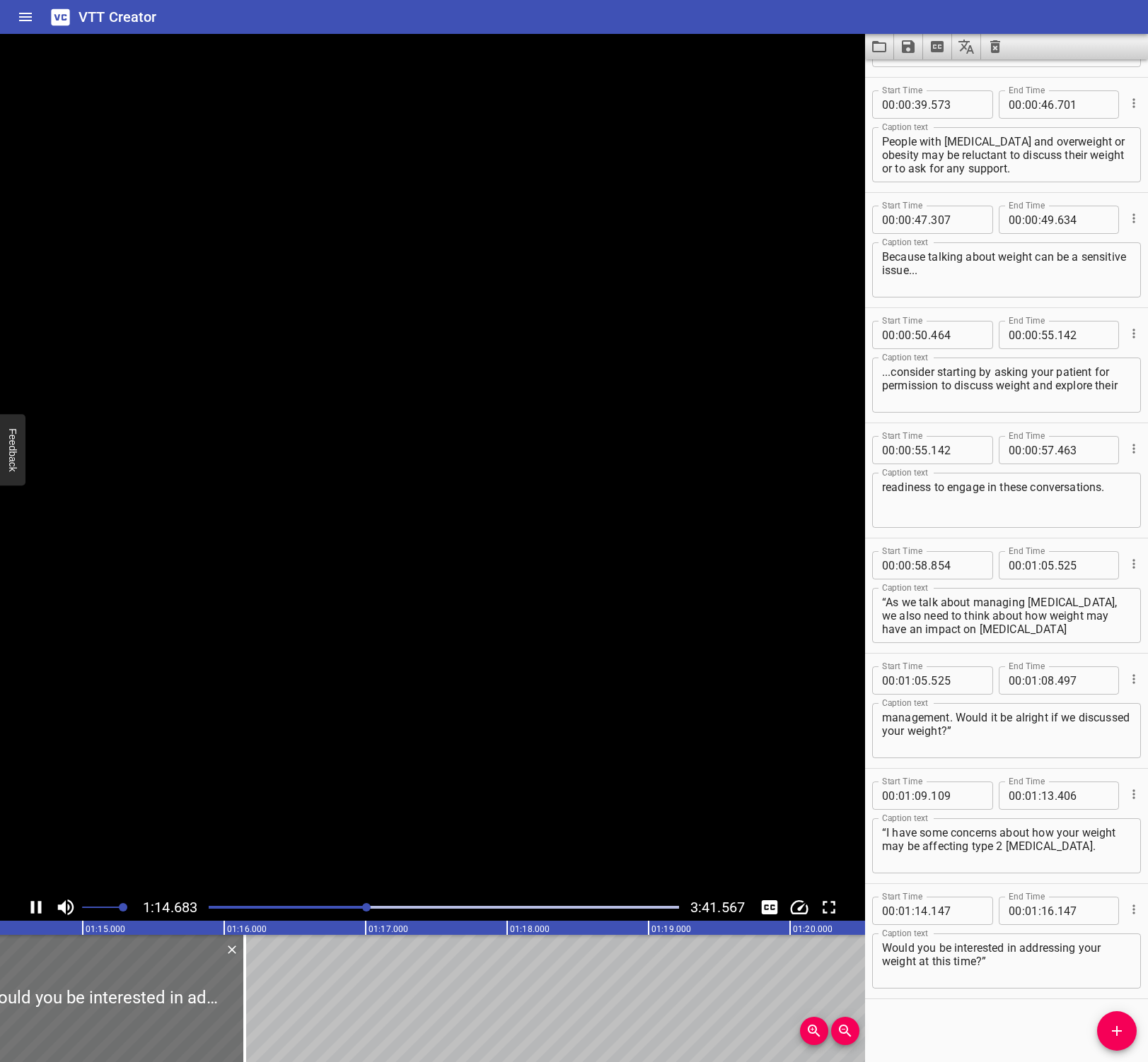
scroll to position [562, 0]
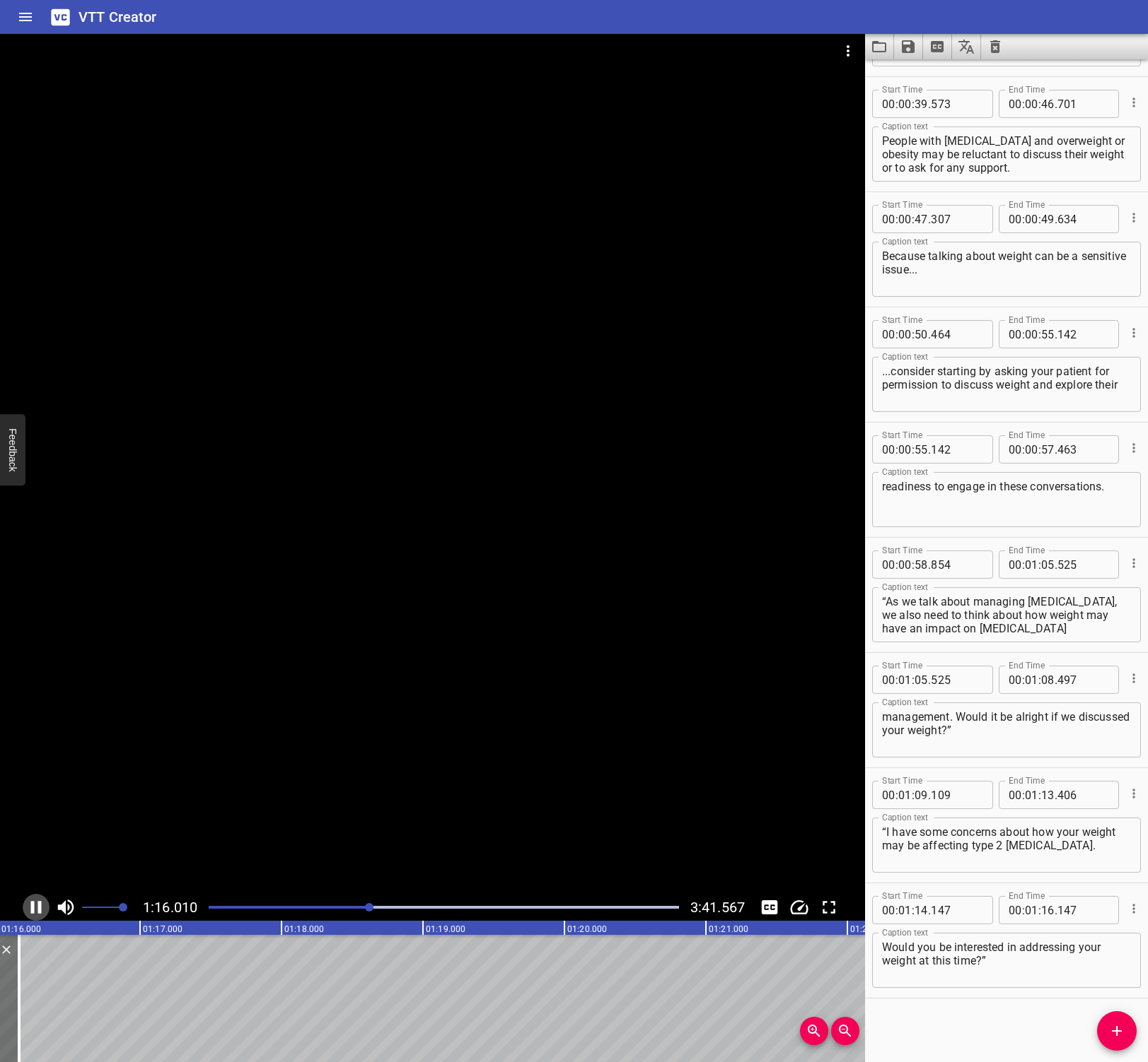
click at [39, 902] on icon "Play/Pause" at bounding box center [36, 908] width 11 height 13
click at [1066, 908] on input "number" at bounding box center [1083, 909] width 52 height 28
type input "313"
click at [1029, 1025] on div "Start Time 00 : 00 : 07 . 849 Start Time End Time 00 : 00 : 14 . 618 End Time C…" at bounding box center [1006, 561] width 283 height 1003
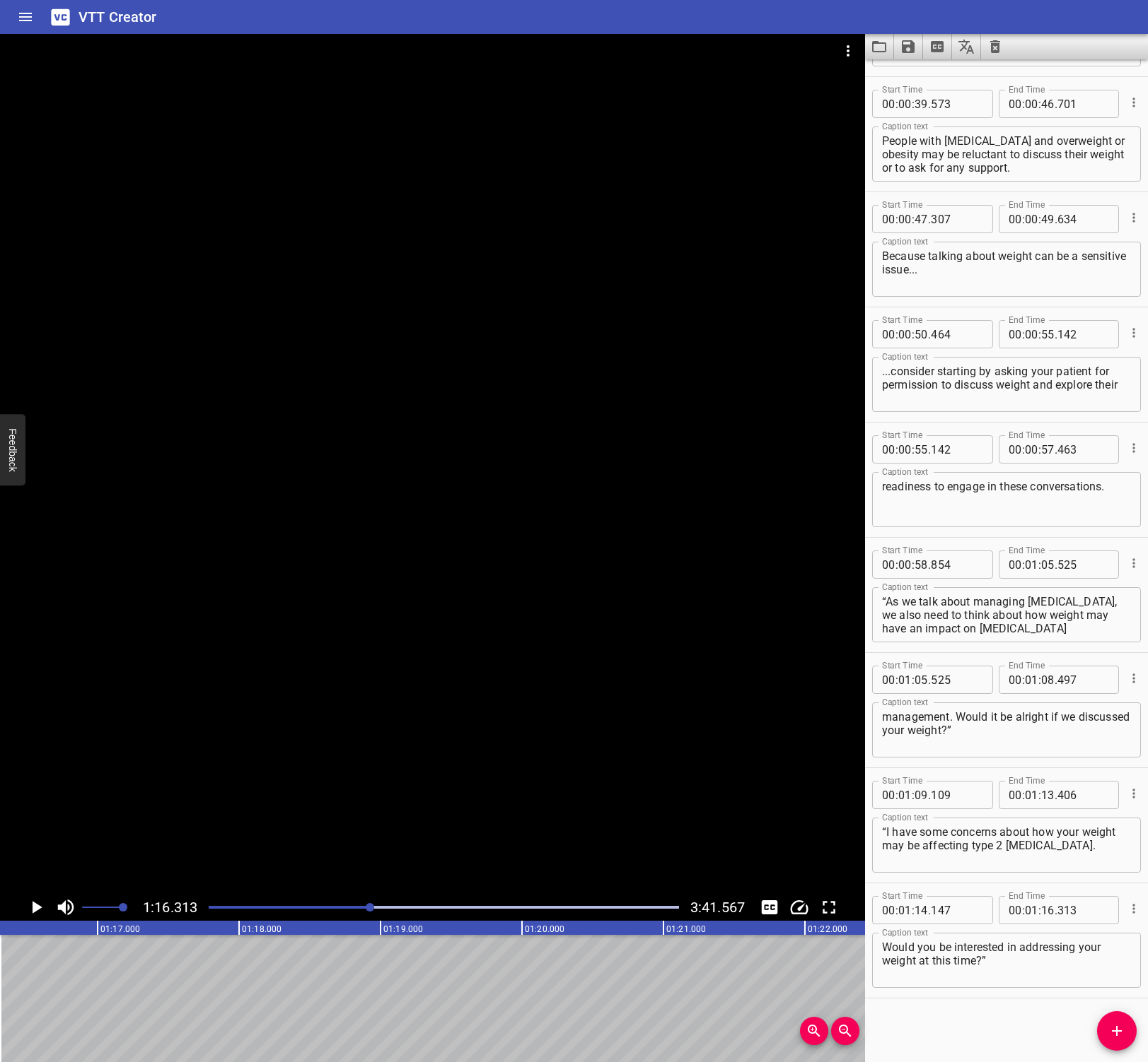
click at [1016, 1021] on div "Start Time 00 : 00 : 07 . 849 Start Time End Time 00 : 00 : 14 . 618 End Time C…" at bounding box center [1006, 561] width 283 height 1003
